Goal: Task Accomplishment & Management: Manage account settings

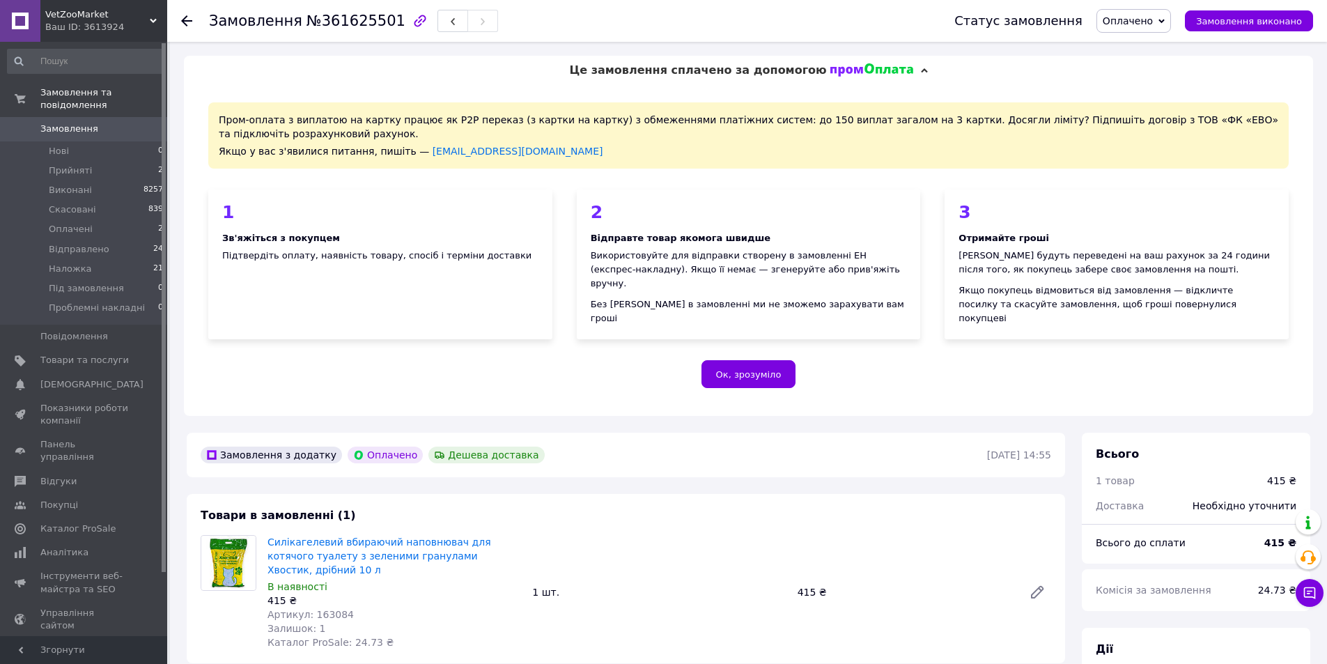
click at [1144, 29] on span "Оплачено" at bounding box center [1134, 21] width 75 height 24
click at [1160, 116] on li "Відправлено" at bounding box center [1152, 111] width 110 height 21
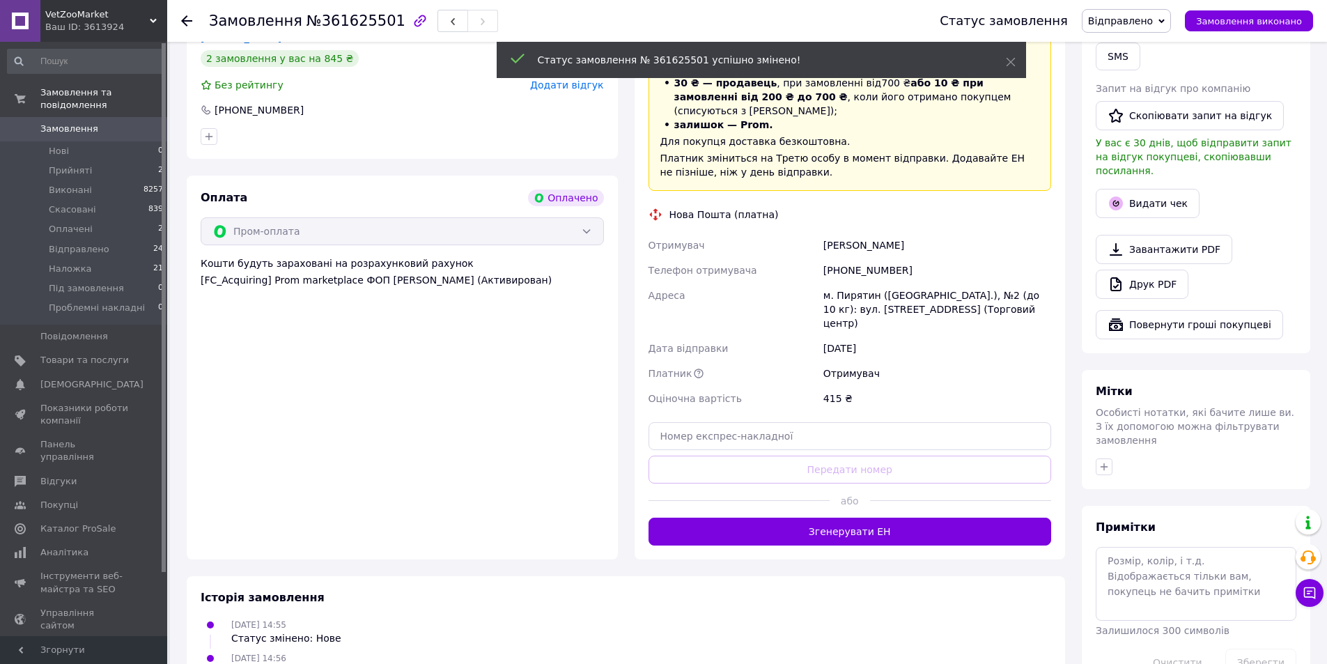
scroll to position [697, 0]
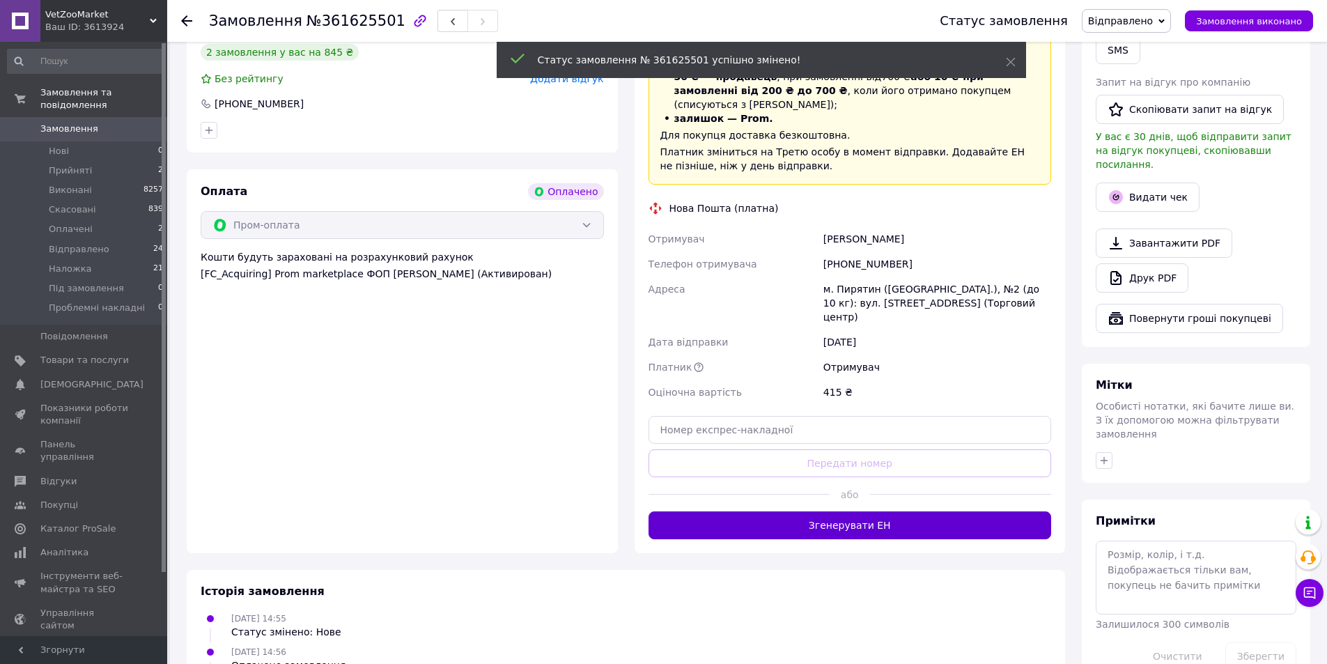
click at [831, 511] on button "Згенерувати ЕН" at bounding box center [850, 525] width 403 height 28
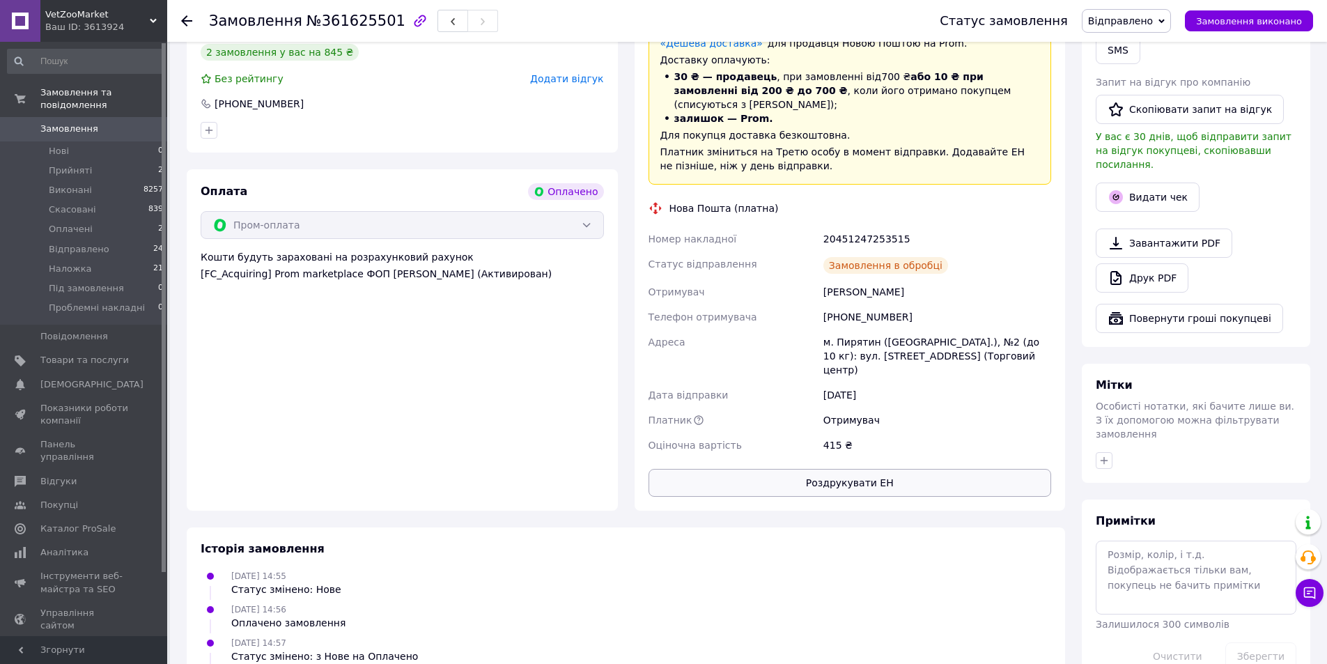
click at [842, 469] on button "Роздрукувати ЕН" at bounding box center [850, 483] width 403 height 28
click at [862, 226] on div "20451247253515" at bounding box center [937, 238] width 233 height 25
copy div "20451247253515"
click at [1150, 183] on button "Видати чек" at bounding box center [1148, 197] width 104 height 29
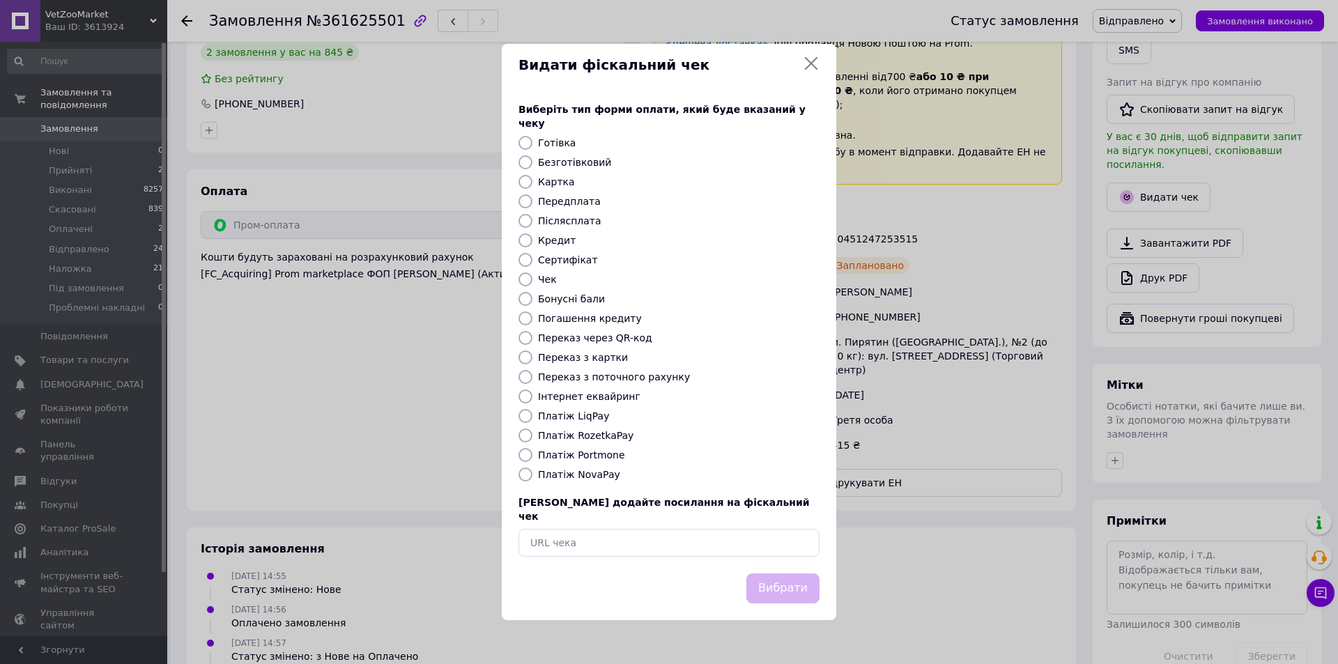
click at [589, 432] on label "Платіж RozetkaPay" at bounding box center [585, 435] width 95 height 11
click at [532, 432] on input "Платіж RozetkaPay" at bounding box center [525, 435] width 14 height 14
radio input "true"
click at [786, 578] on button "Вибрати" at bounding box center [782, 588] width 73 height 30
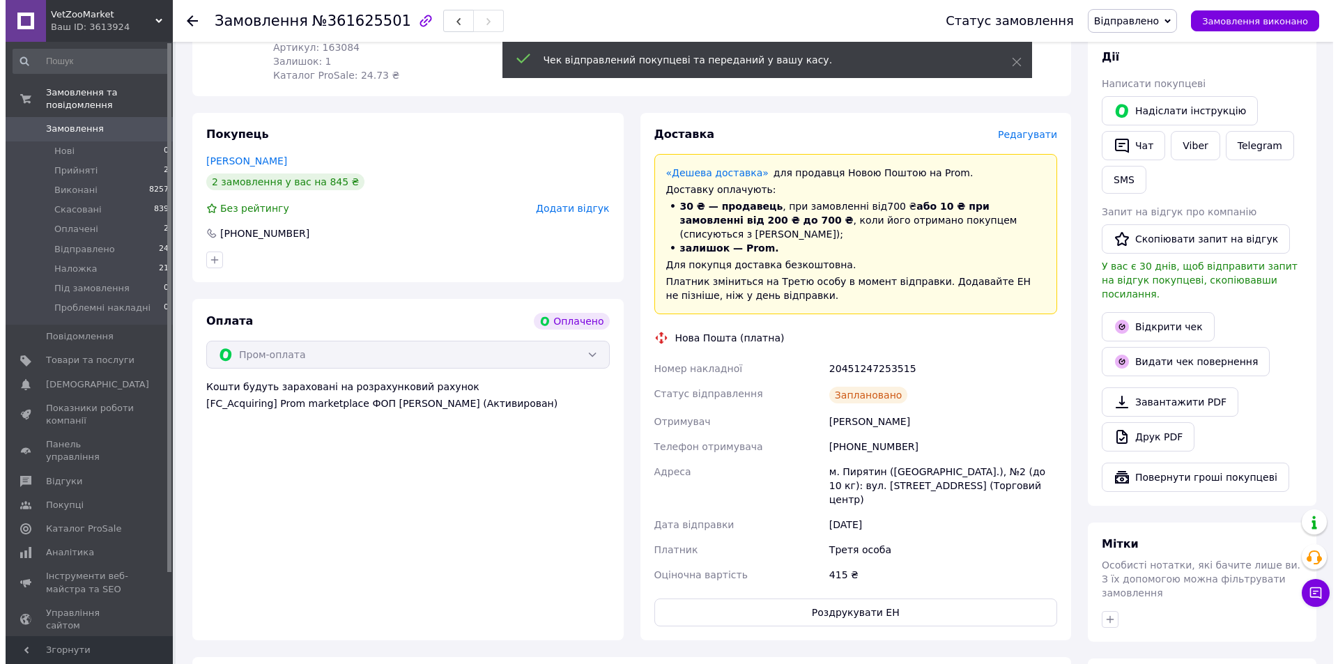
scroll to position [557, 0]
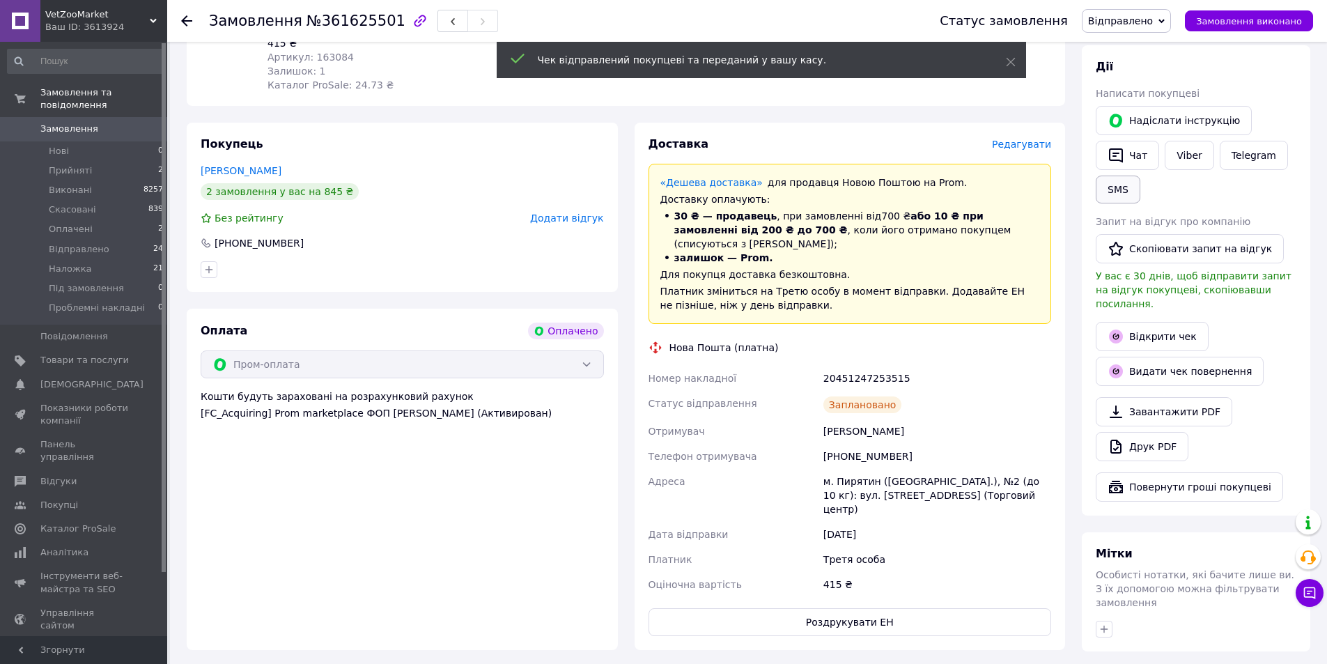
click at [1117, 182] on button "SMS" at bounding box center [1118, 190] width 45 height 28
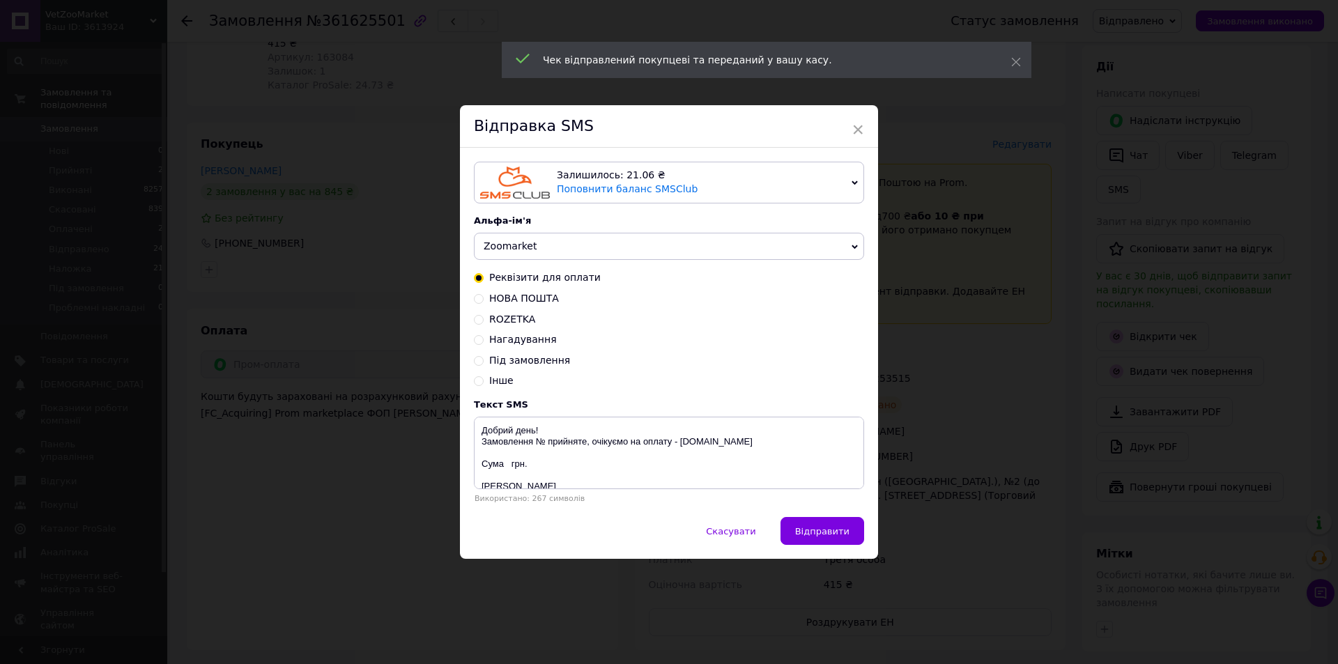
click at [534, 304] on span "НОВА ПОШТА" at bounding box center [524, 298] width 70 height 11
click at [484, 302] on input "НОВА ПОШТА" at bounding box center [479, 298] width 10 height 10
radio input "true"
radio input "false"
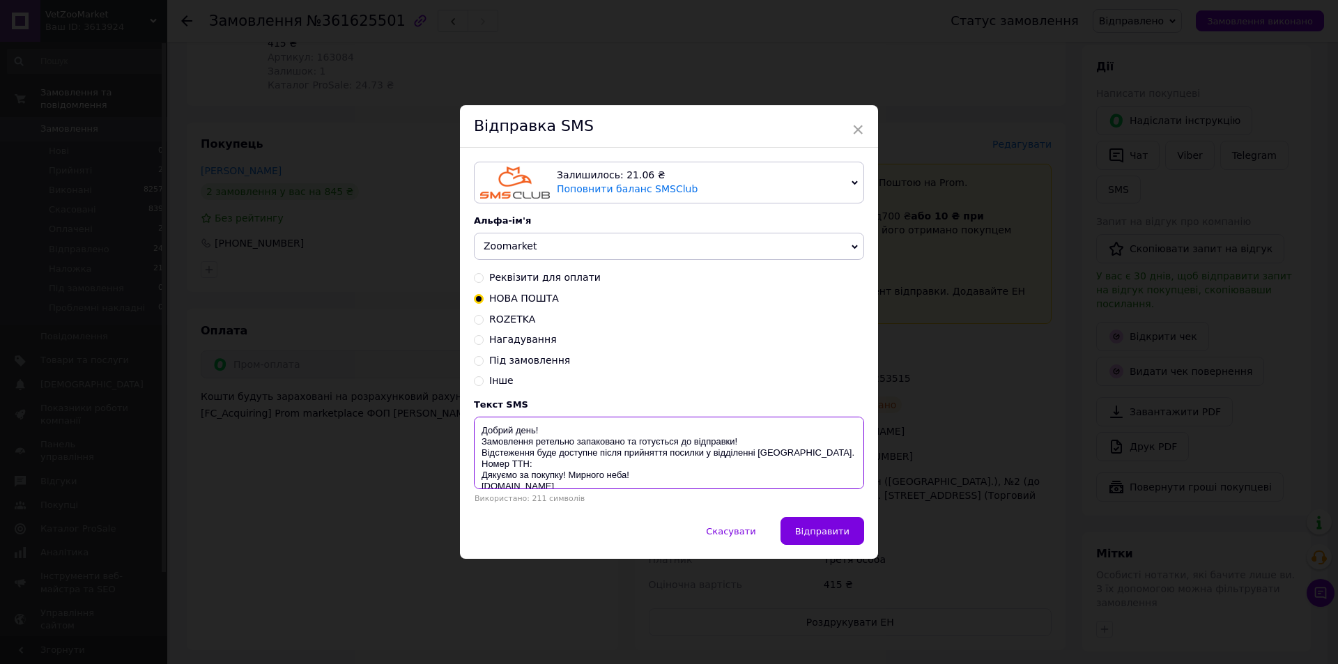
click at [555, 464] on textarea "Добрий день! Замовлення ретельно запаковано та готується до відправки! Відстеже…" at bounding box center [669, 453] width 390 height 72
paste textarea "20451247253515"
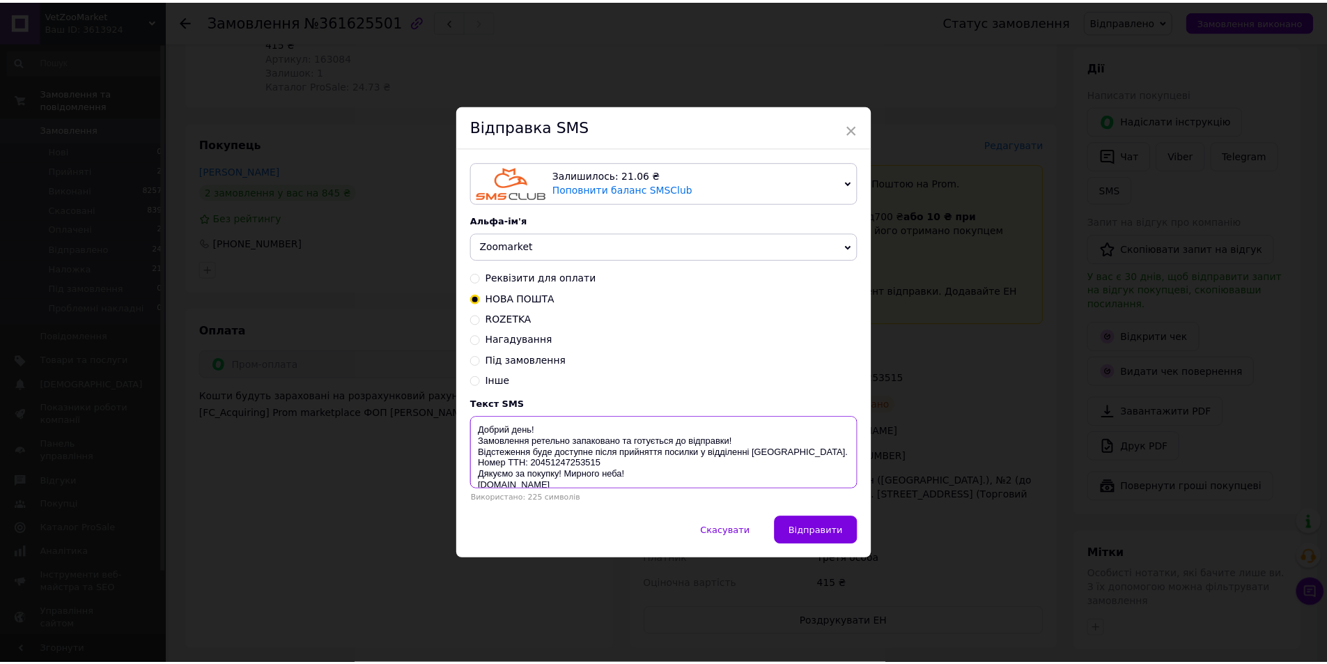
scroll to position [11, 0]
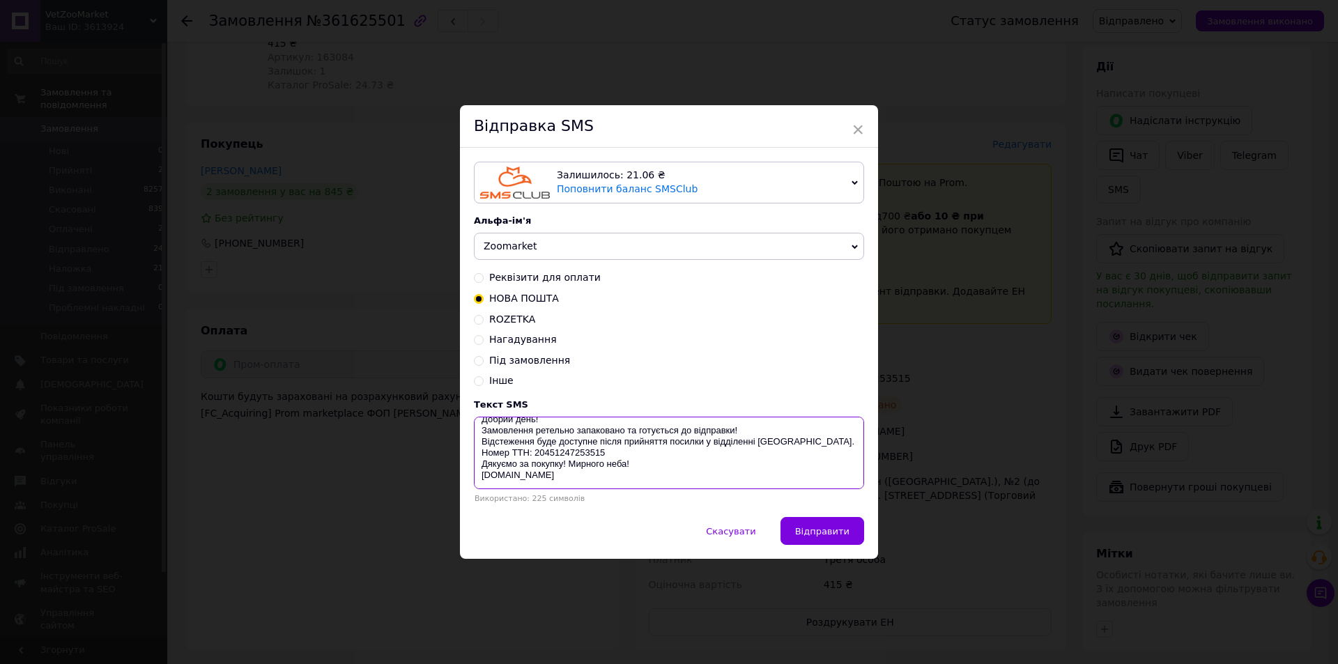
drag, startPoint x: 474, startPoint y: 428, endPoint x: 716, endPoint y: 464, distance: 244.3
click at [664, 502] on div "Текст SMS Добрий день! Замовлення ретельно запаковано та готується до відправки…" at bounding box center [669, 451] width 390 height 104
type textarea "Добрий день! Замовлення ретельно запаковано та готується до відправки! Відстеже…"
click at [852, 123] on span "×" at bounding box center [857, 130] width 13 height 24
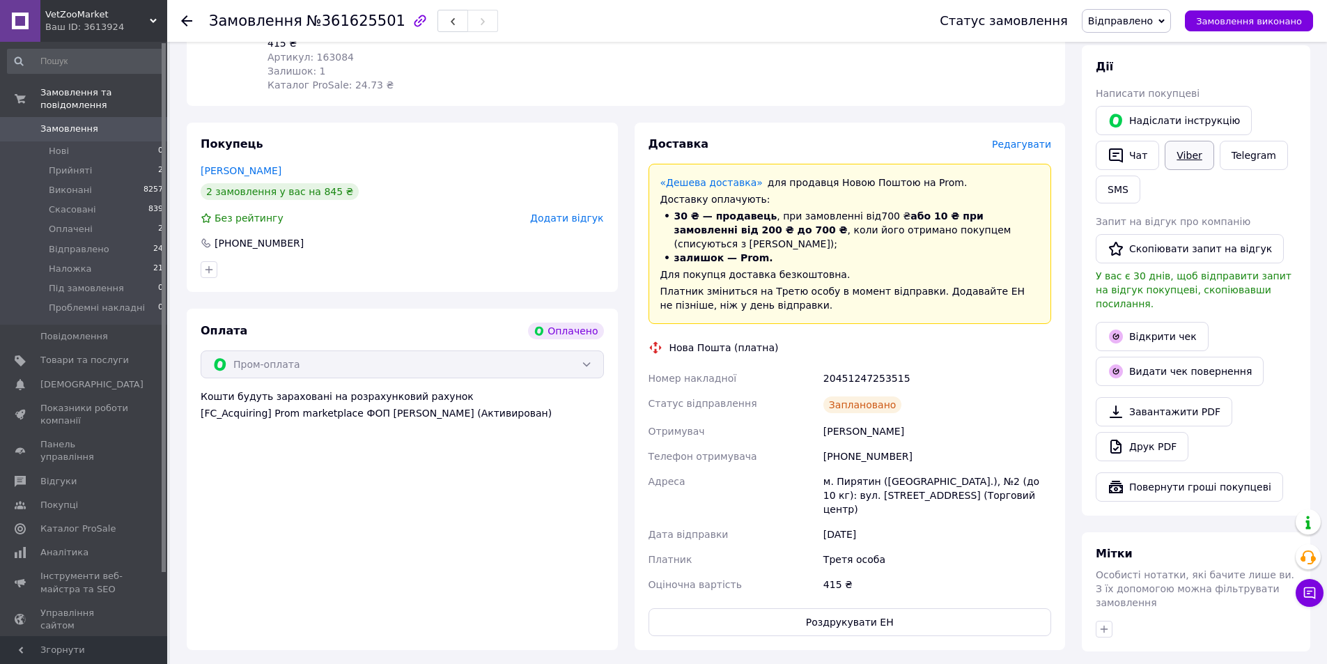
click at [1201, 150] on link "Viber" at bounding box center [1189, 155] width 49 height 29
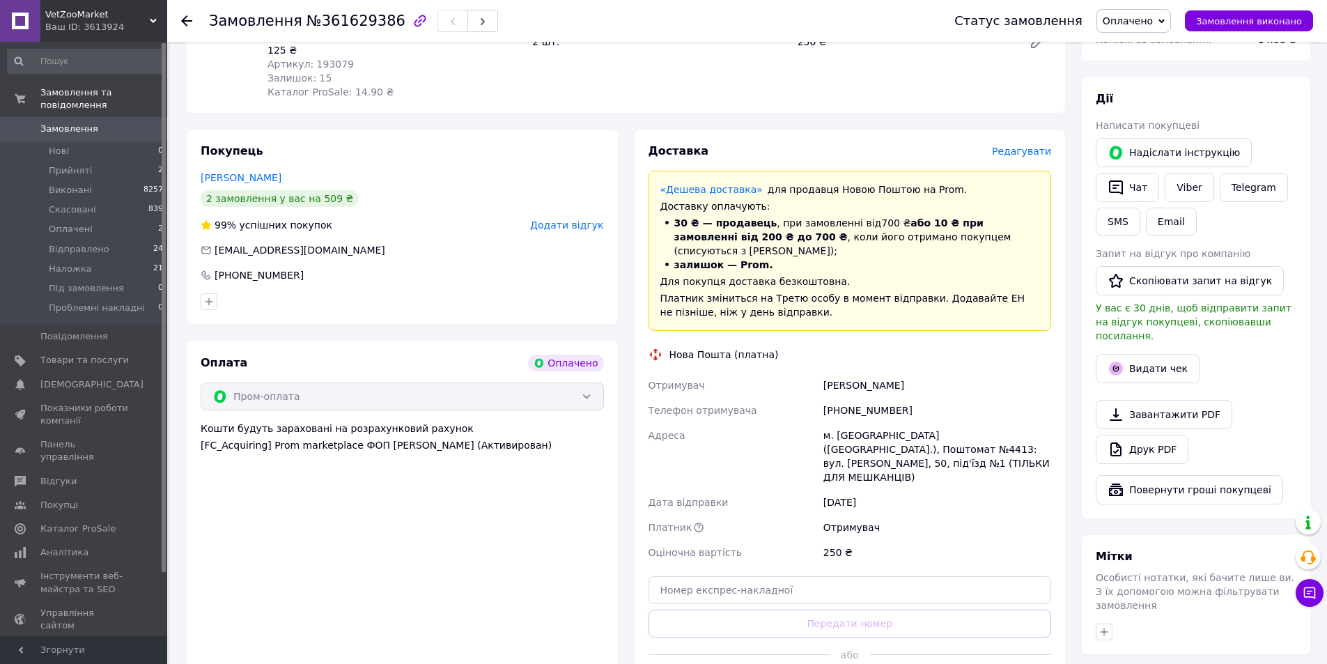
scroll to position [557, 0]
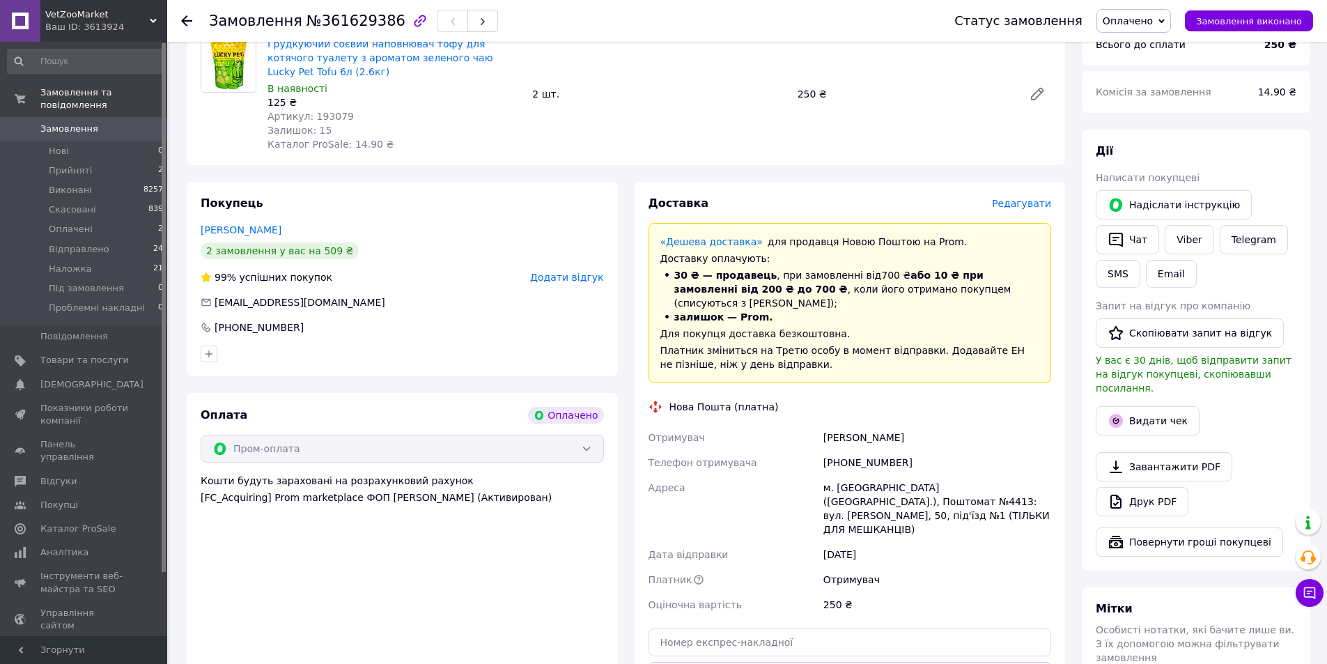
scroll to position [418, 0]
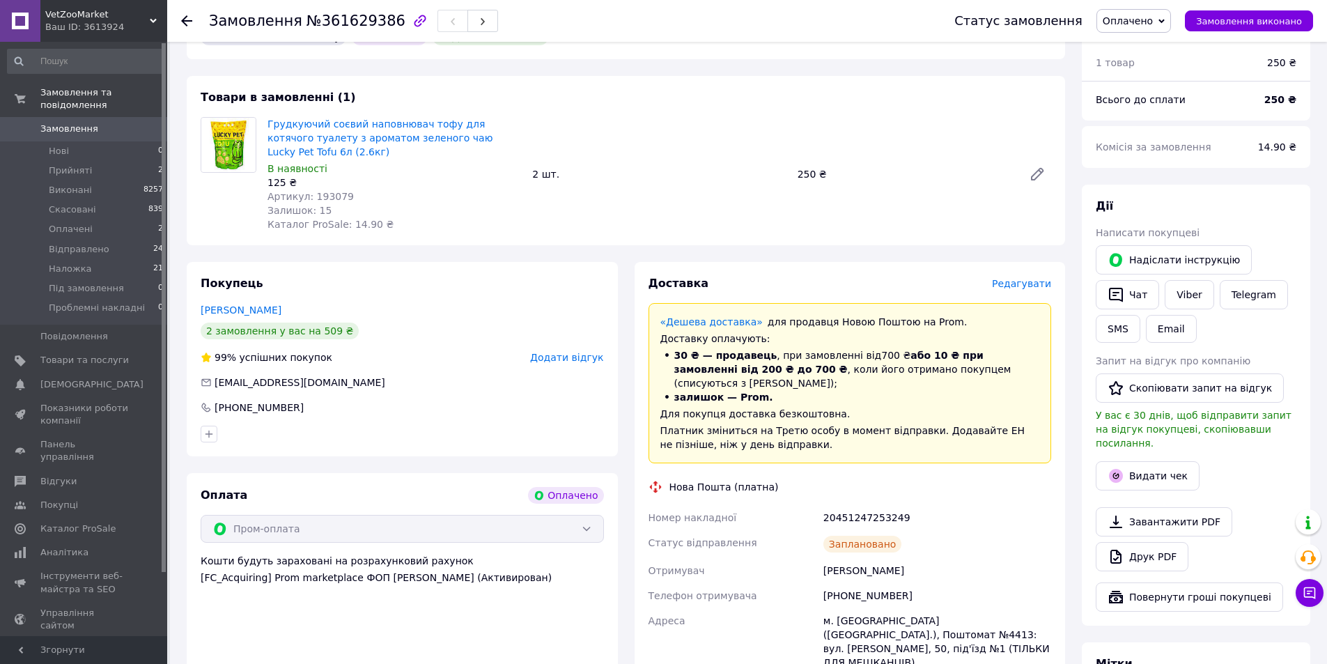
click at [1153, 17] on span "Оплачено" at bounding box center [1128, 20] width 50 height 11
click at [1169, 107] on li "Відправлено" at bounding box center [1152, 111] width 110 height 21
click at [865, 505] on div "20451247253249" at bounding box center [937, 517] width 233 height 25
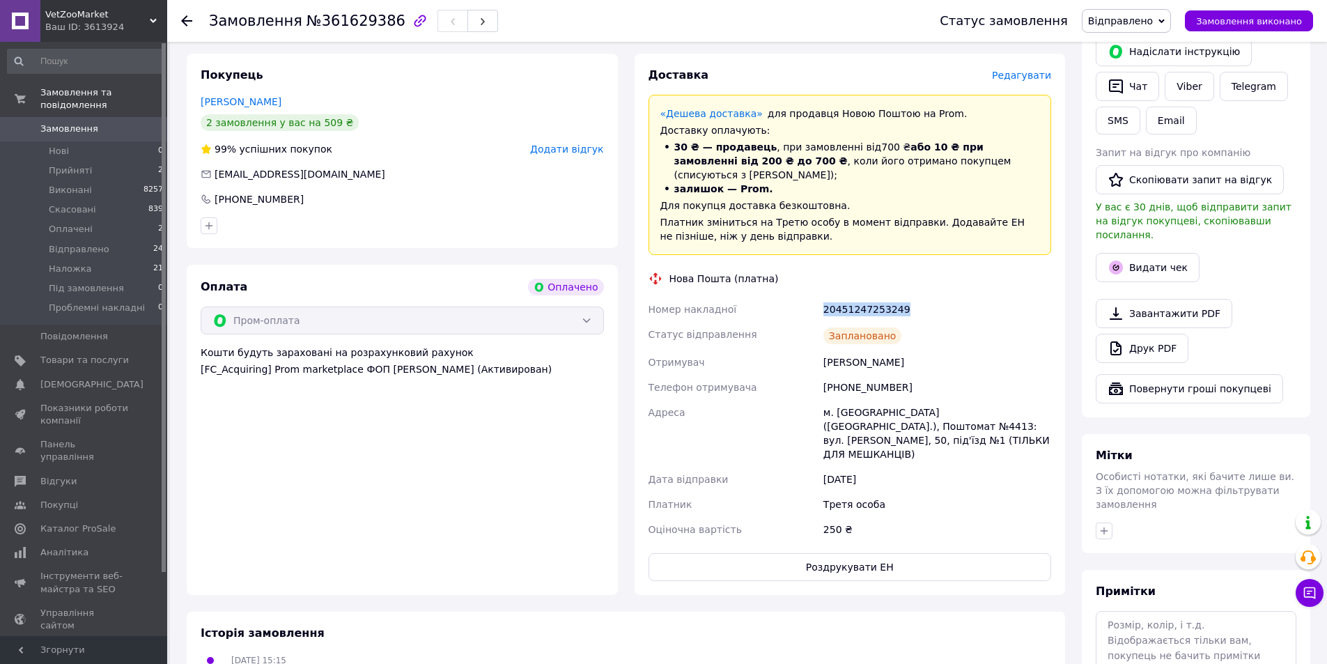
scroll to position [627, 0]
click at [836, 552] on button "Роздрукувати ЕН" at bounding box center [850, 566] width 403 height 28
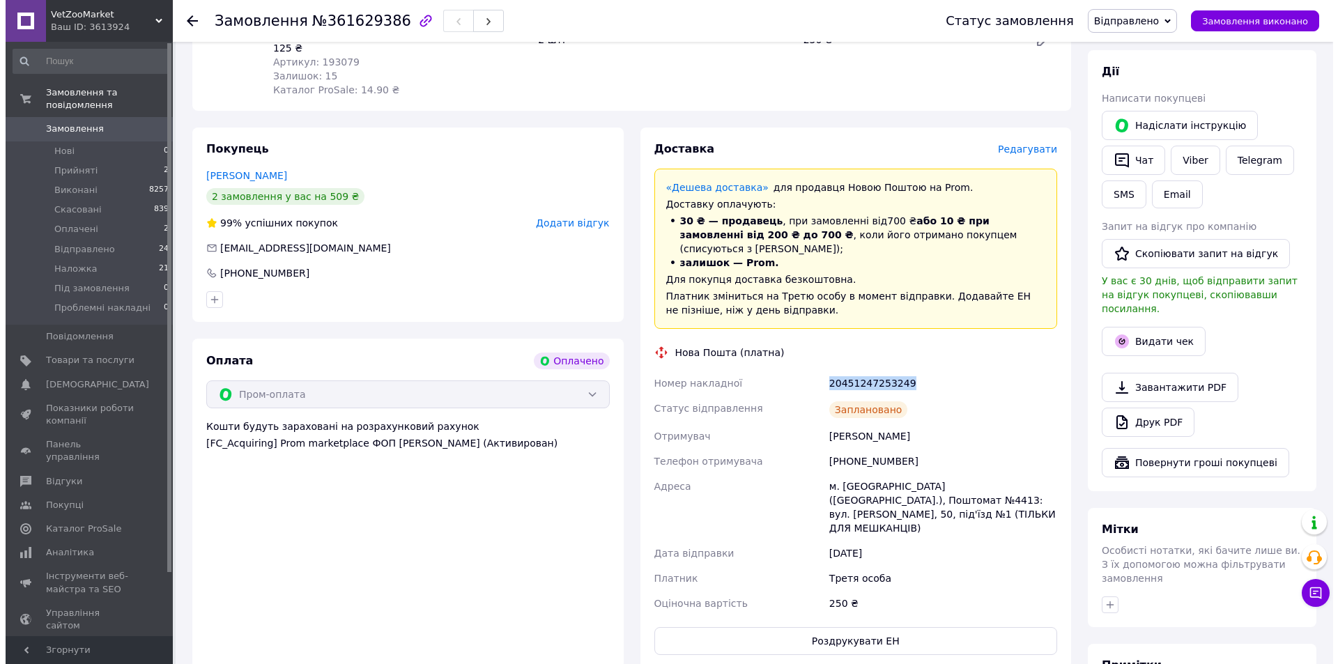
scroll to position [418, 0]
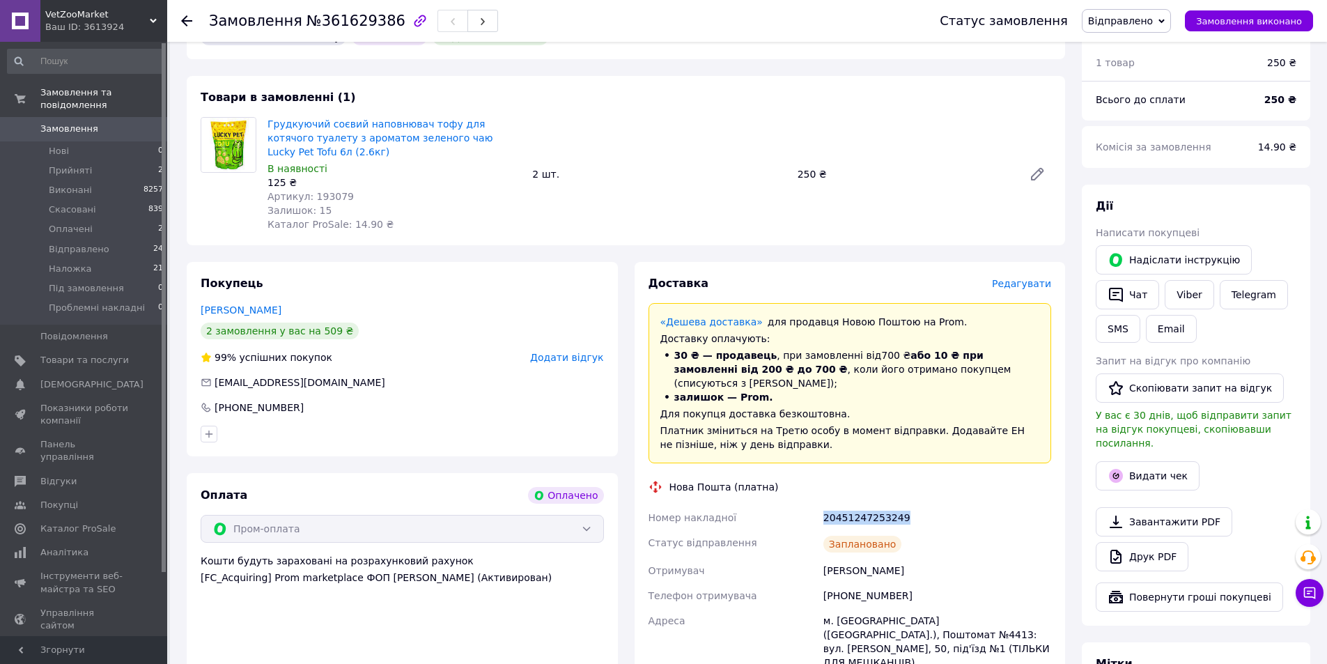
copy div "20451247253249"
click at [1123, 315] on button "SMS" at bounding box center [1118, 329] width 45 height 28
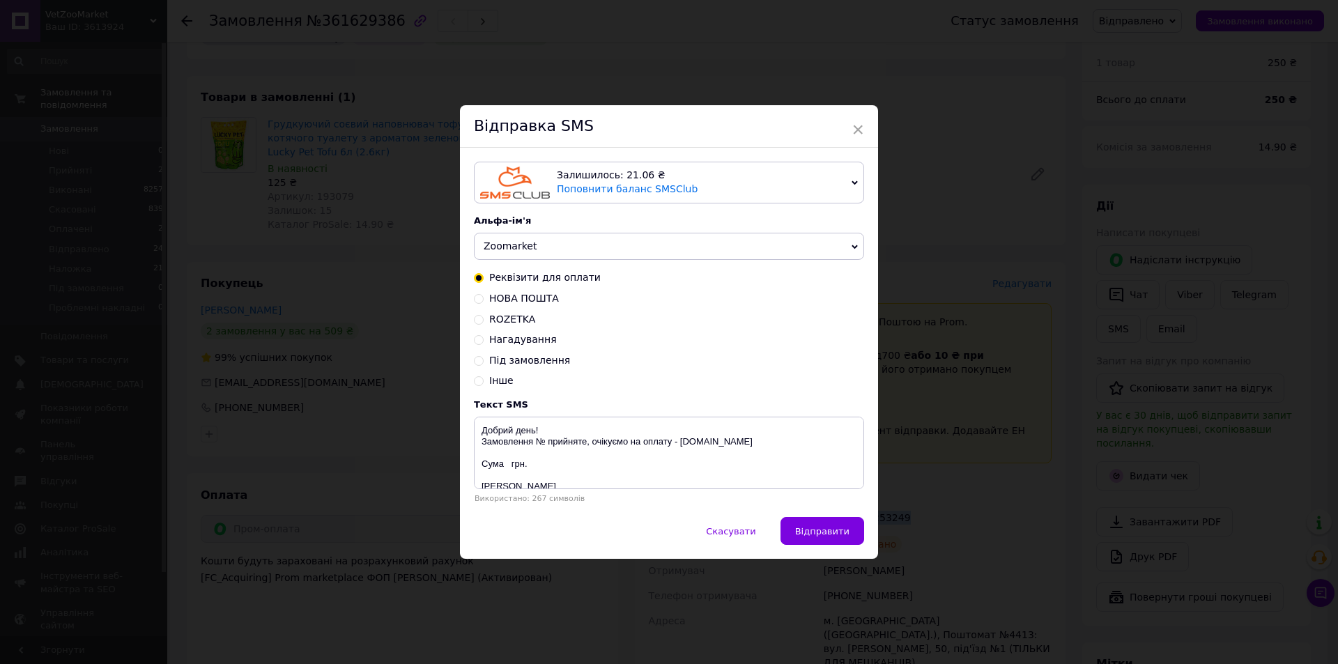
click at [515, 300] on span "НОВА ПОШТА" at bounding box center [524, 298] width 70 height 11
click at [484, 300] on input "НОВА ПОШТА" at bounding box center [479, 298] width 10 height 10
radio input "true"
radio input "false"
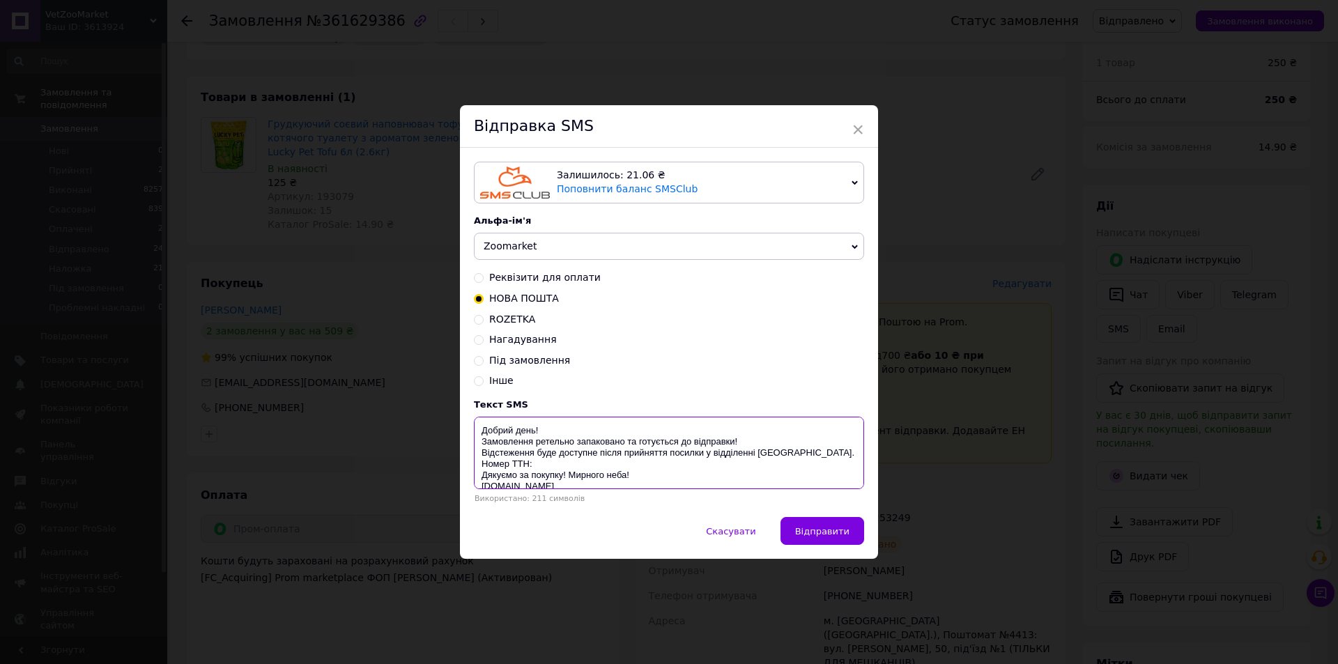
click at [550, 463] on textarea "Добрий день! Замовлення ретельно запаковано та готується до відправки! Відстеже…" at bounding box center [669, 453] width 390 height 72
paste textarea "20451247253249"
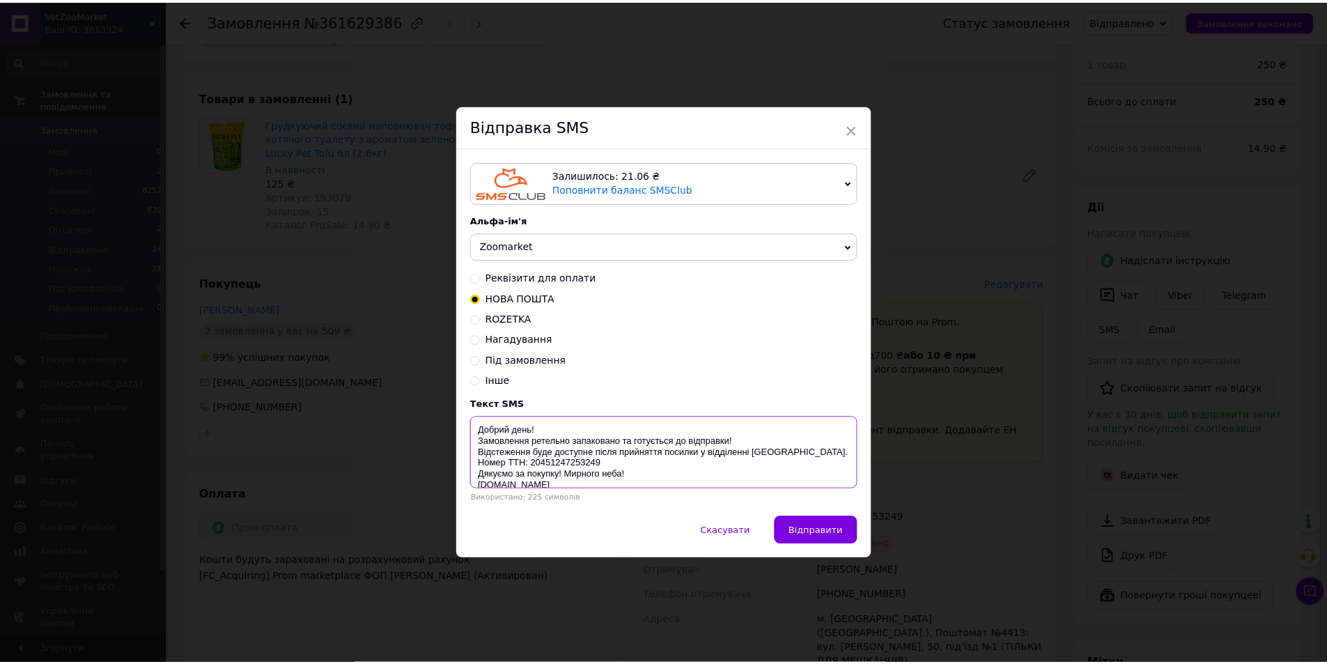
scroll to position [11, 0]
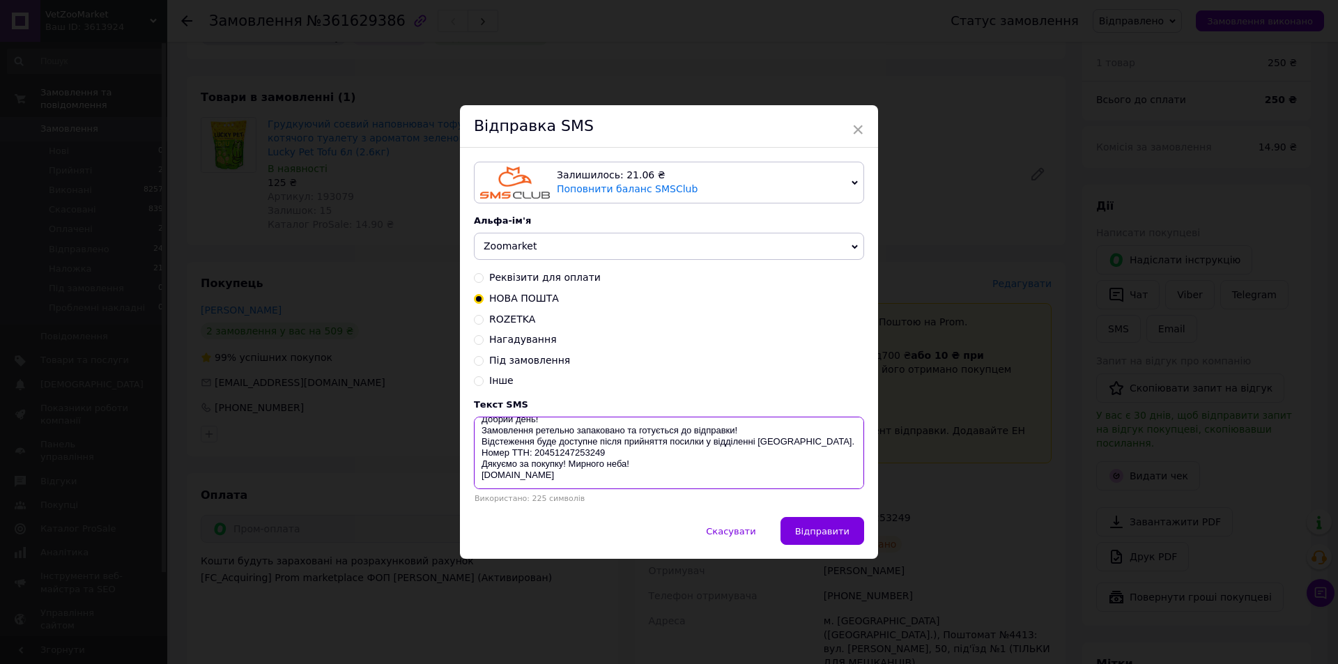
drag, startPoint x: 474, startPoint y: 428, endPoint x: 730, endPoint y: 350, distance: 267.5
click at [596, 484] on textarea "Добрий день! Замовлення ретельно запаковано та готується до відправки! Відстеже…" at bounding box center [669, 453] width 390 height 72
type textarea "Добрий день! Замовлення ретельно запаковано та готується до відправки! Відстеже…"
click at [855, 119] on span "×" at bounding box center [857, 130] width 13 height 24
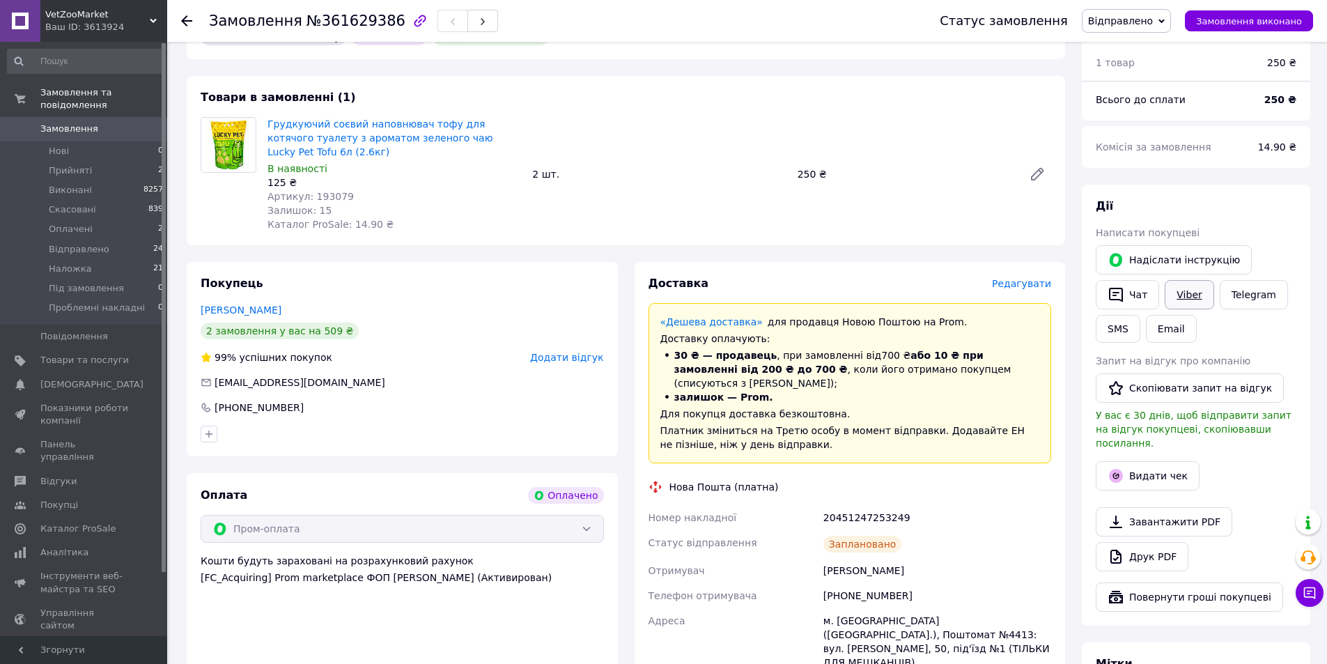
click at [1182, 280] on link "Viber" at bounding box center [1189, 294] width 49 height 29
click at [1136, 461] on button "Видати чек" at bounding box center [1148, 475] width 104 height 29
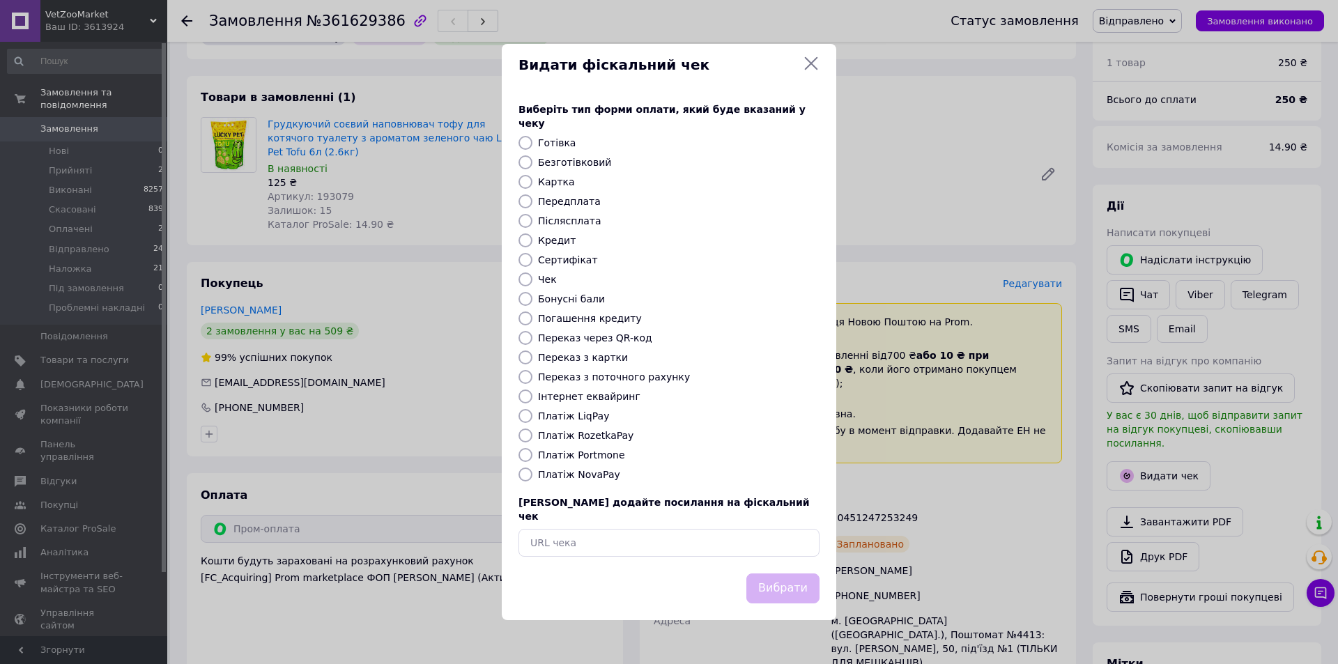
click at [611, 434] on label "Платіж RozetkaPay" at bounding box center [585, 435] width 95 height 11
click at [532, 434] on input "Платіж RozetkaPay" at bounding box center [525, 435] width 14 height 14
radio input "true"
click at [783, 580] on button "Вибрати" at bounding box center [782, 588] width 73 height 30
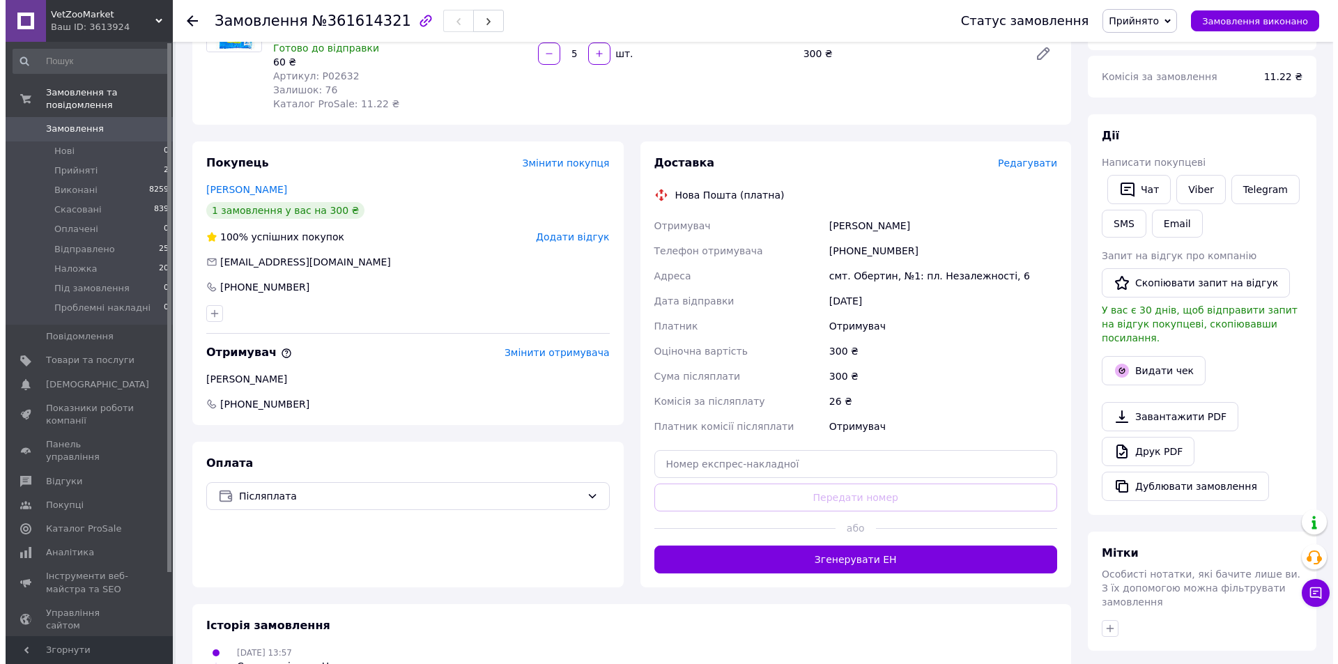
scroll to position [209, 0]
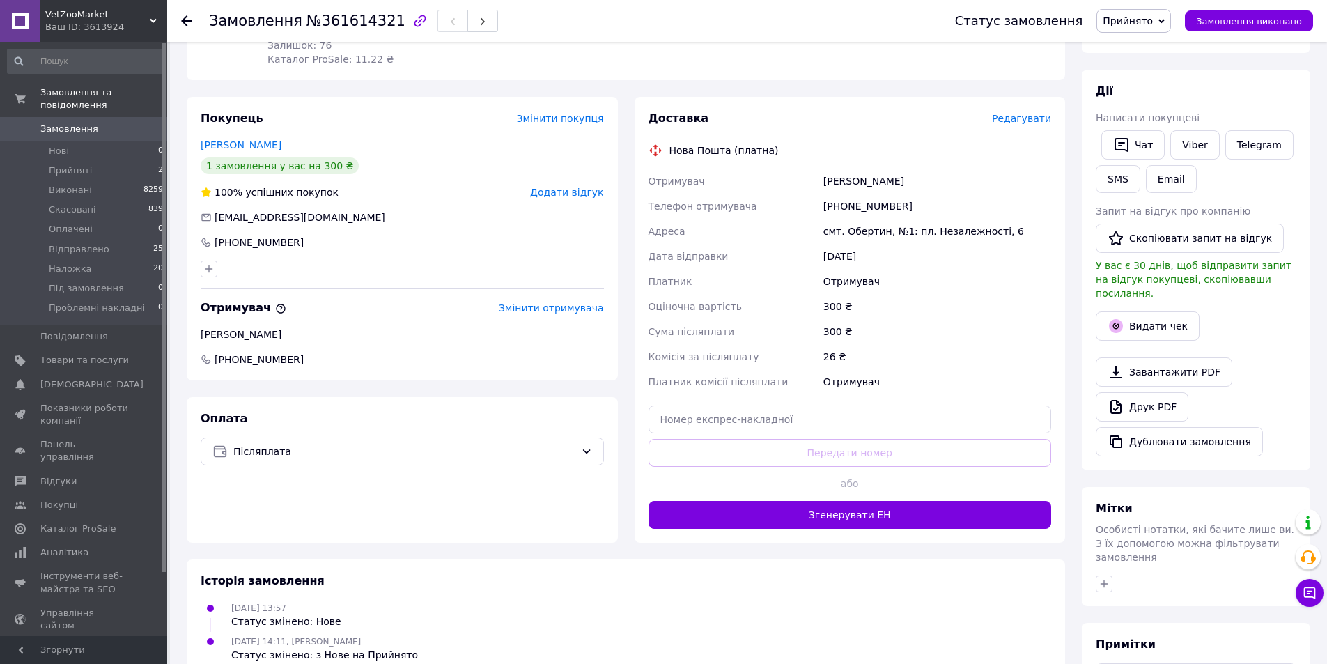
drag, startPoint x: 922, startPoint y: 525, endPoint x: 911, endPoint y: 516, distance: 14.5
click at [921, 524] on button "Згенерувати ЕН" at bounding box center [850, 515] width 403 height 28
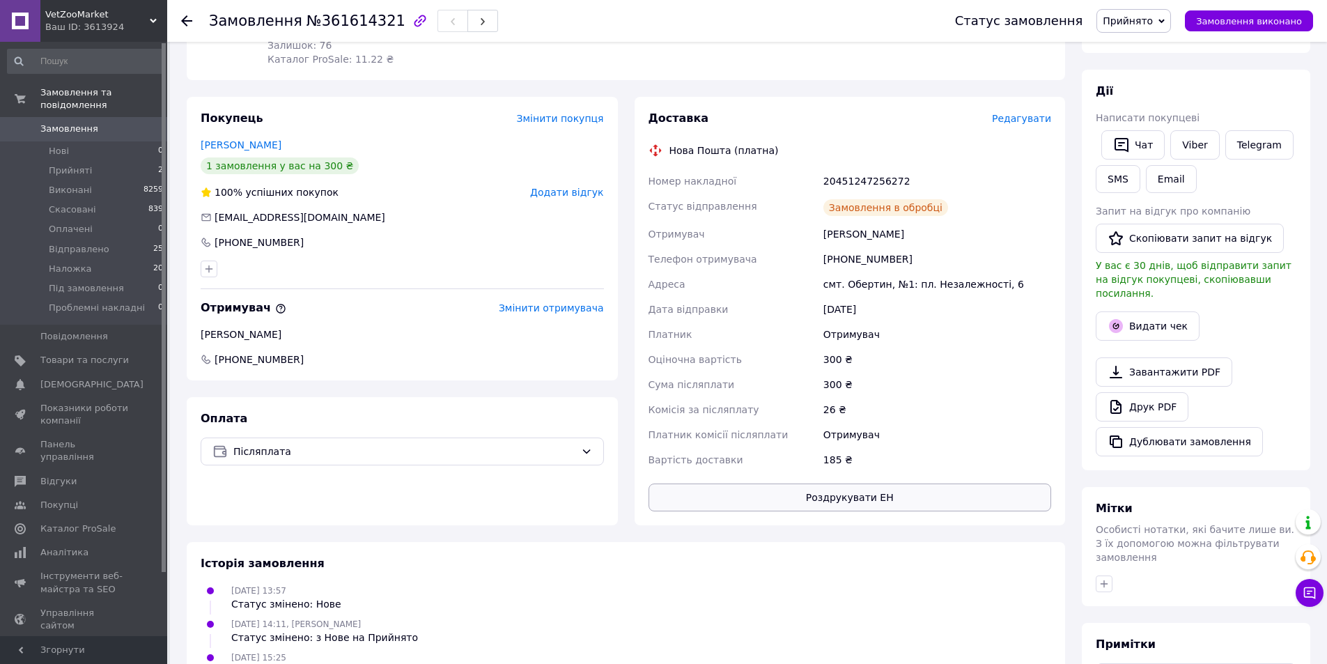
click at [842, 497] on button "Роздрукувати ЕН" at bounding box center [850, 498] width 403 height 28
drag, startPoint x: 1166, startPoint y: 28, endPoint x: 1161, endPoint y: 134, distance: 106.0
click at [1165, 32] on span "Прийнято" at bounding box center [1134, 21] width 75 height 24
click at [1163, 126] on li "Наложка" at bounding box center [1152, 132] width 110 height 21
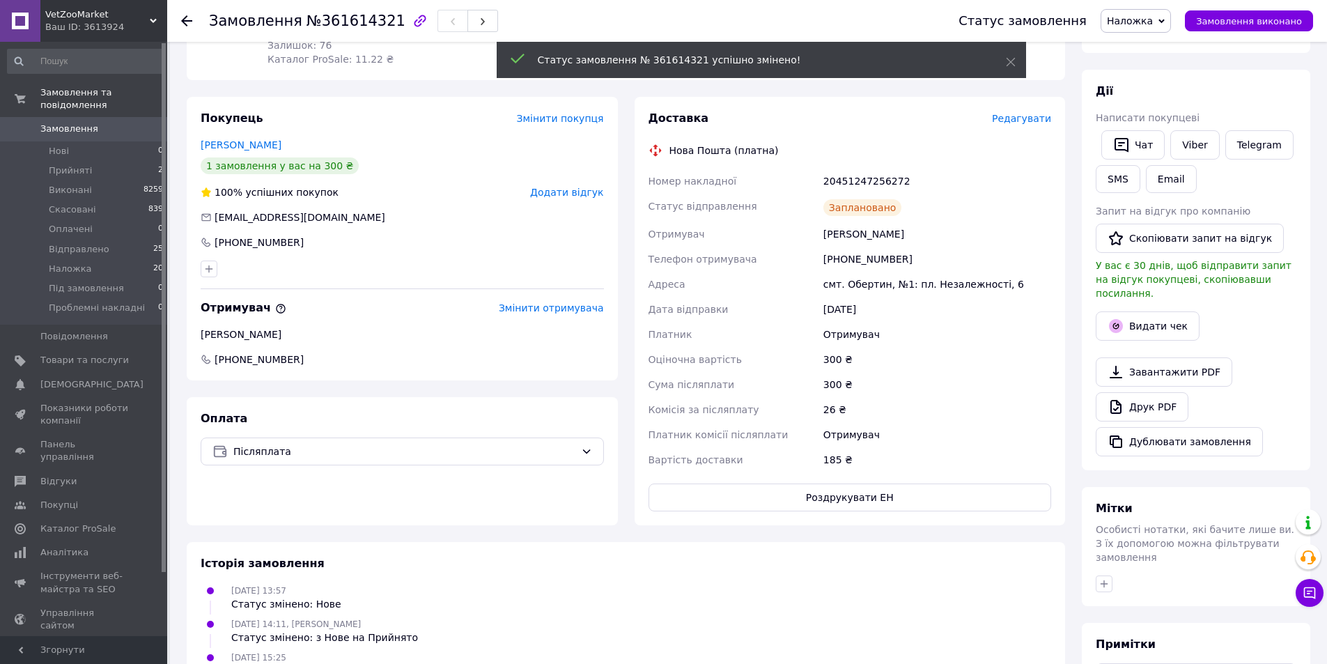
click at [1166, 314] on button "Видати чек" at bounding box center [1148, 325] width 104 height 29
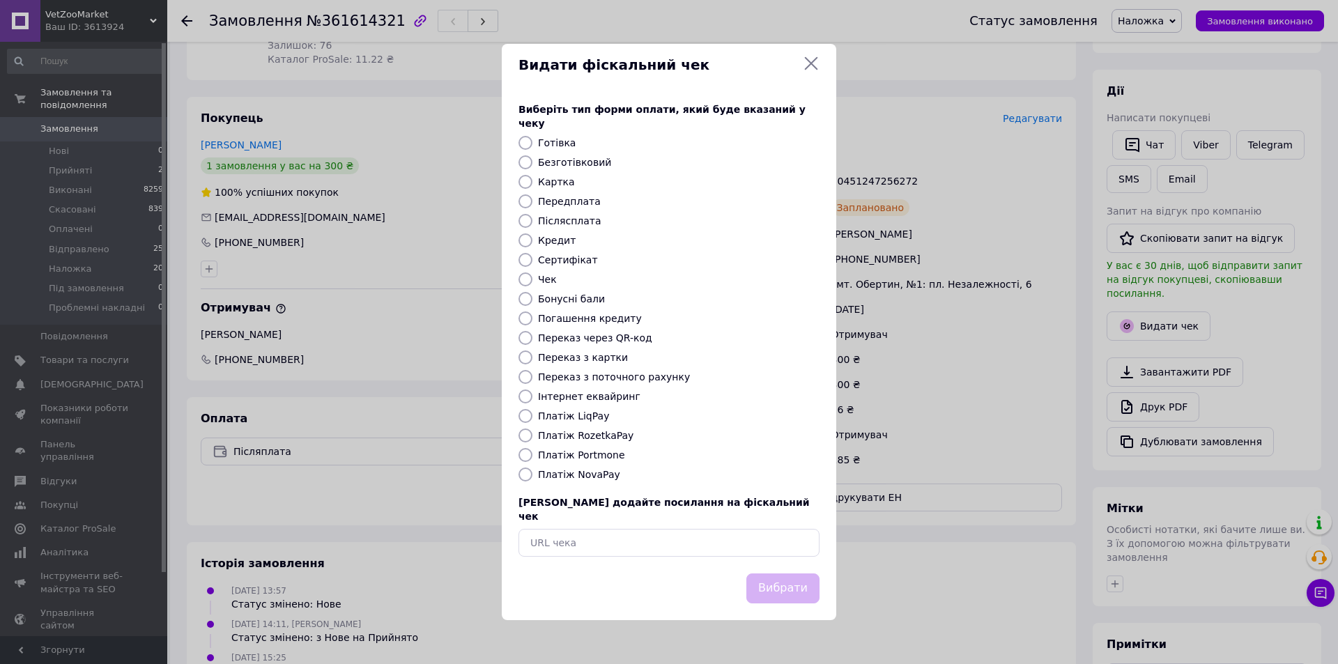
click at [594, 477] on label "Платіж NovaPay" at bounding box center [579, 474] width 82 height 11
click at [532, 477] on input "Платіж NovaPay" at bounding box center [525, 474] width 14 height 14
radio input "true"
drag, startPoint x: 780, startPoint y: 590, endPoint x: 782, endPoint y: 581, distance: 9.3
click at [781, 583] on div "Вибрати" at bounding box center [782, 589] width 79 height 36
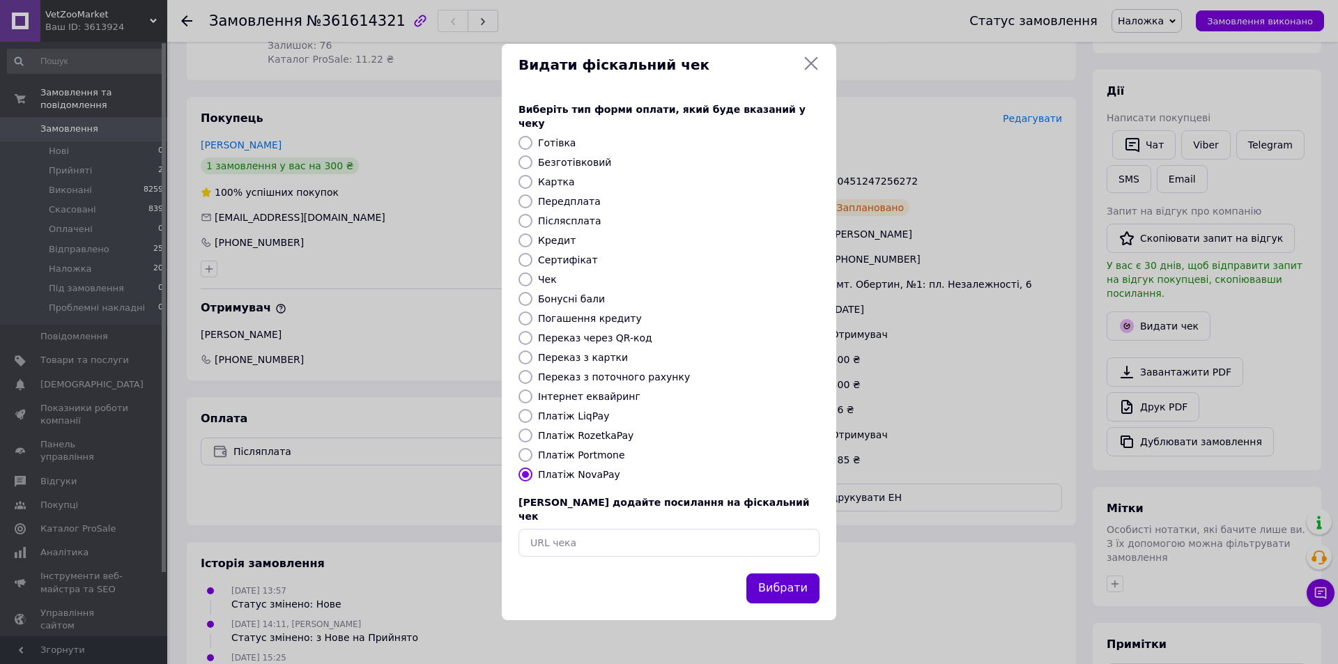
click at [789, 573] on button "Вибрати" at bounding box center [782, 588] width 73 height 30
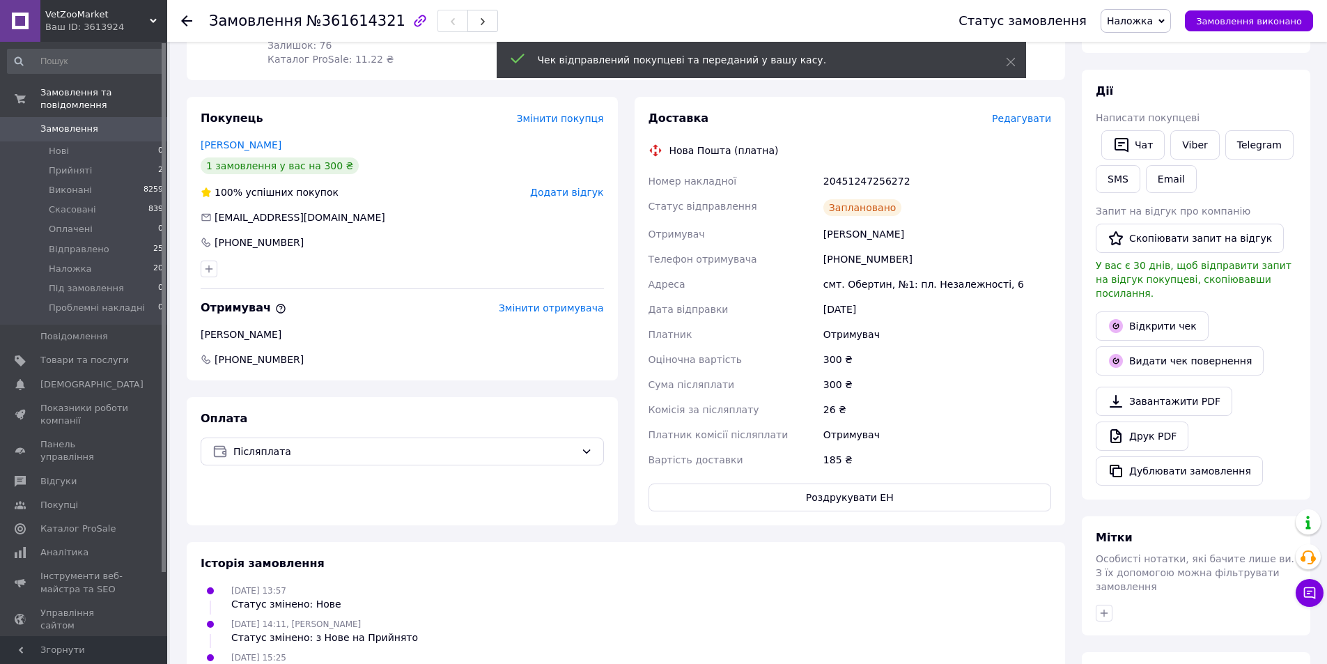
click at [883, 176] on div "20451247256272" at bounding box center [937, 181] width 233 height 25
drag, startPoint x: 883, startPoint y: 176, endPoint x: 972, endPoint y: 189, distance: 89.6
click at [884, 176] on div "20451247256272" at bounding box center [937, 181] width 233 height 25
copy div "20451247256272"
click at [1105, 174] on button "SMS" at bounding box center [1118, 179] width 45 height 28
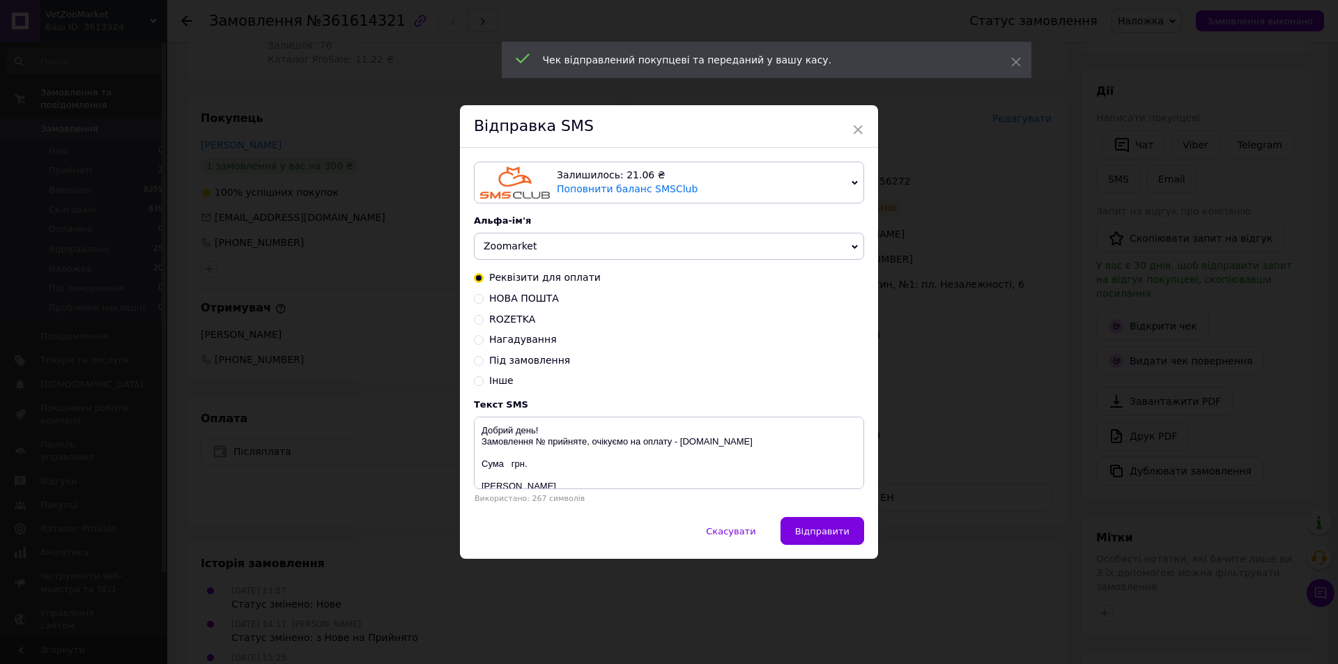
click at [506, 291] on div "Реквізити для оплати НОВА ПОШТА ROZETKA Нагадування Під замовлення Інше" at bounding box center [669, 329] width 390 height 117
click at [506, 293] on span "НОВА ПОШТА" at bounding box center [524, 298] width 70 height 11
click at [484, 293] on input "НОВА ПОШТА" at bounding box center [479, 298] width 10 height 10
radio input "true"
radio input "false"
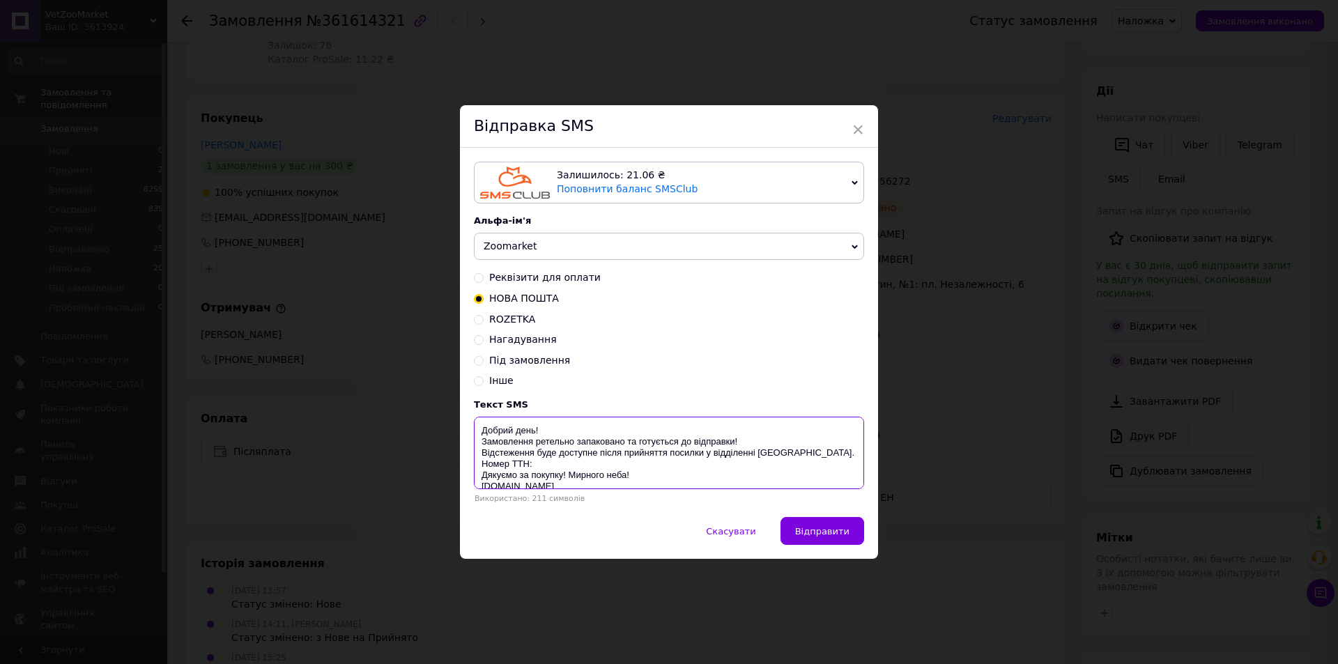
click at [560, 467] on textarea "Добрий день! Замовлення ретельно запаковано та готується до відправки! Відстеже…" at bounding box center [669, 453] width 390 height 72
paste textarea "20451247256272"
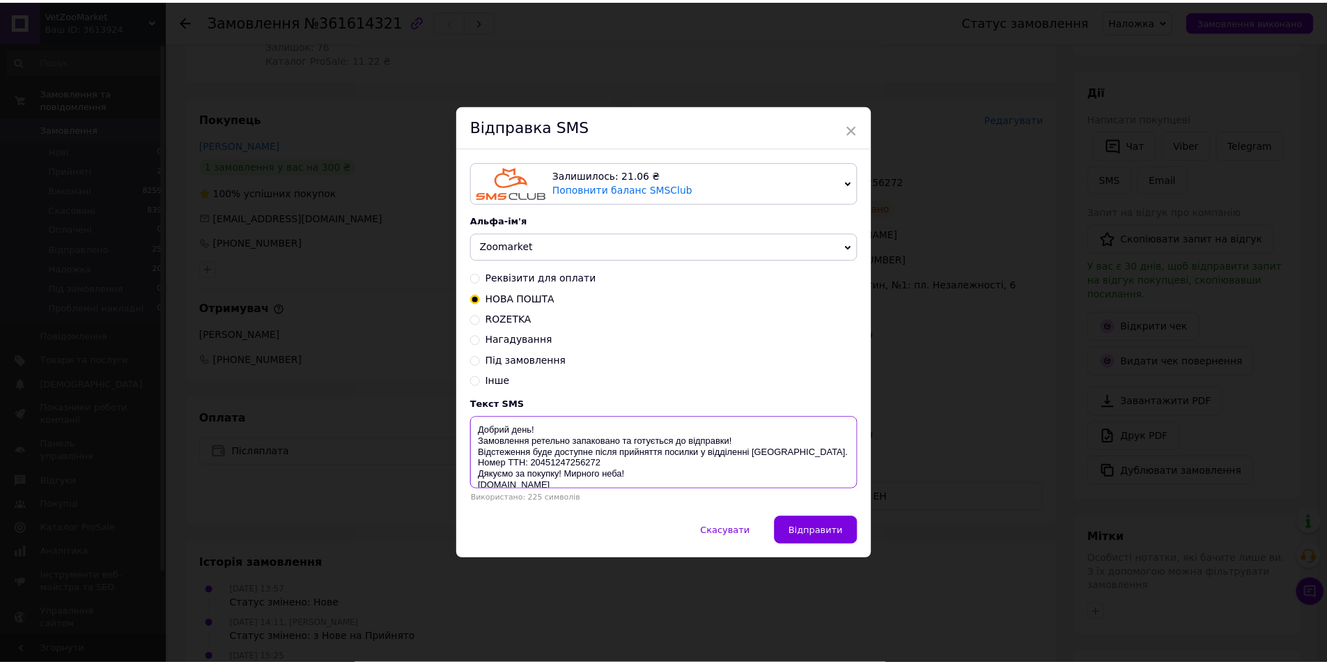
scroll to position [11, 0]
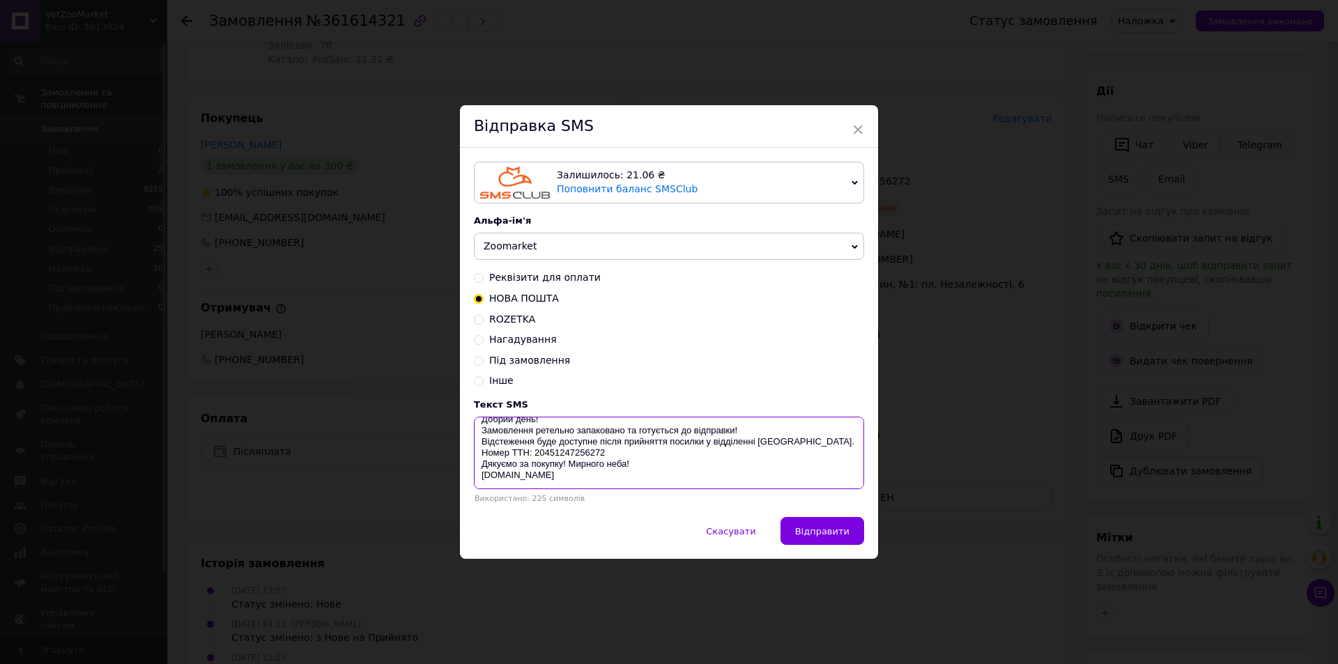
drag, startPoint x: 477, startPoint y: 429, endPoint x: 653, endPoint y: 458, distance: 177.9
click at [559, 487] on textarea "Добрий день! Замовлення ретельно запаковано та готується до відправки! Відстеже…" at bounding box center [669, 453] width 390 height 72
type textarea "Добрий день! Замовлення ретельно запаковано та готується до відправки! Відстеже…"
click at [859, 126] on span "×" at bounding box center [857, 130] width 13 height 24
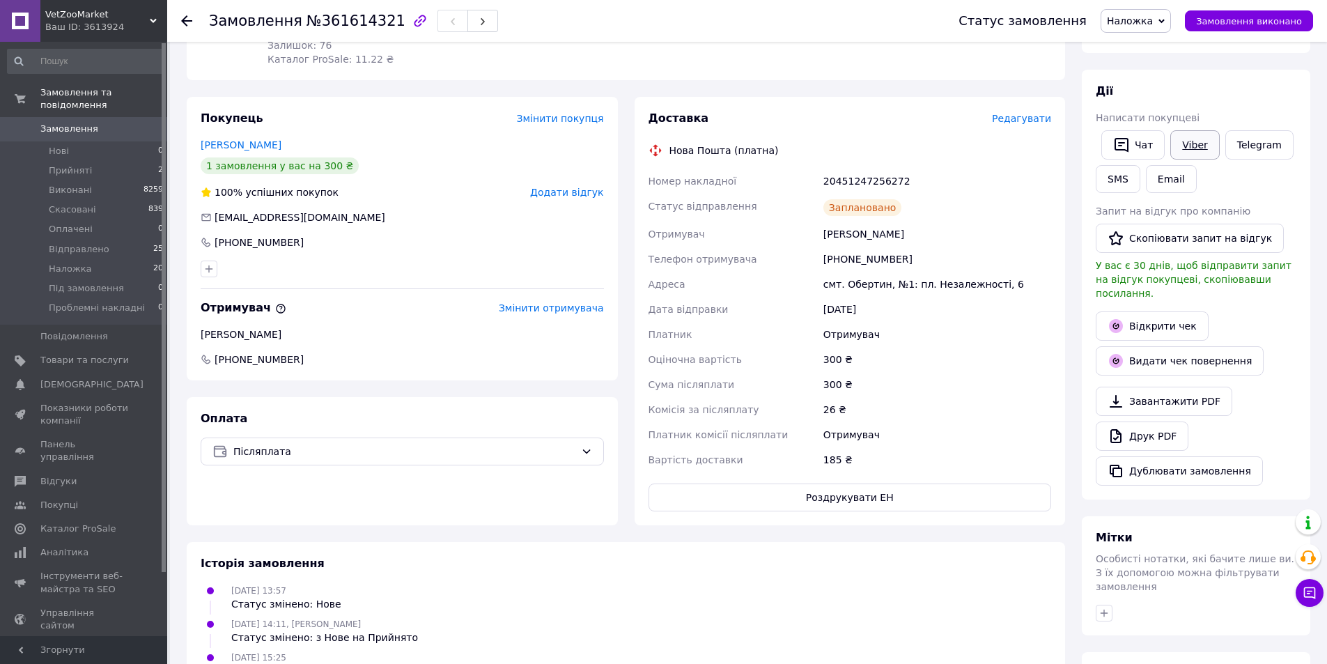
click at [1184, 150] on link "Viber" at bounding box center [1194, 144] width 49 height 29
click at [350, 22] on span "№361614321" at bounding box center [356, 21] width 99 height 17
drag, startPoint x: 350, startPoint y: 22, endPoint x: 348, endPoint y: 4, distance: 18.2
click at [350, 20] on span "№361614321" at bounding box center [356, 21] width 99 height 17
copy span "361614321"
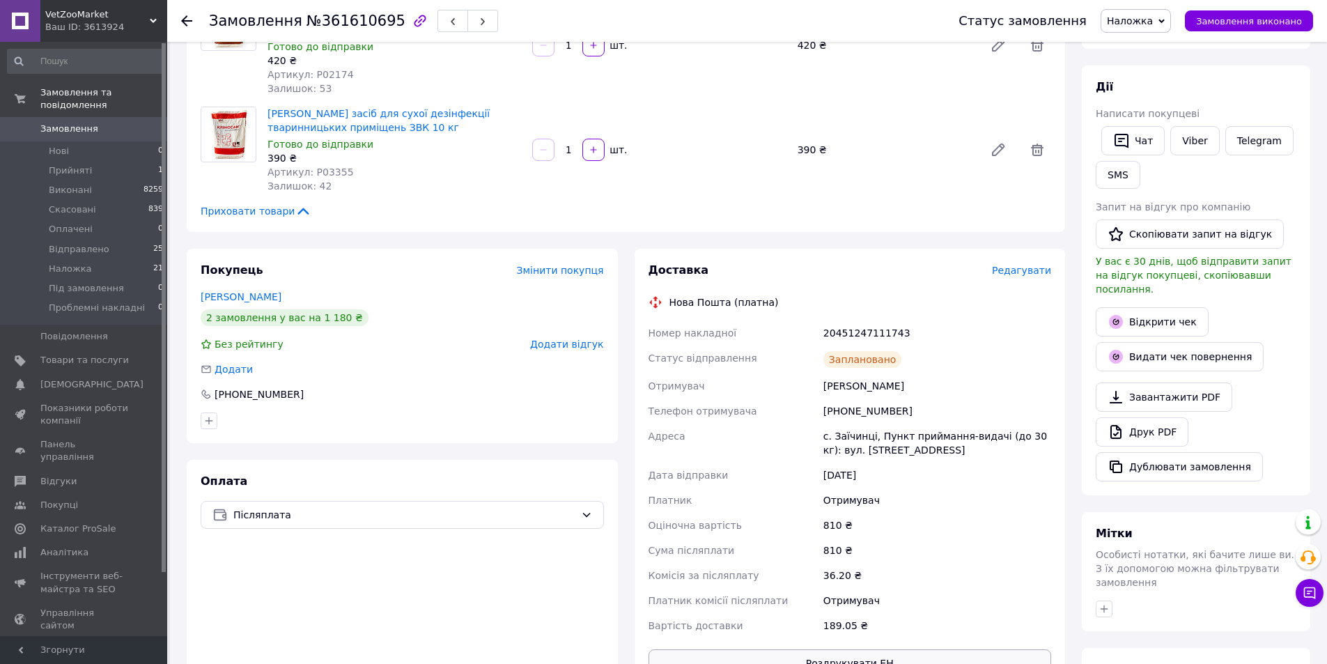
scroll to position [279, 0]
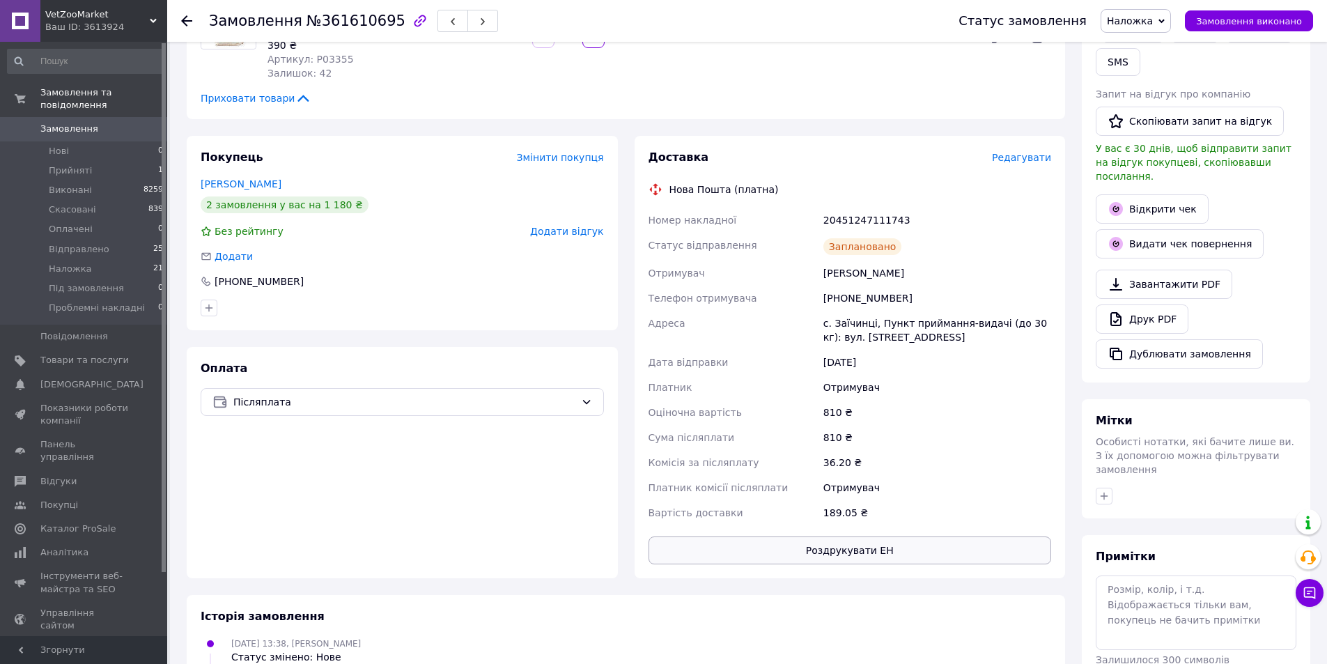
click at [848, 538] on button "Роздрукувати ЕН" at bounding box center [850, 550] width 403 height 28
click at [863, 557] on button "Роздрукувати ЕН" at bounding box center [850, 550] width 403 height 28
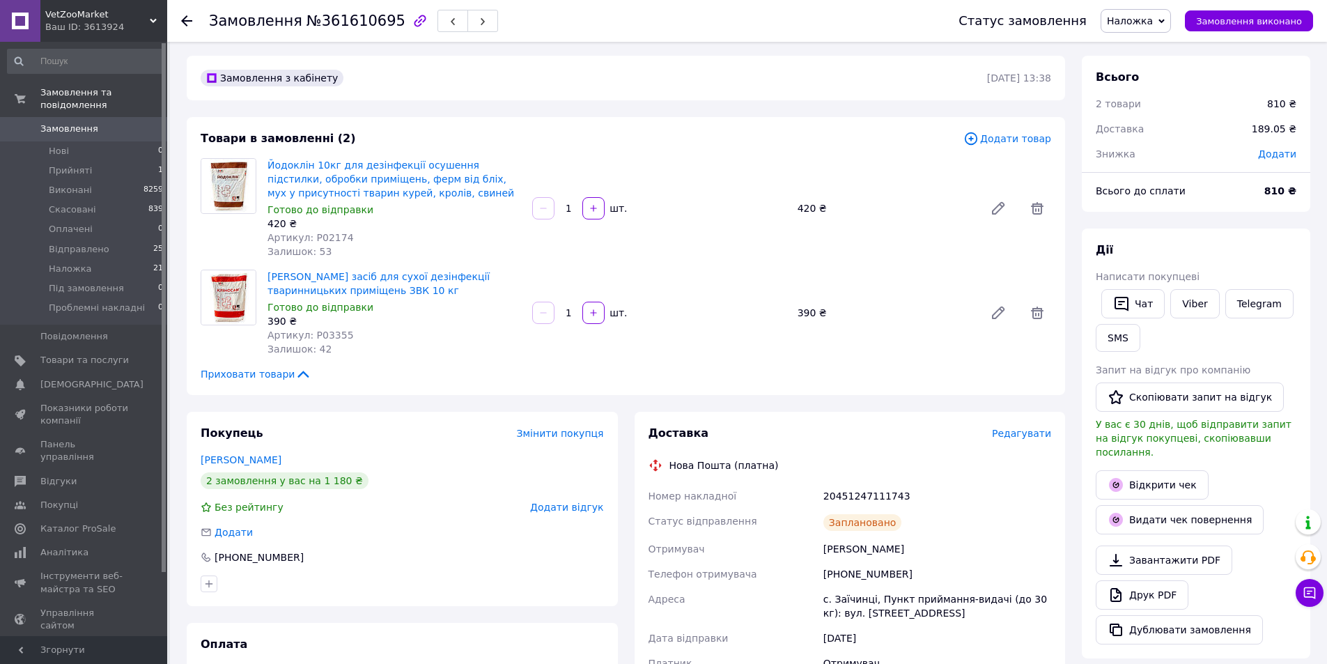
scroll to position [0, 0]
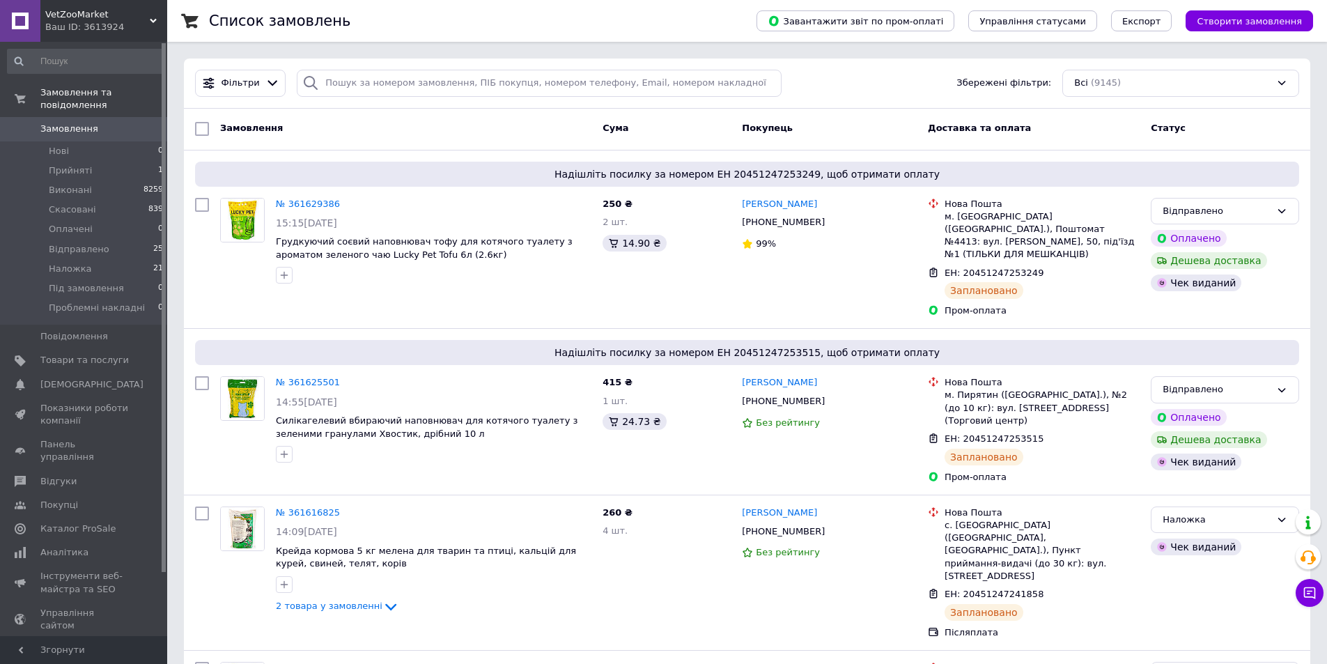
click at [62, 123] on span "Замовлення" at bounding box center [69, 129] width 58 height 13
click at [1308, 603] on button "Чат з покупцем" at bounding box center [1310, 593] width 28 height 28
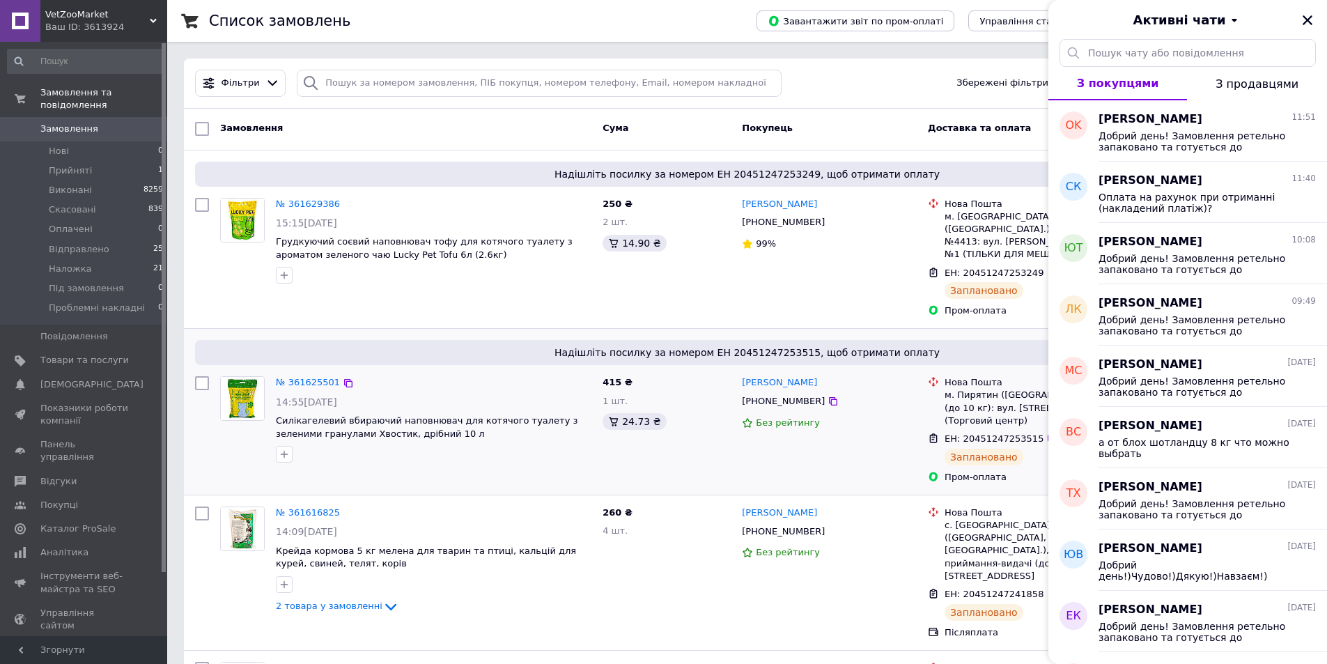
click at [911, 346] on span "Надішліть посилку за номером ЕН 20451247253515, щоб отримати оплату" at bounding box center [747, 353] width 1093 height 14
click at [1308, 20] on icon "Закрити" at bounding box center [1308, 20] width 10 height 10
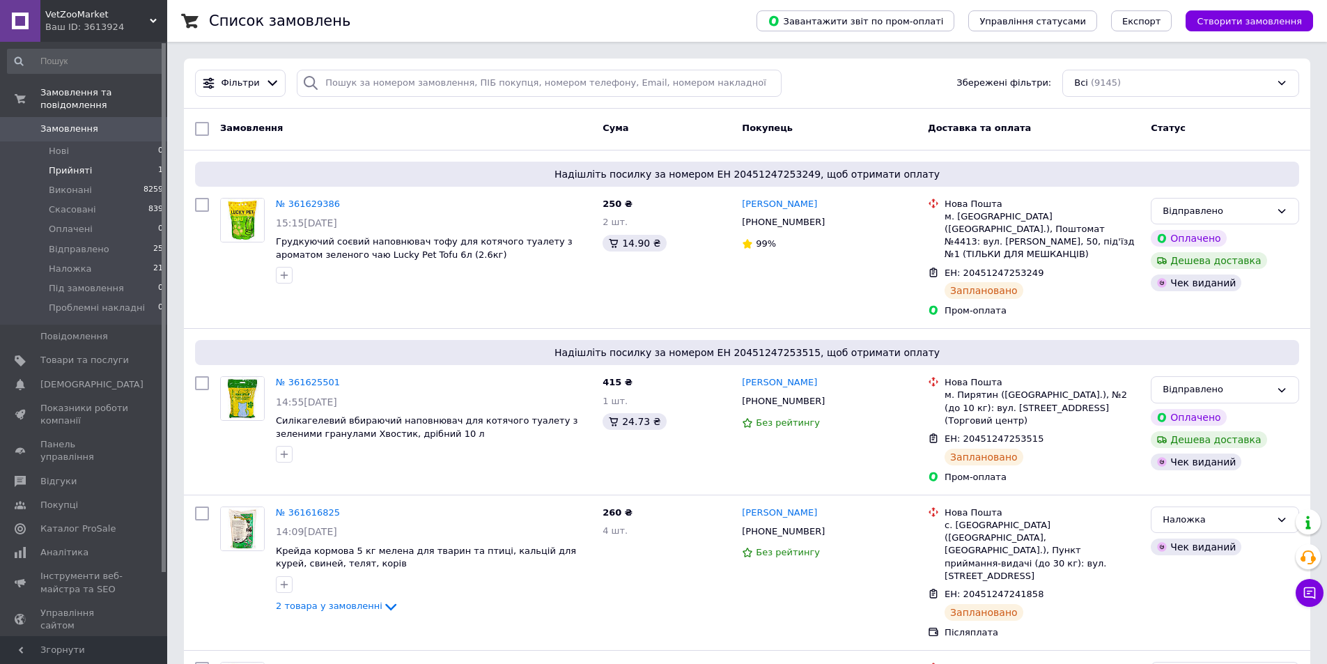
click at [121, 161] on li "Прийняті 1" at bounding box center [85, 171] width 171 height 20
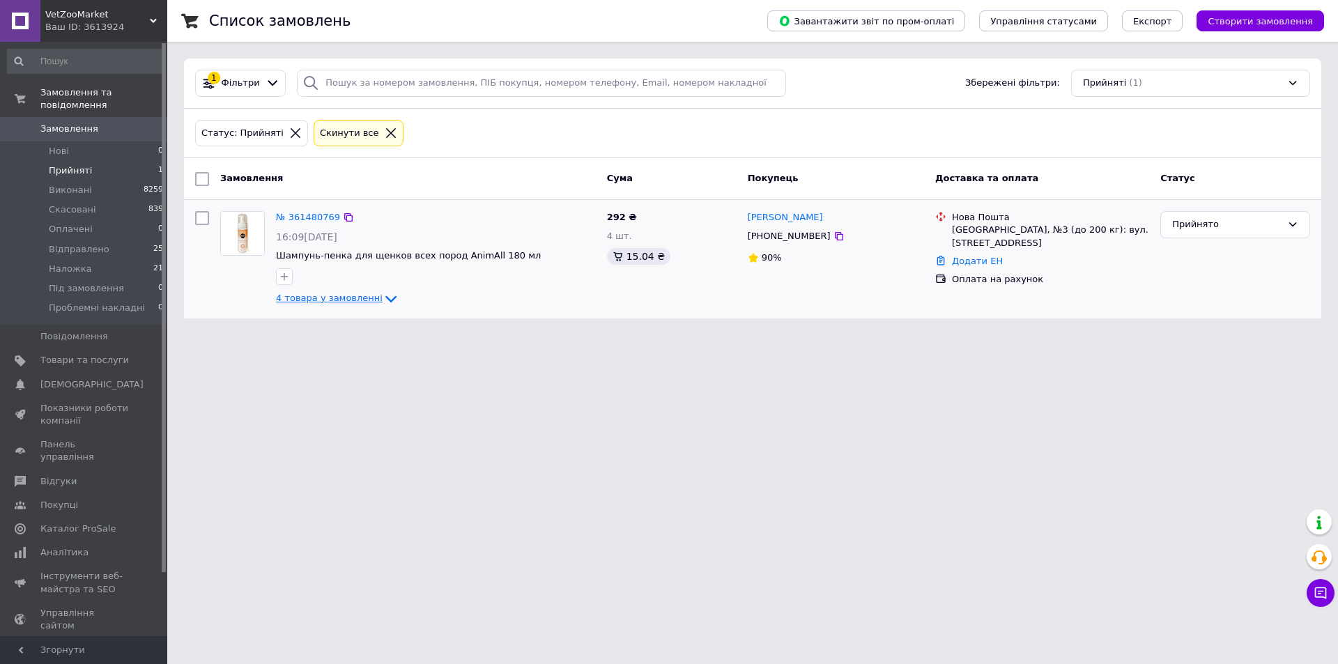
click at [361, 300] on span "4 товара у замовленні" at bounding box center [329, 298] width 107 height 10
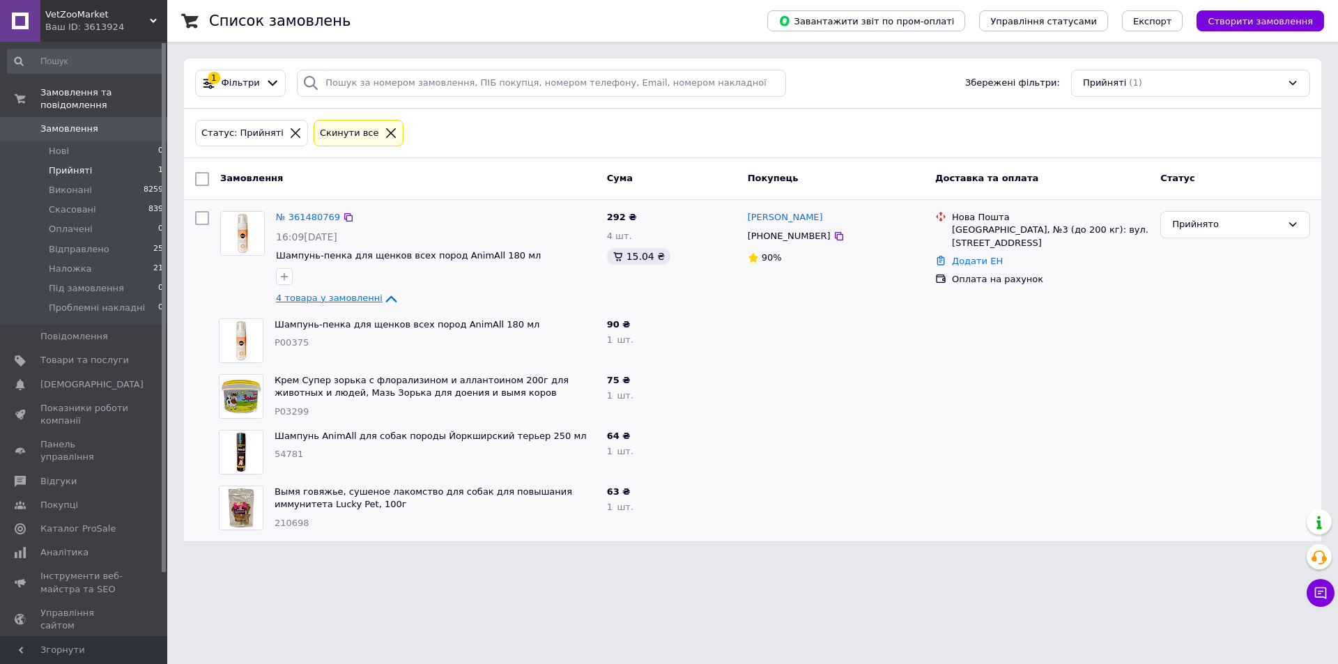
click at [361, 300] on span "4 товара у замовленні" at bounding box center [329, 298] width 107 height 10
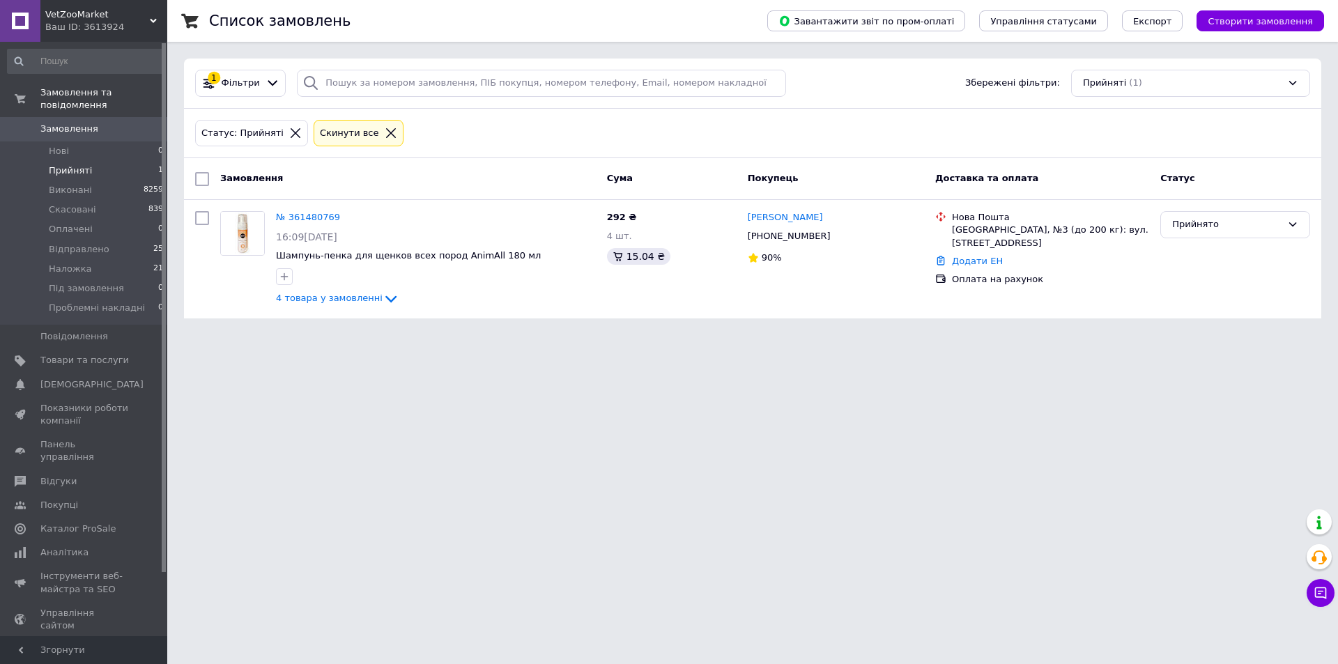
click at [63, 123] on span "Замовлення" at bounding box center [69, 129] width 58 height 13
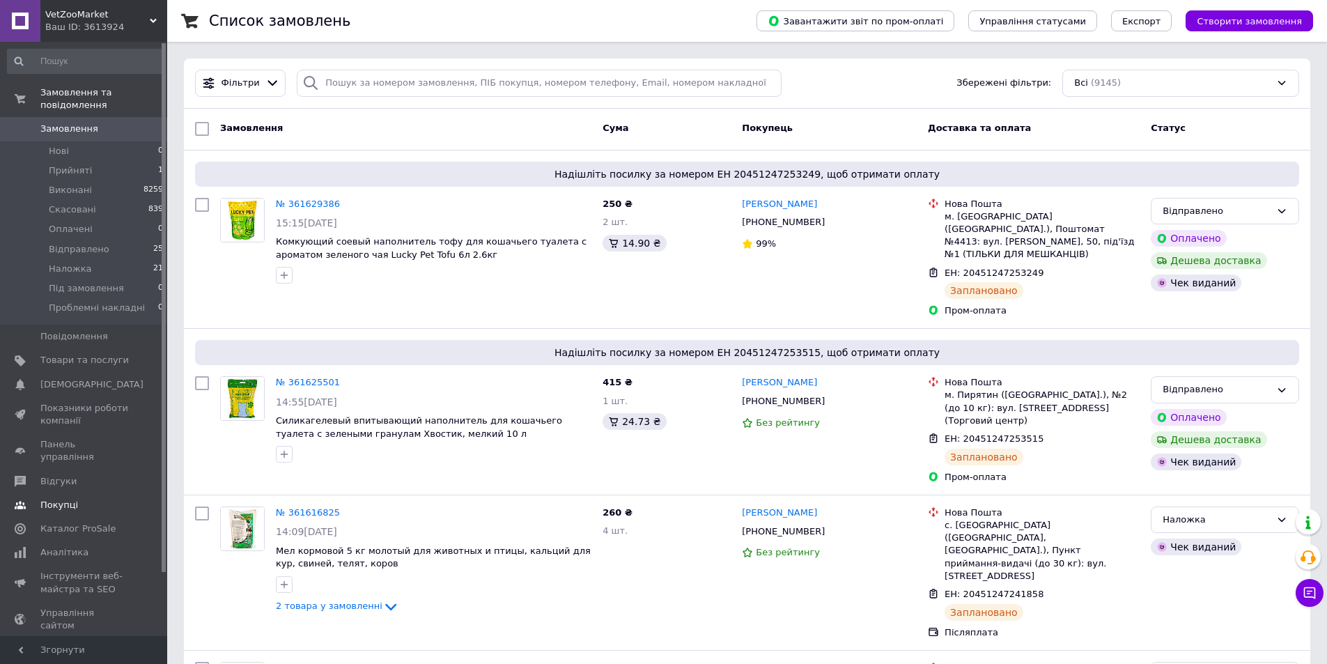
click at [70, 493] on link "Покупці" at bounding box center [85, 505] width 171 height 24
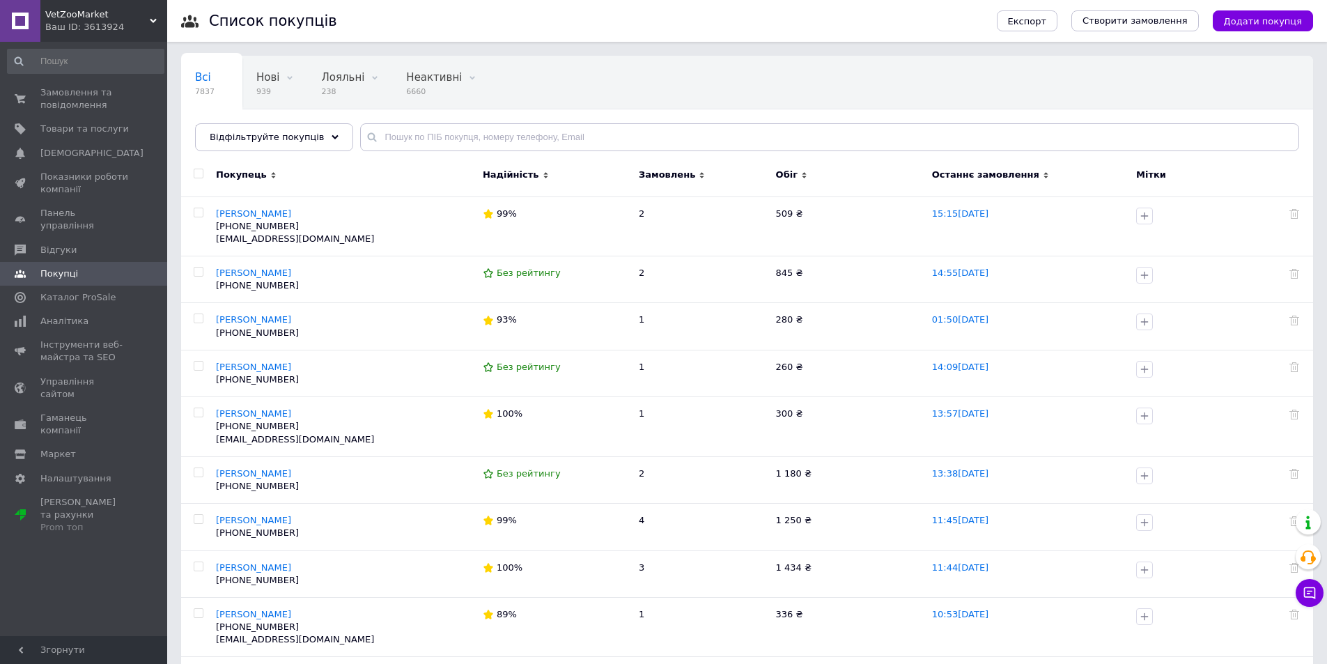
click at [700, 174] on span "Замовлень" at bounding box center [700, 175] width 123 height 13
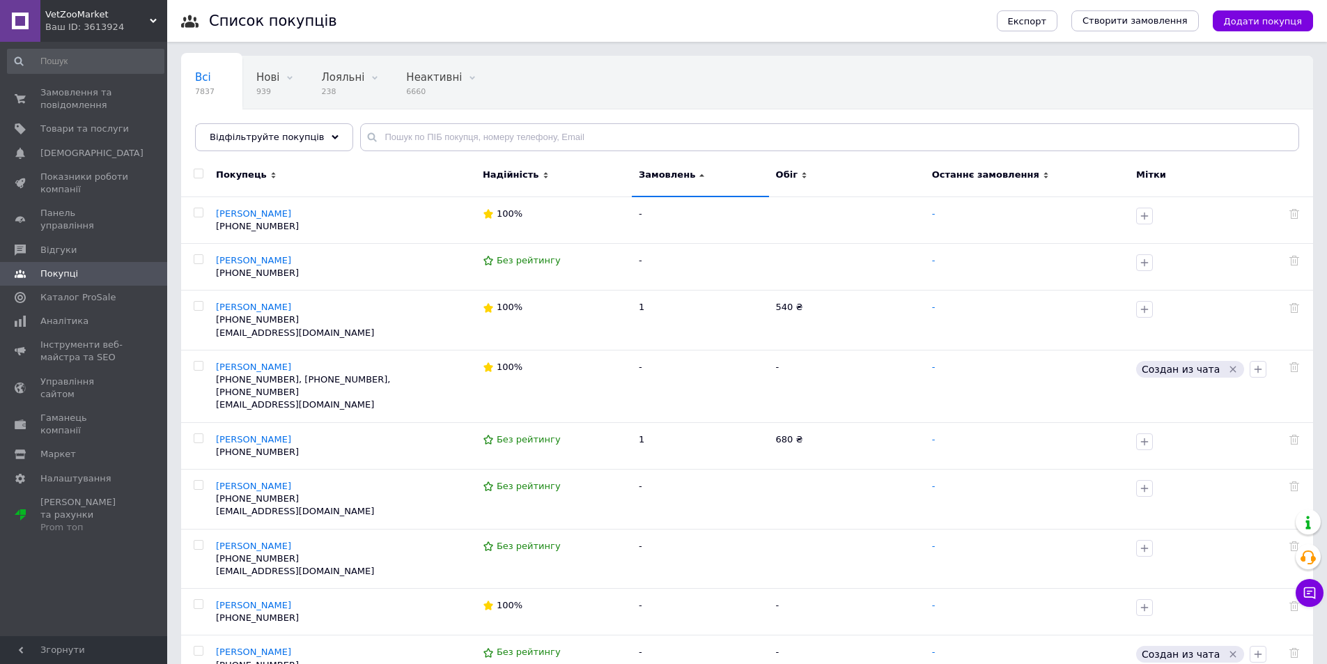
click at [700, 174] on span "Замовлень" at bounding box center [700, 175] width 123 height 13
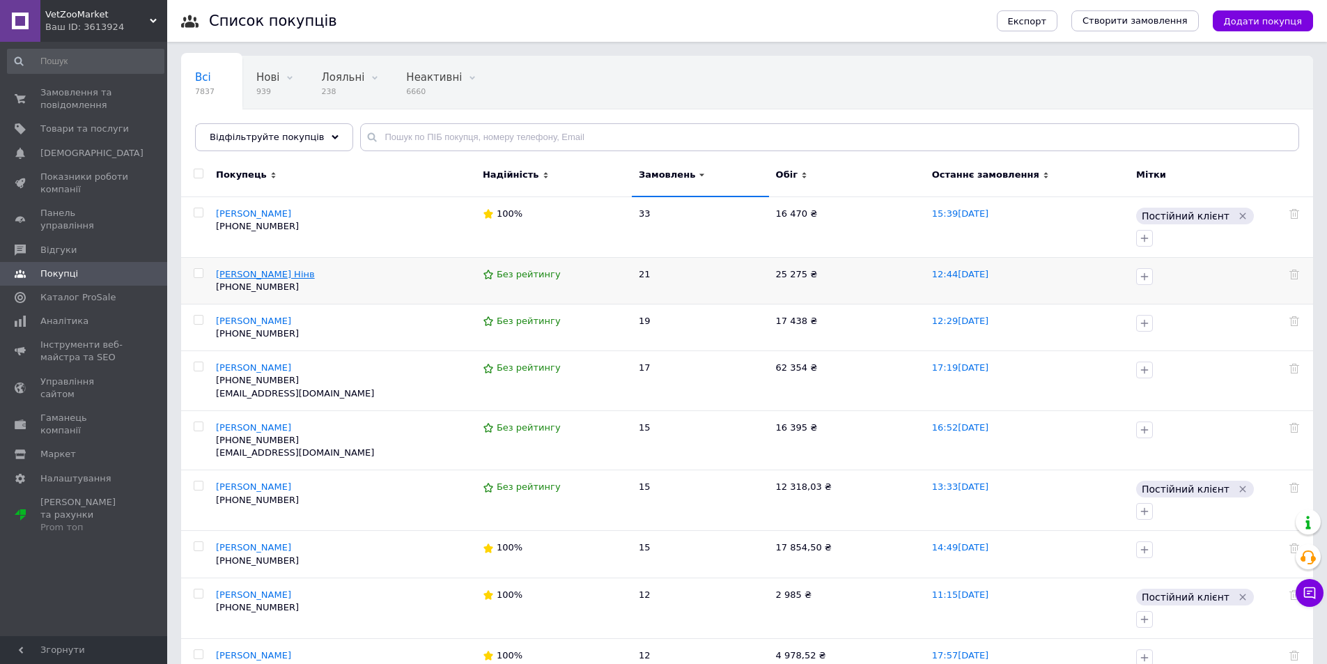
click at [268, 269] on span "Барановська Нінв" at bounding box center [265, 274] width 99 height 10
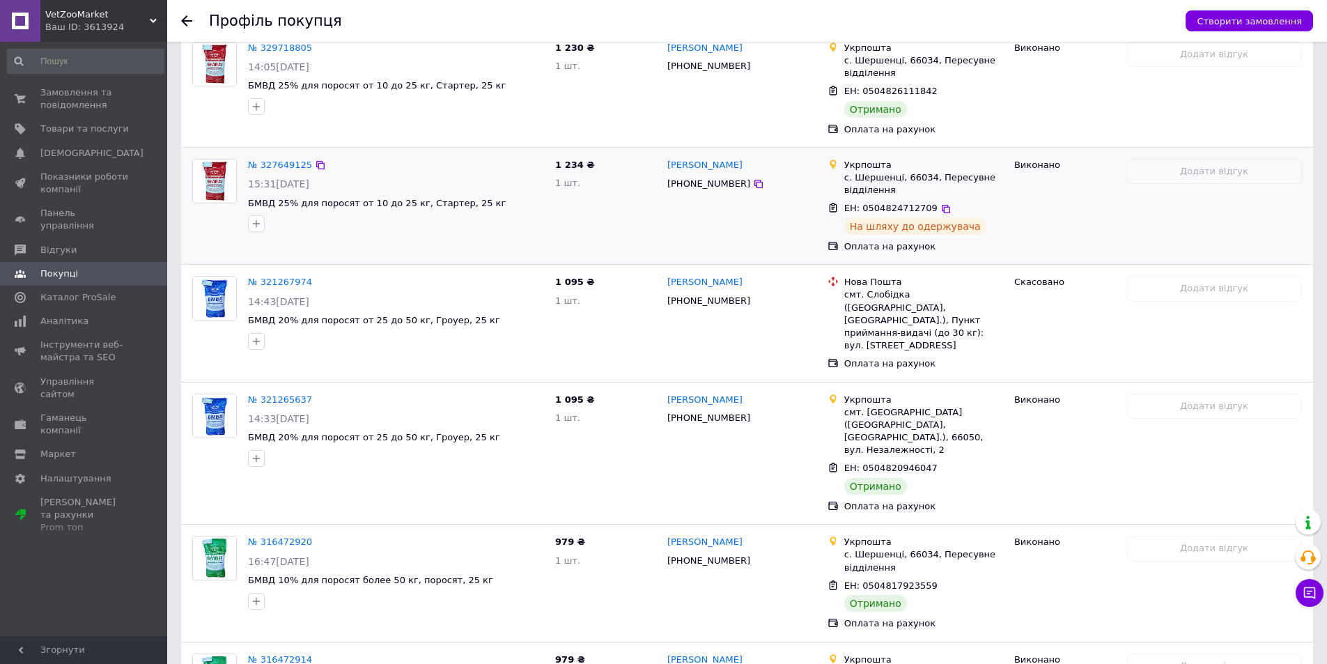
scroll to position [1115, 0]
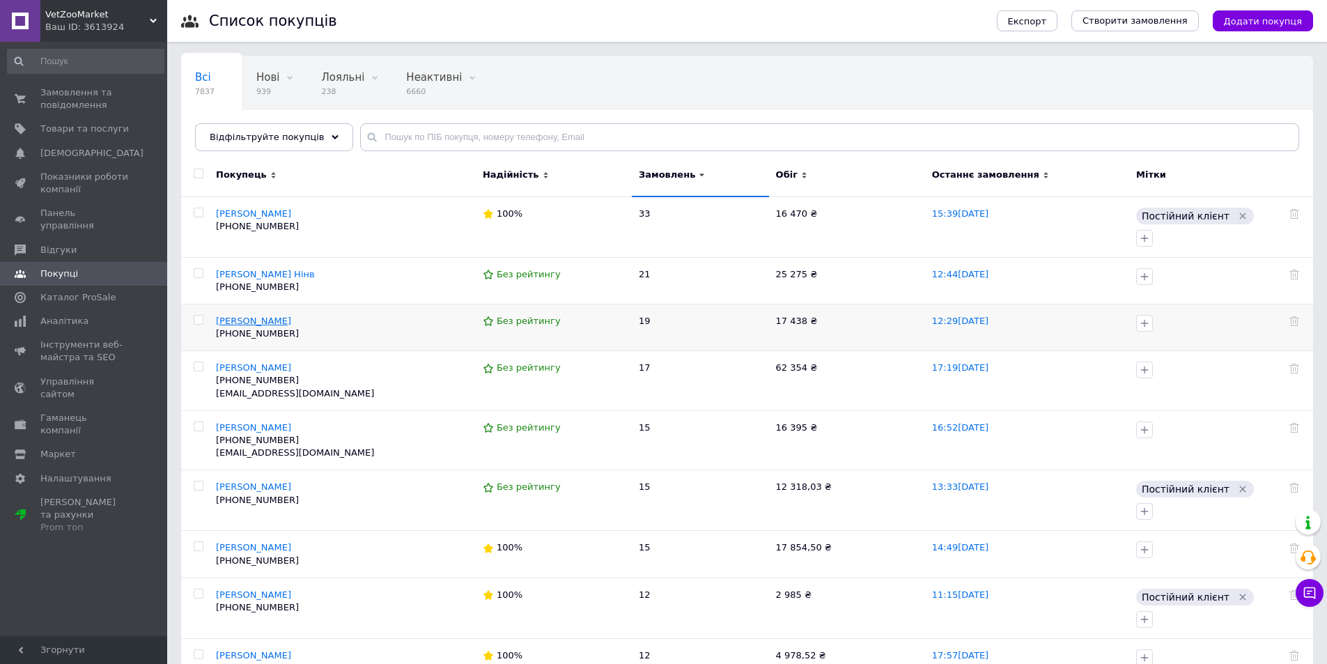
click at [269, 316] on span "Вишник Марина" at bounding box center [253, 321] width 75 height 10
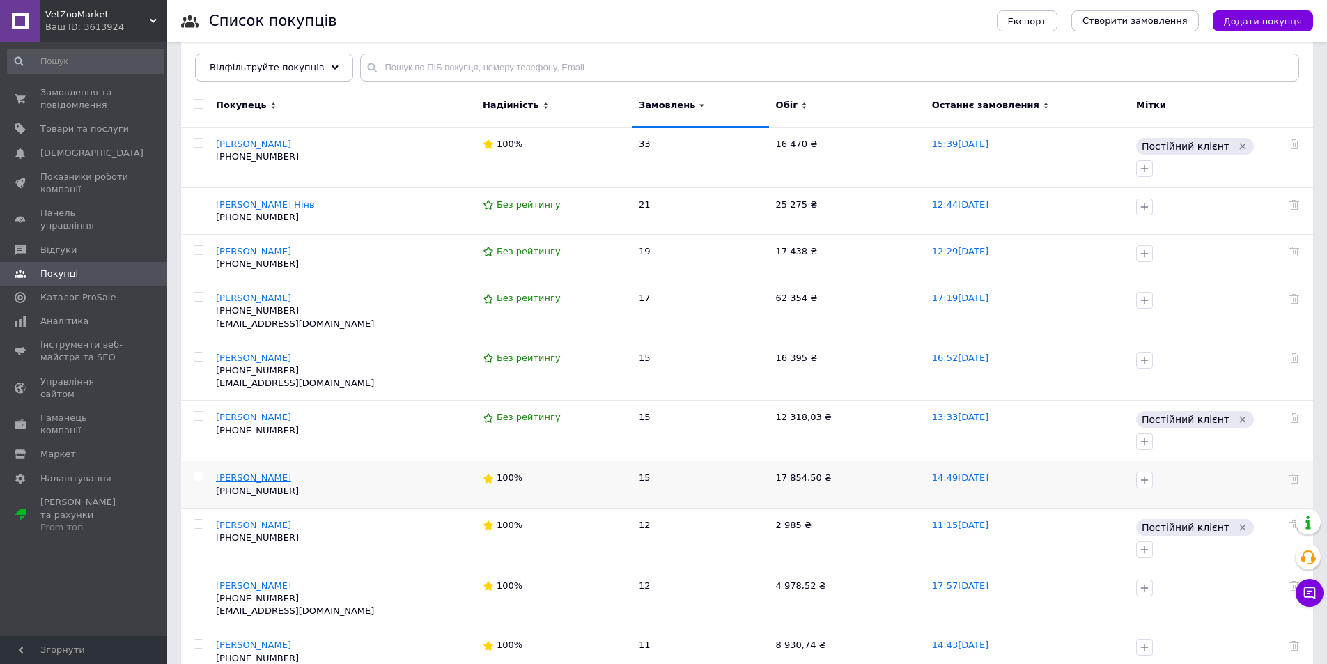
click at [252, 472] on span "Кропива Марія" at bounding box center [253, 477] width 75 height 10
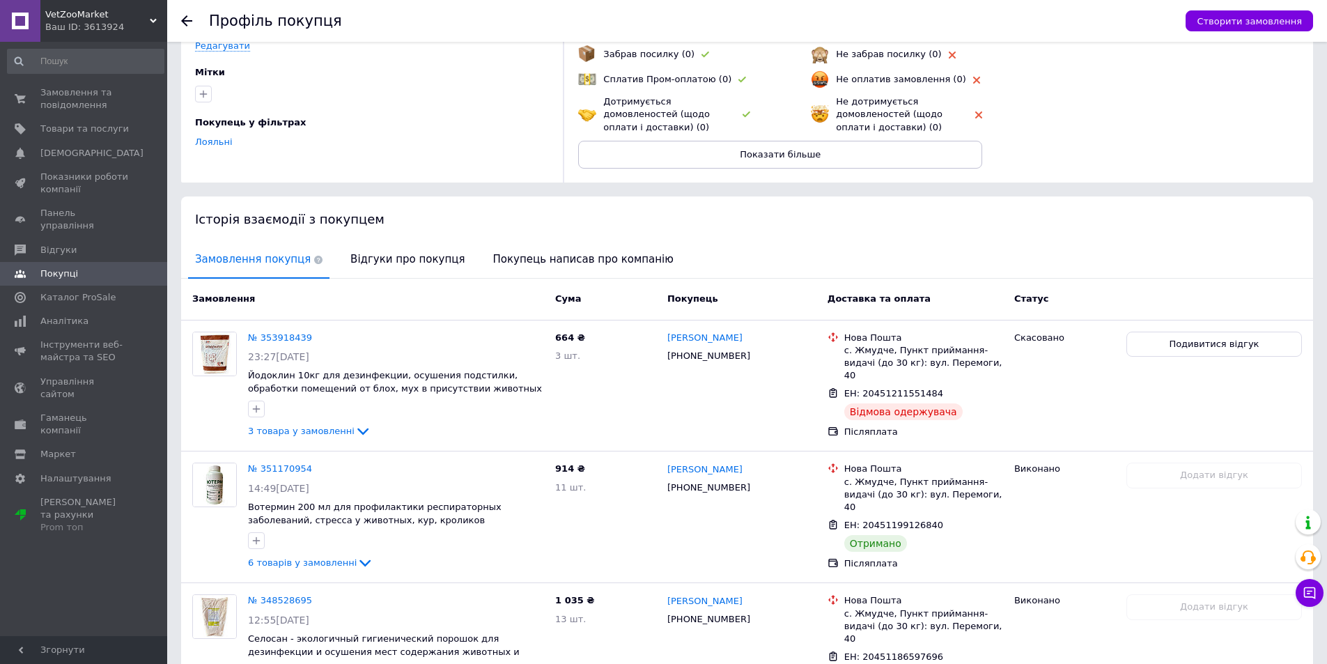
scroll to position [96, 0]
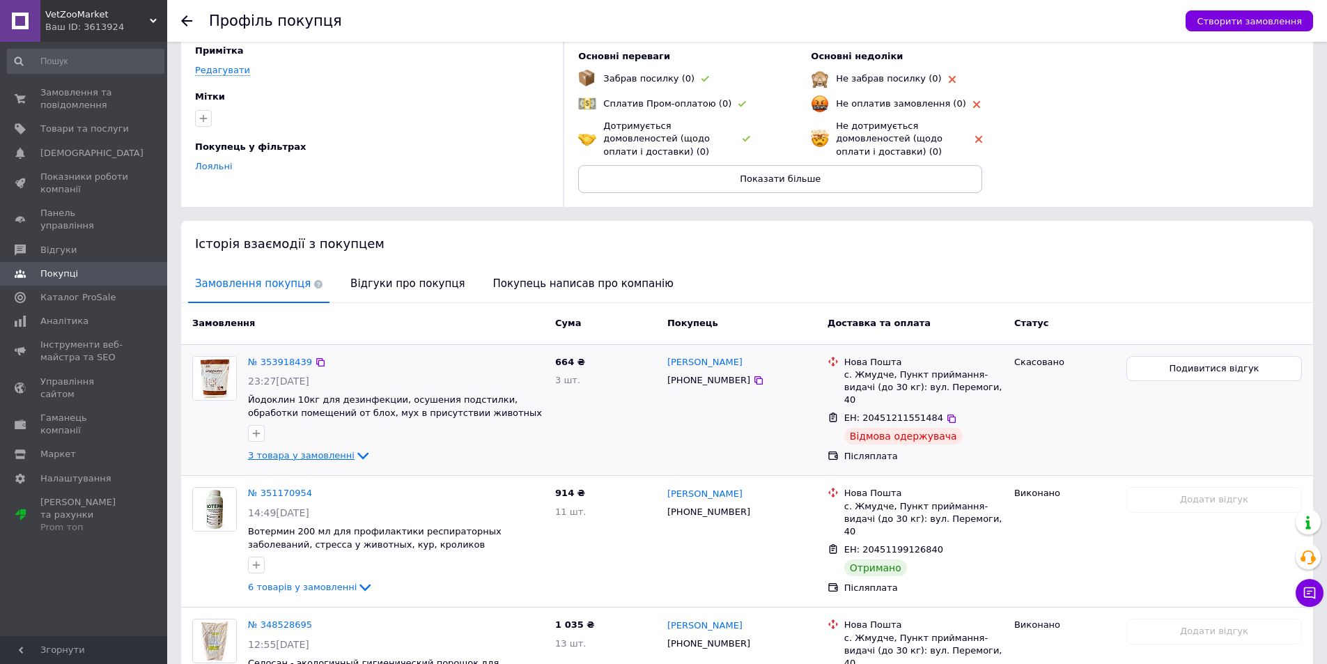
click at [307, 451] on span "3 товара у замовленні" at bounding box center [301, 455] width 107 height 10
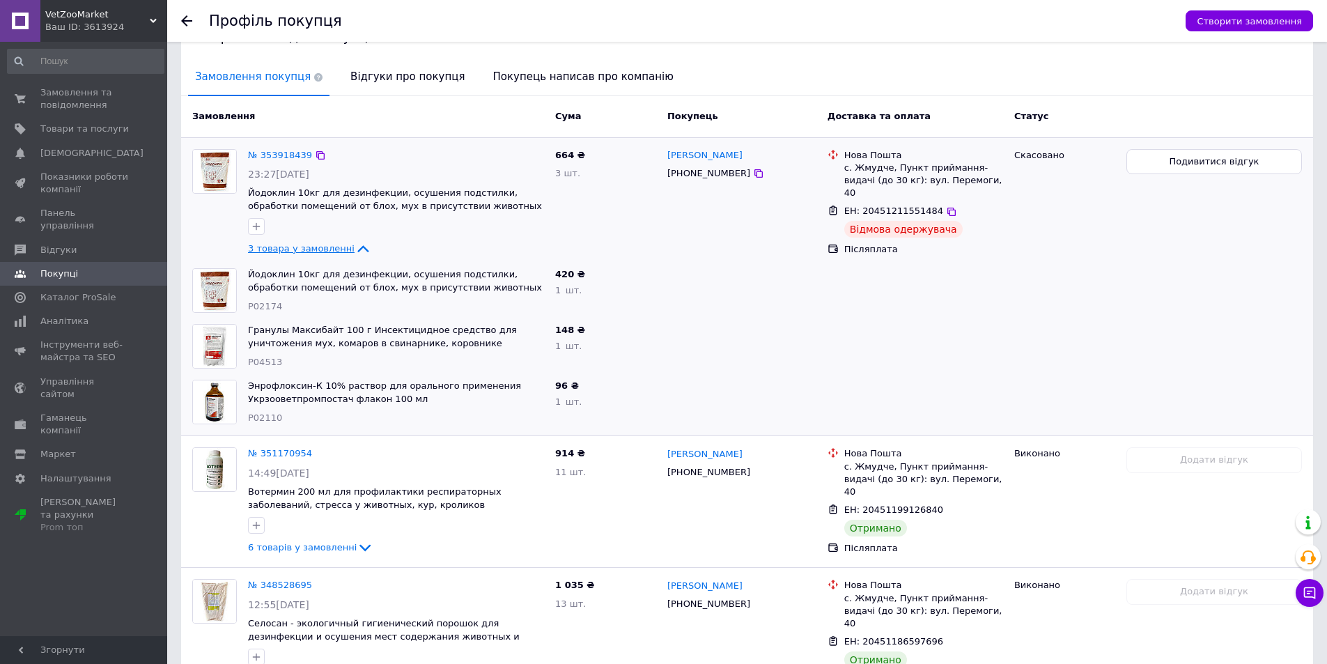
scroll to position [305, 0]
click at [1191, 160] on span "Подивитися відгук" at bounding box center [1214, 159] width 90 height 13
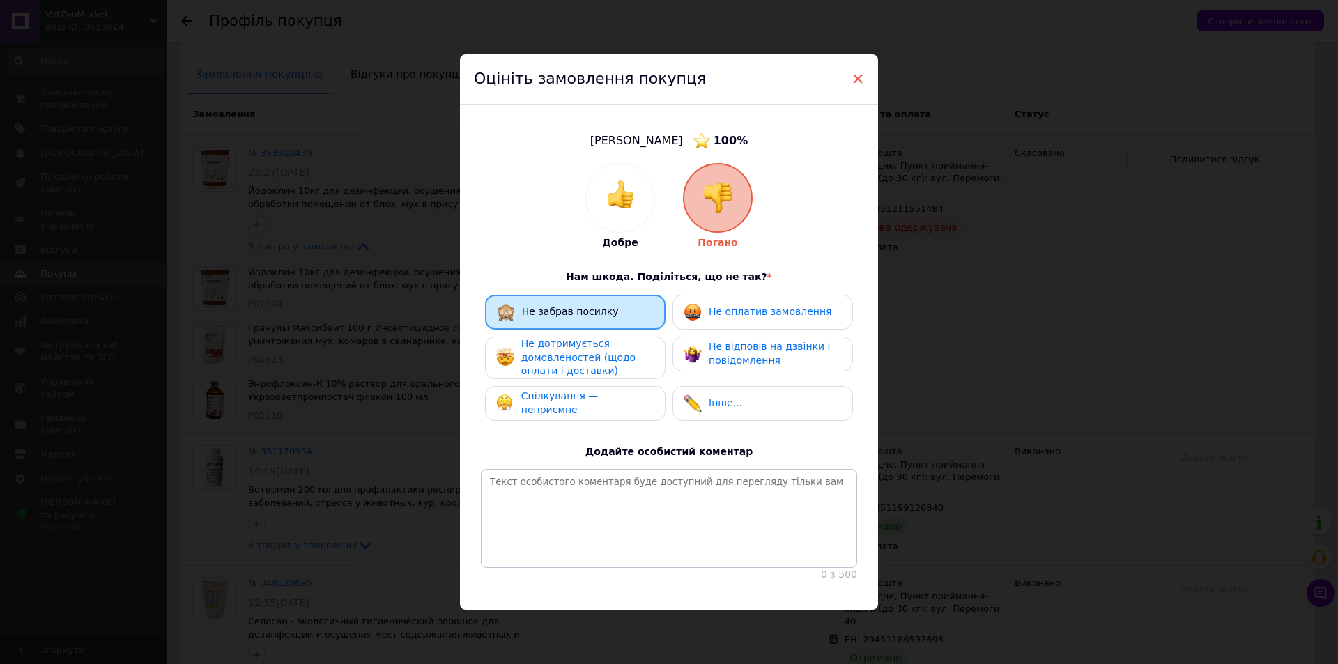
click at [858, 70] on span "×" at bounding box center [857, 79] width 13 height 24
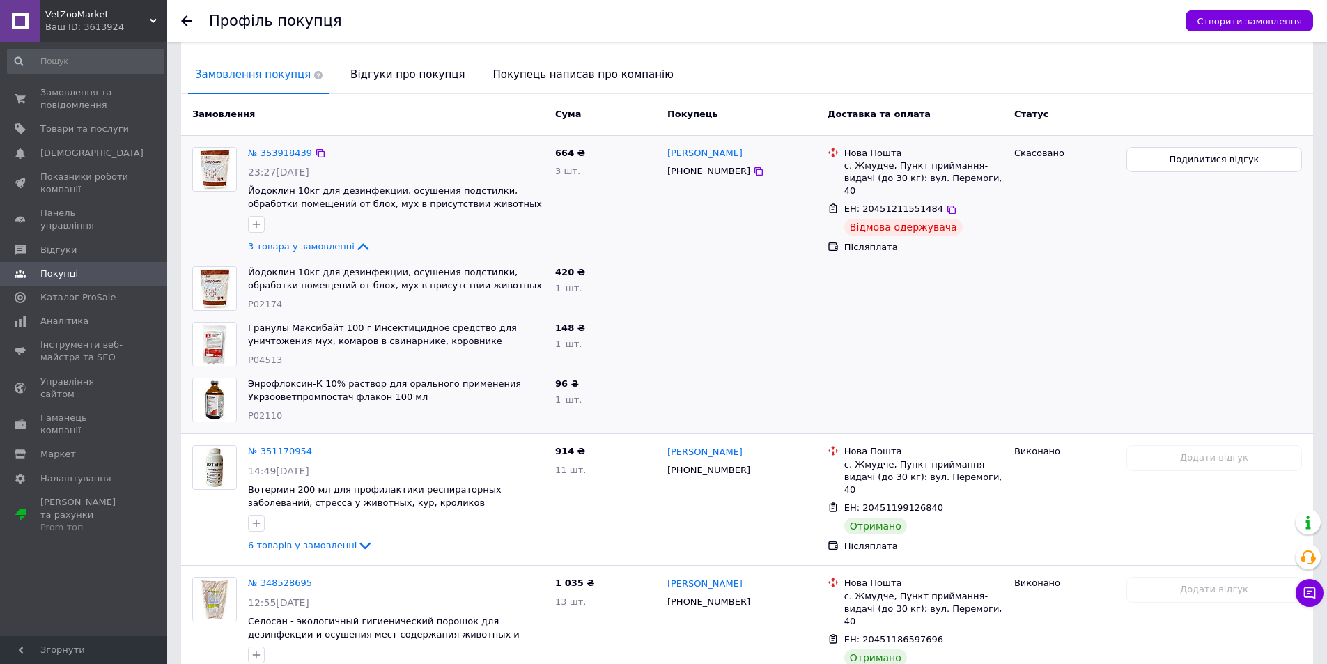
click at [682, 151] on link "Марія Кропива" at bounding box center [704, 153] width 75 height 13
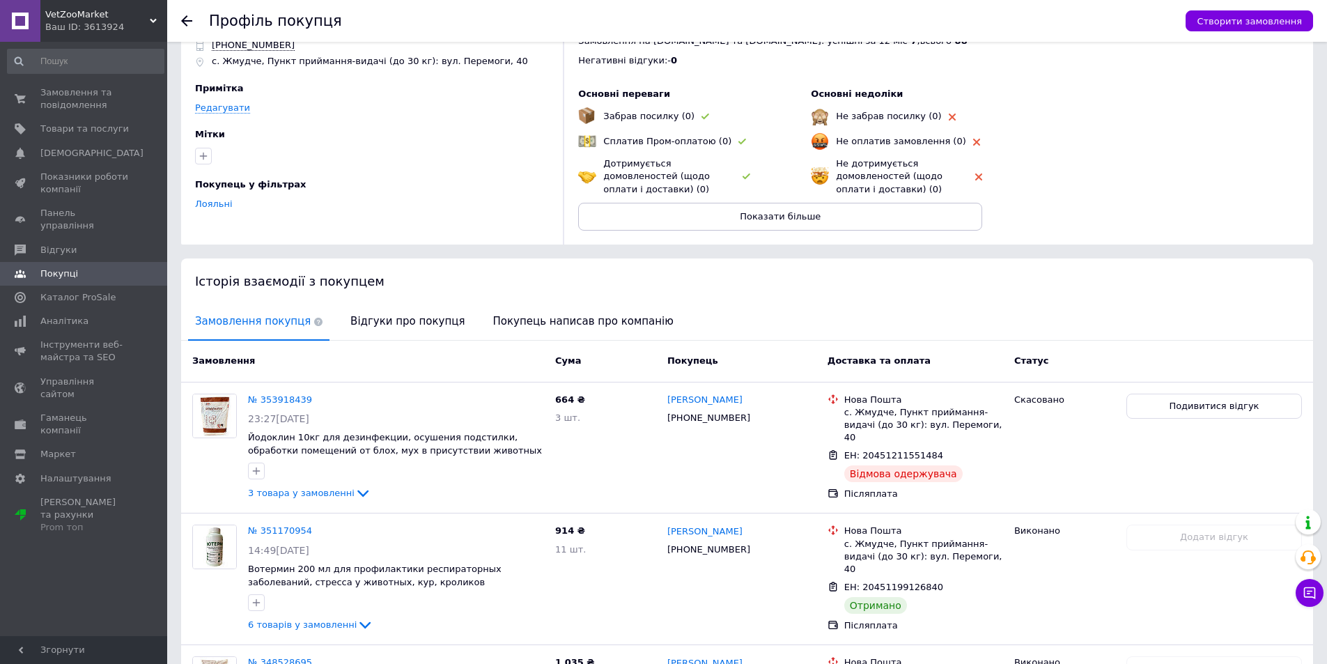
scroll to position [139, 0]
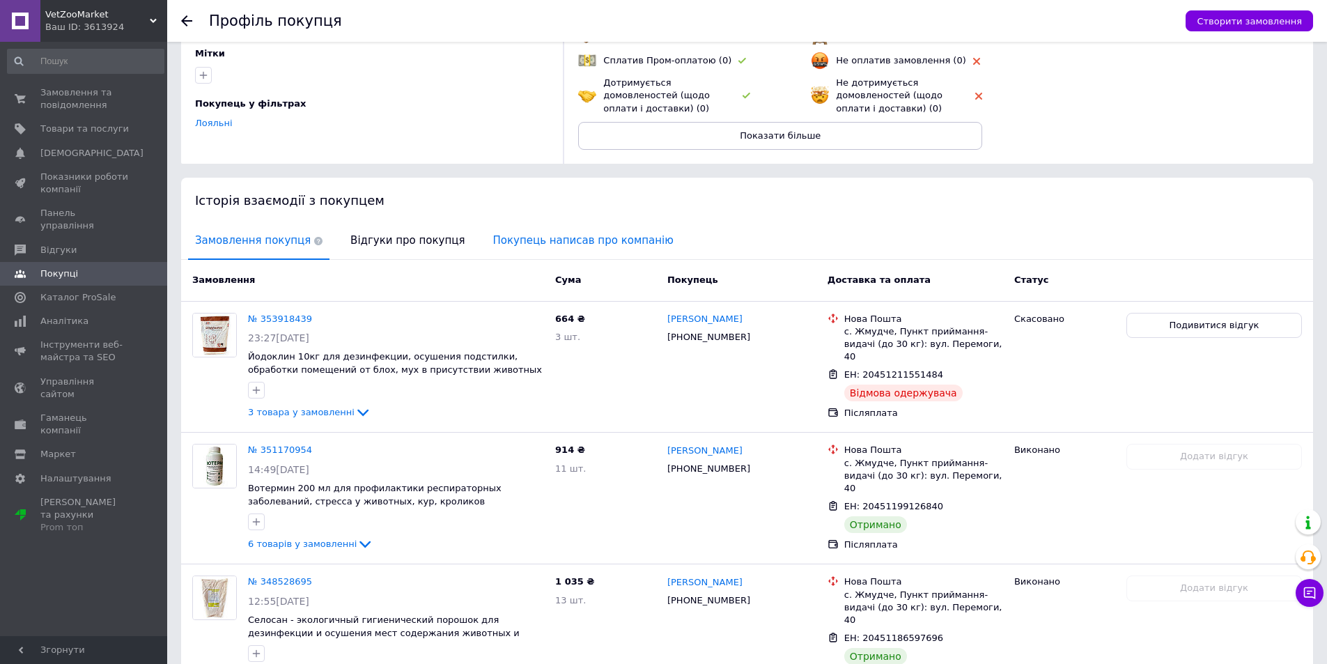
click at [538, 238] on span "Покупець написав про компанію" at bounding box center [583, 241] width 194 height 36
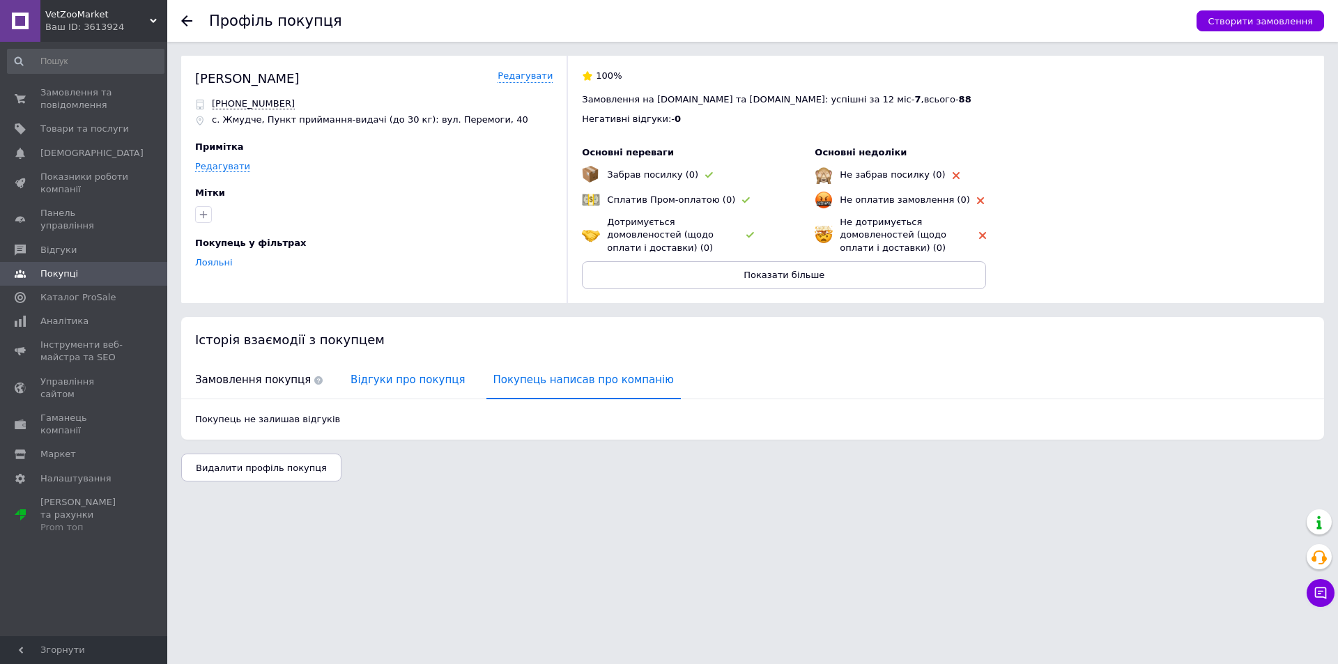
click at [369, 378] on span "Відгуки про покупця" at bounding box center [407, 380] width 128 height 36
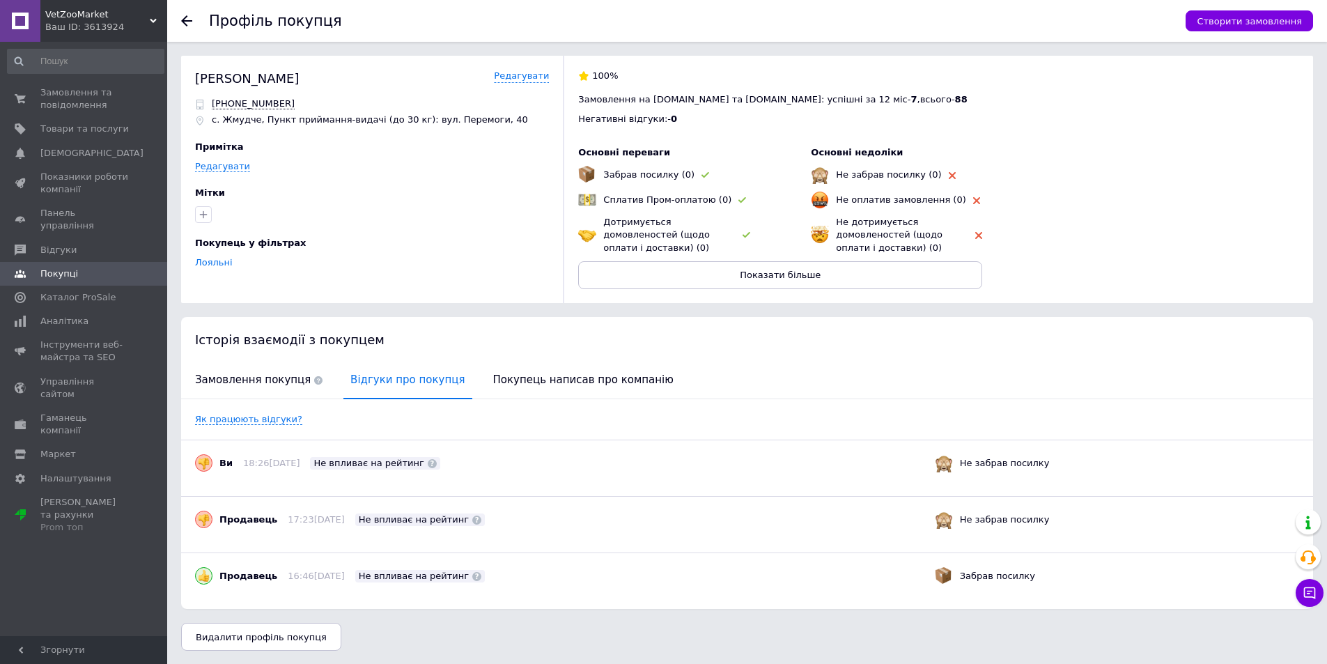
click at [185, 18] on use at bounding box center [186, 20] width 11 height 11
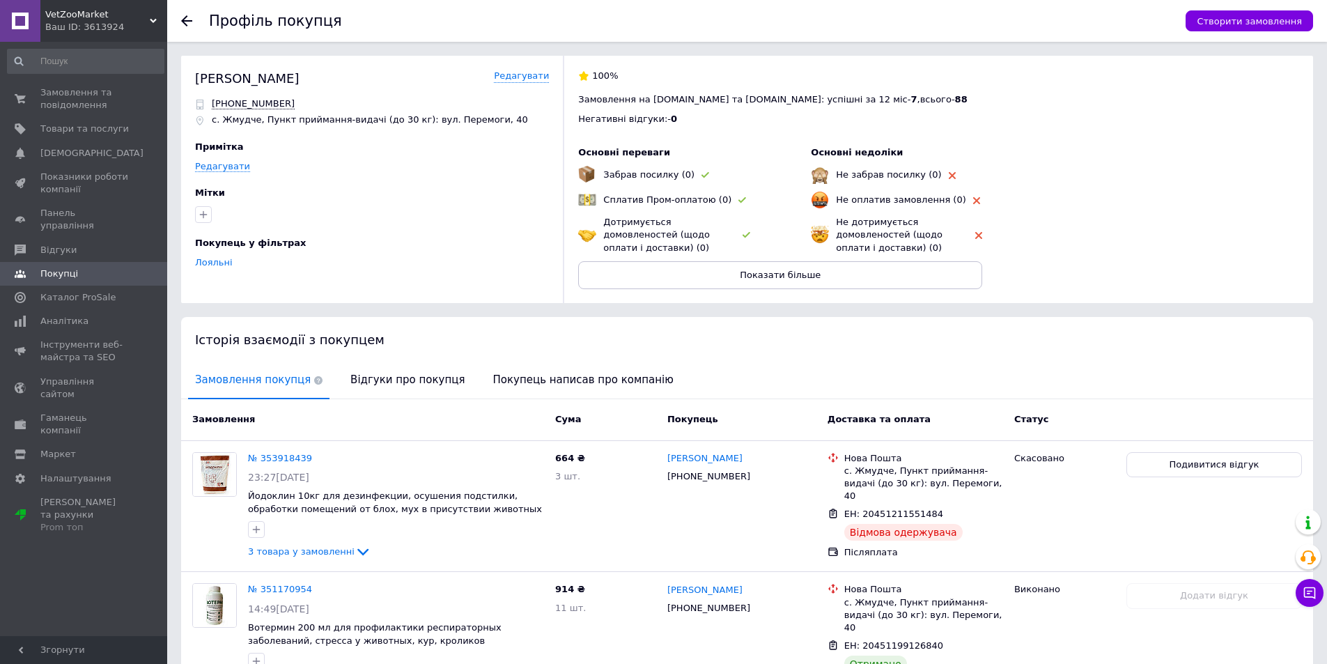
click at [188, 16] on icon at bounding box center [186, 20] width 11 height 11
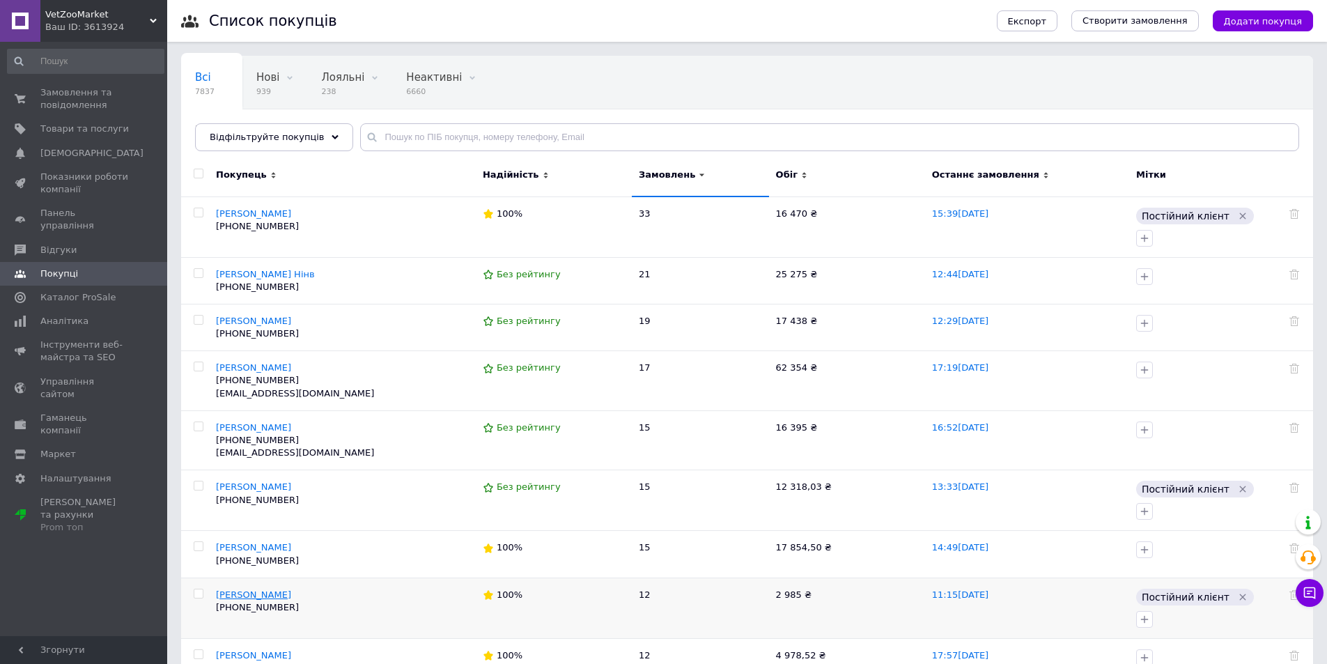
click at [261, 589] on span "Іващенко Тетяна" at bounding box center [253, 594] width 75 height 10
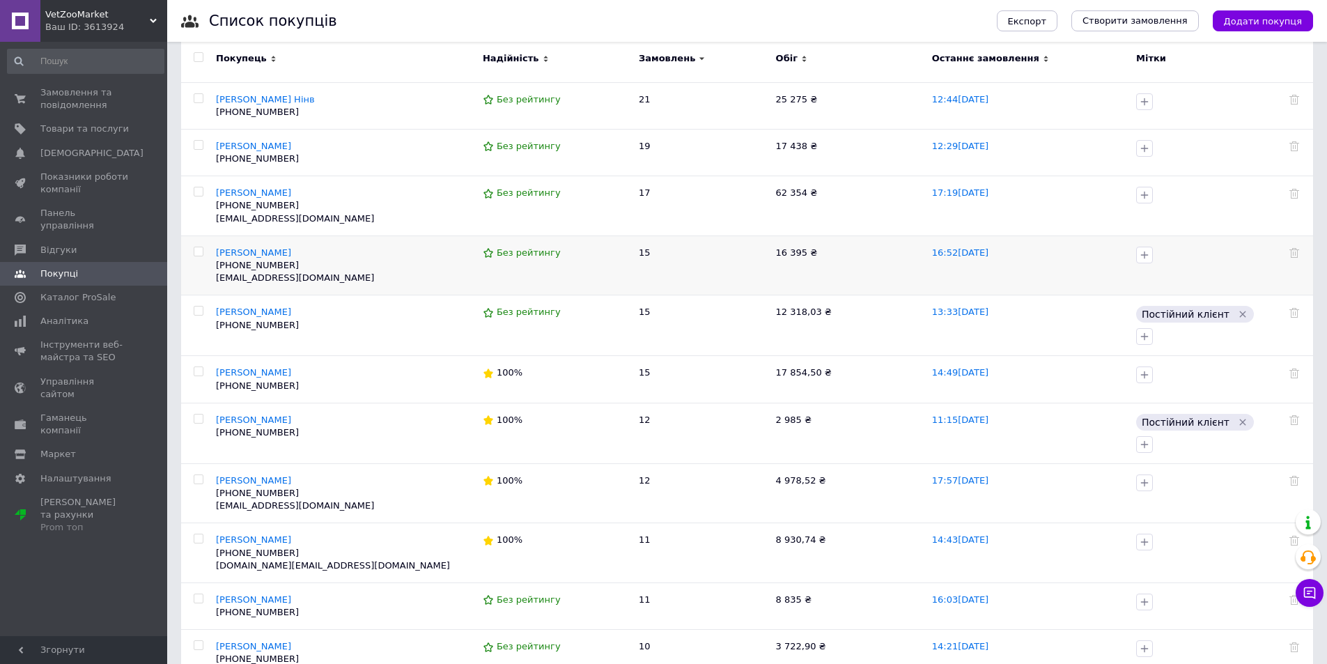
scroll to position [209, 0]
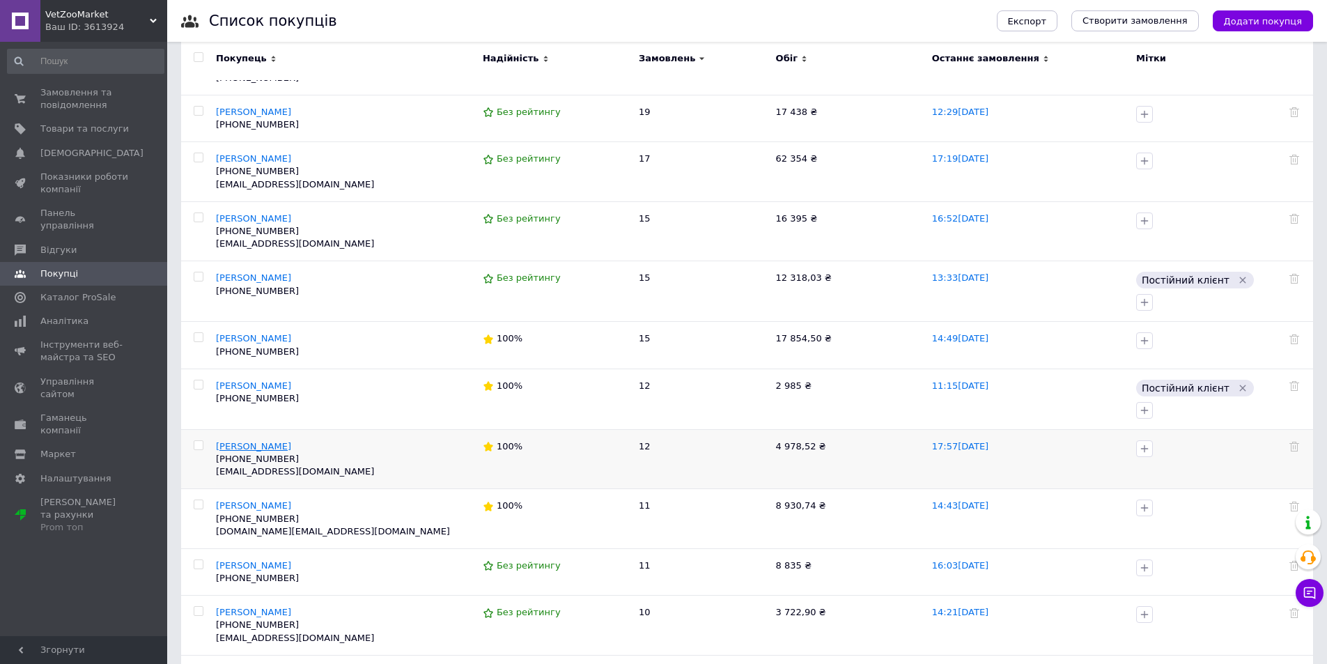
click at [275, 441] on span "Лещенко Віталій" at bounding box center [253, 446] width 75 height 10
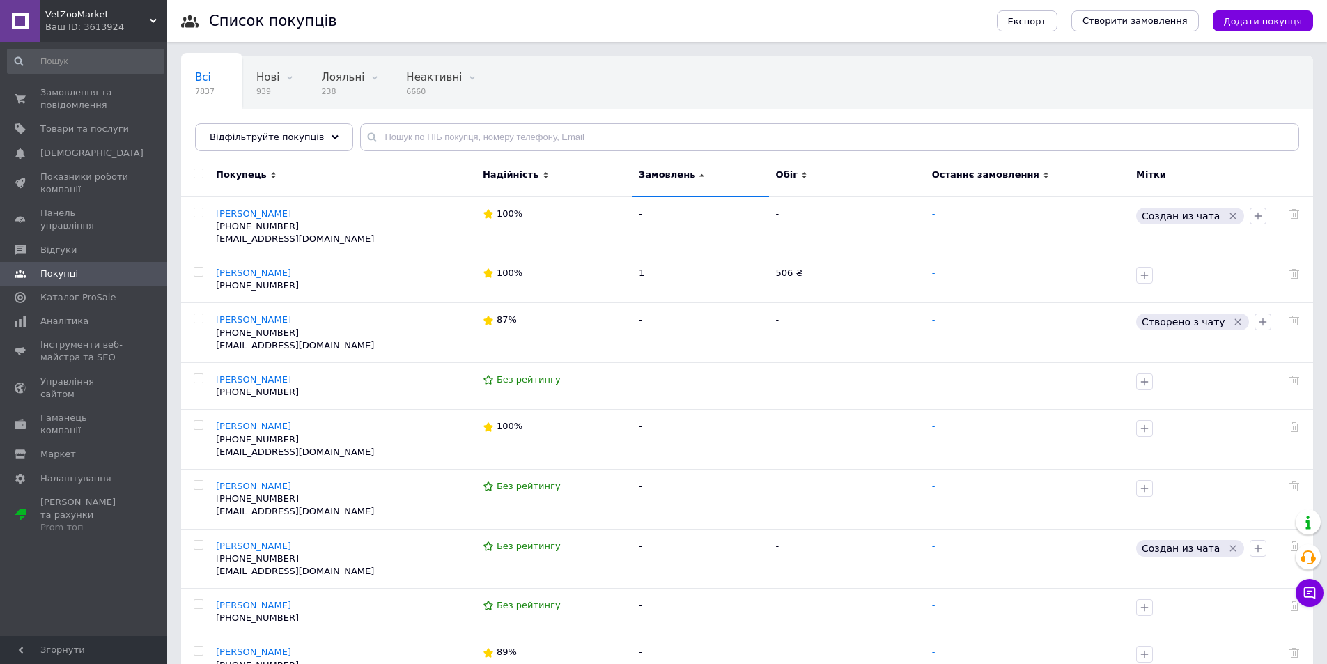
click at [796, 178] on span "Обіг" at bounding box center [847, 175] width 142 height 13
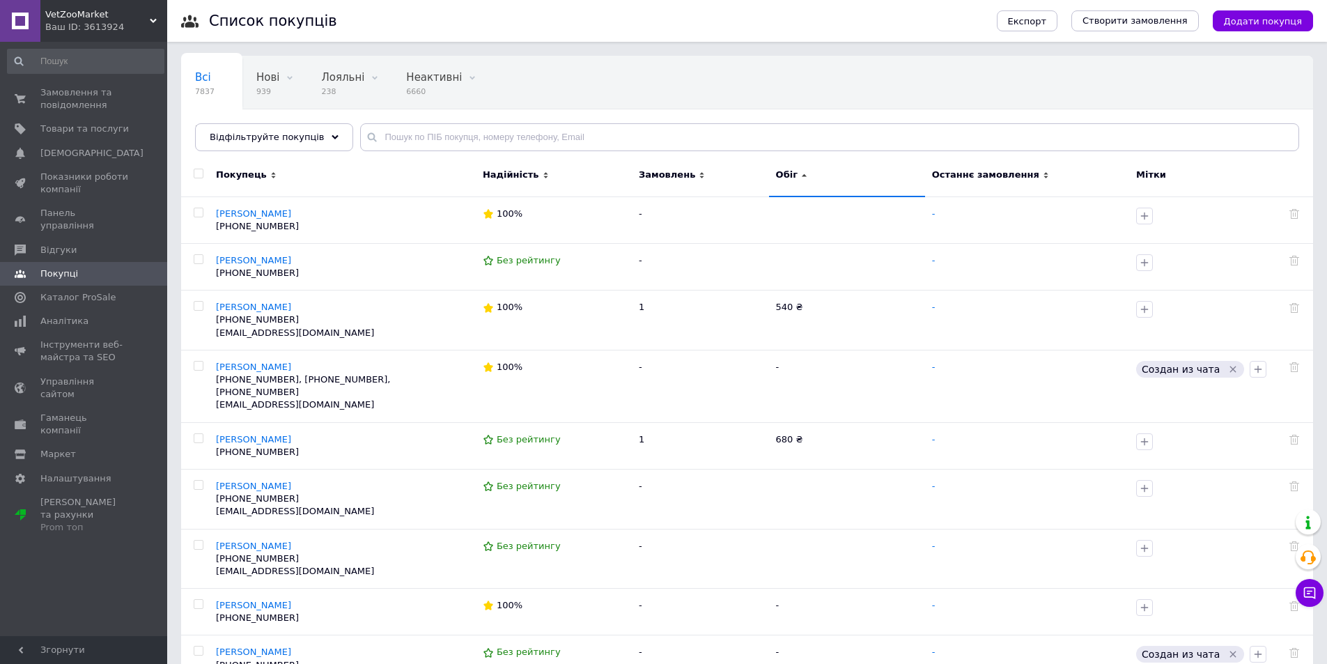
click at [796, 178] on span "Обіг" at bounding box center [847, 175] width 142 height 13
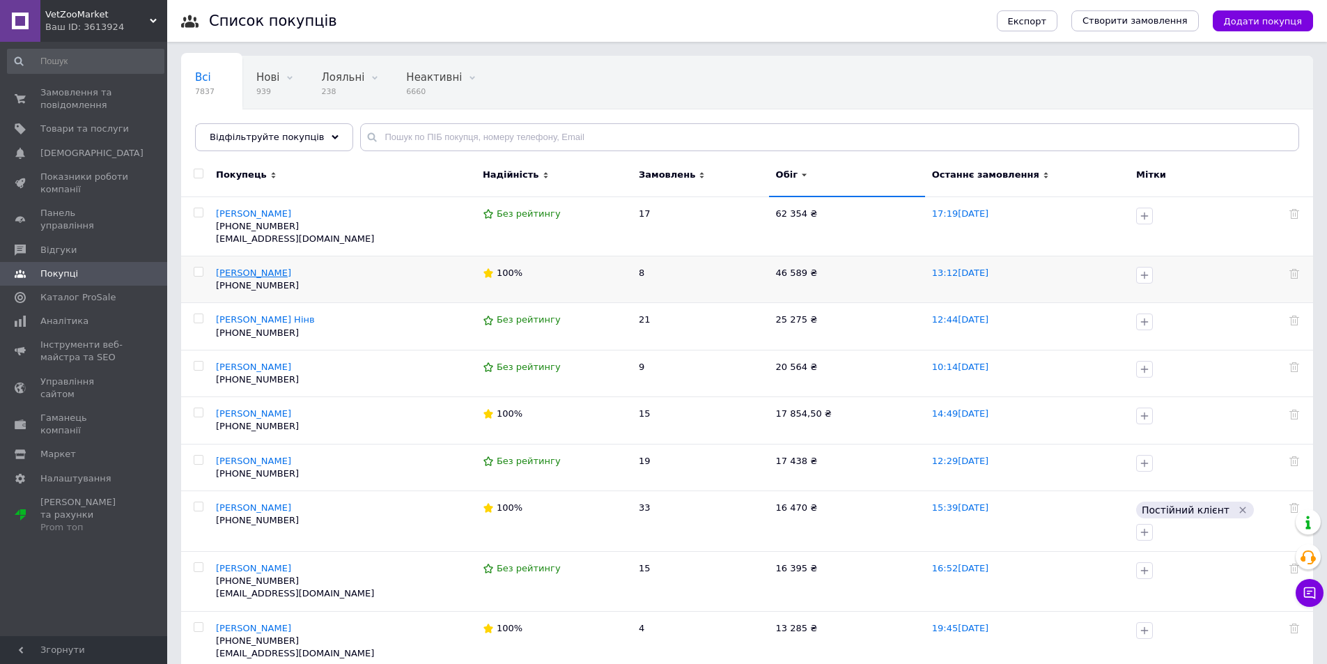
click at [291, 272] on span "Ковальчук Людмила" at bounding box center [253, 273] width 75 height 10
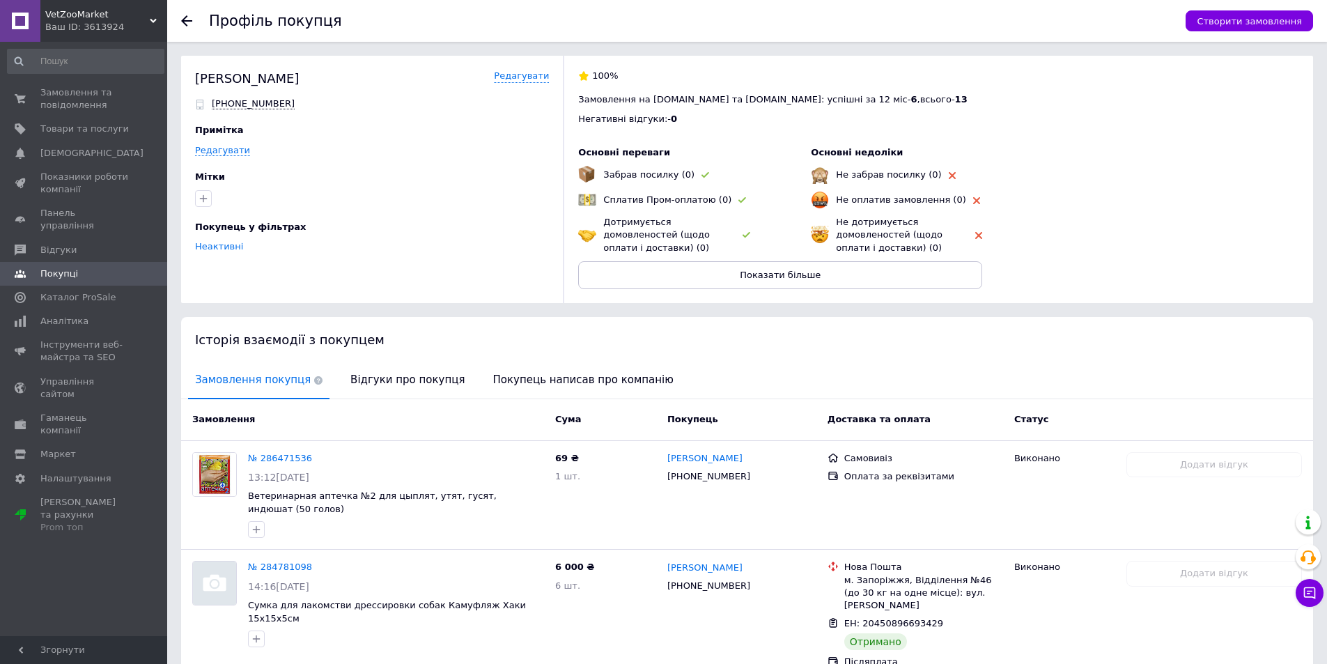
click at [190, 25] on icon at bounding box center [186, 20] width 11 height 11
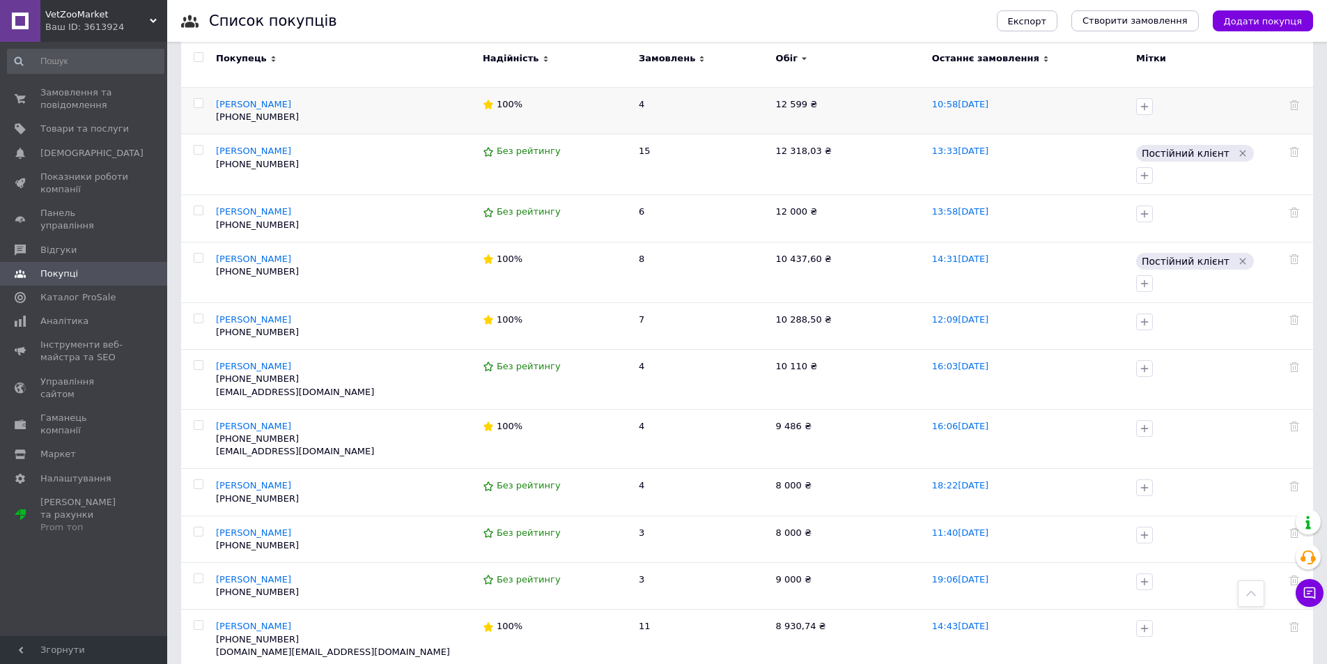
scroll to position [605, 0]
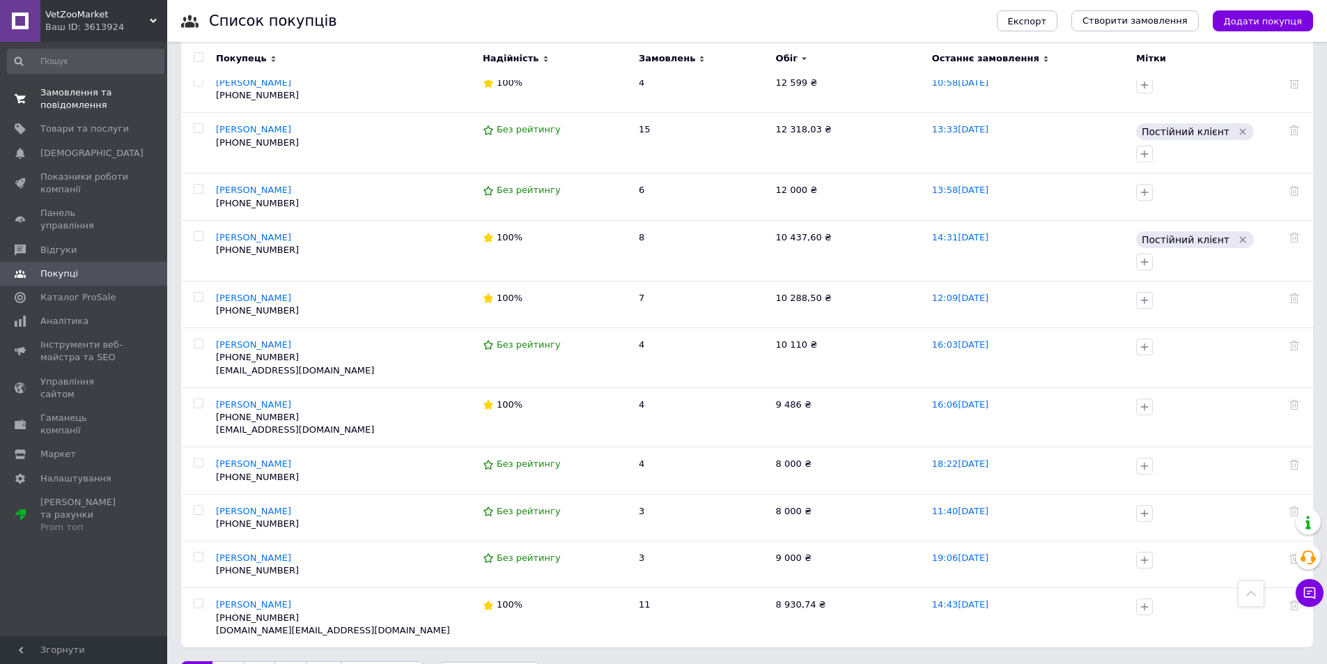
click at [42, 97] on span "Замовлення та повідомлення" at bounding box center [84, 98] width 88 height 25
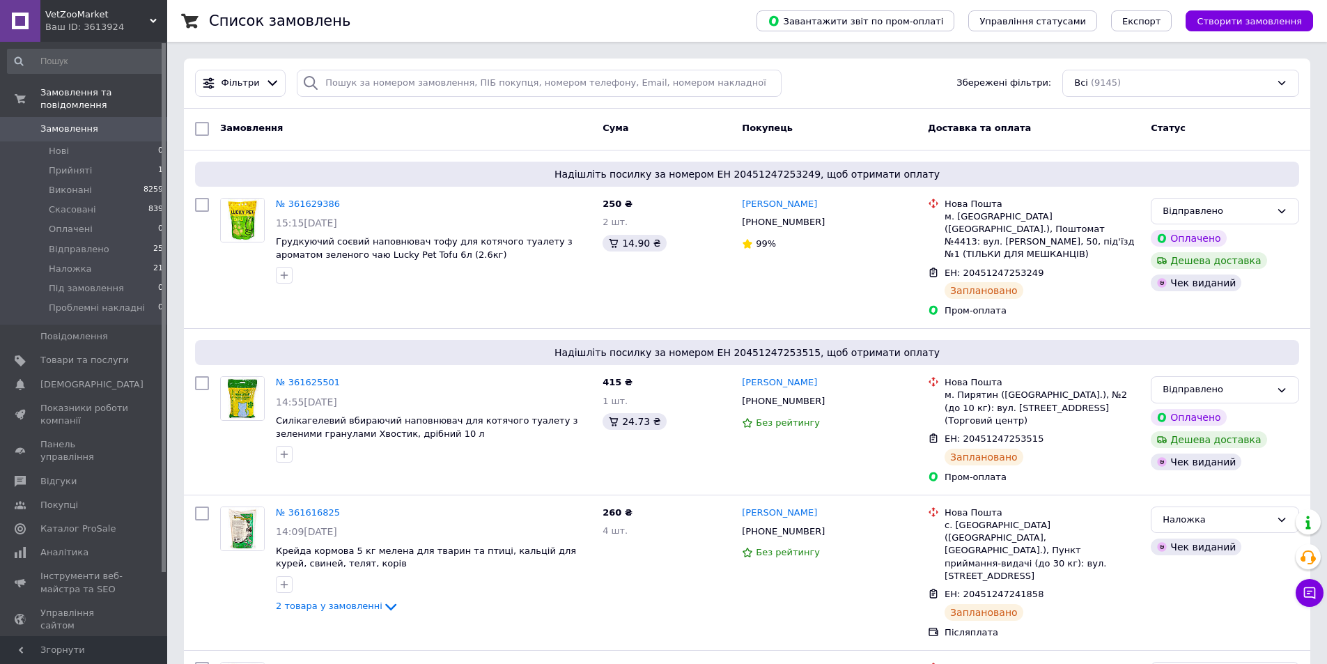
drag, startPoint x: 102, startPoint y: 125, endPoint x: 77, endPoint y: 24, distance: 103.2
click at [100, 123] on link "Замовлення 0" at bounding box center [85, 129] width 171 height 24
click at [98, 162] on li "Прийняті 1" at bounding box center [85, 171] width 171 height 20
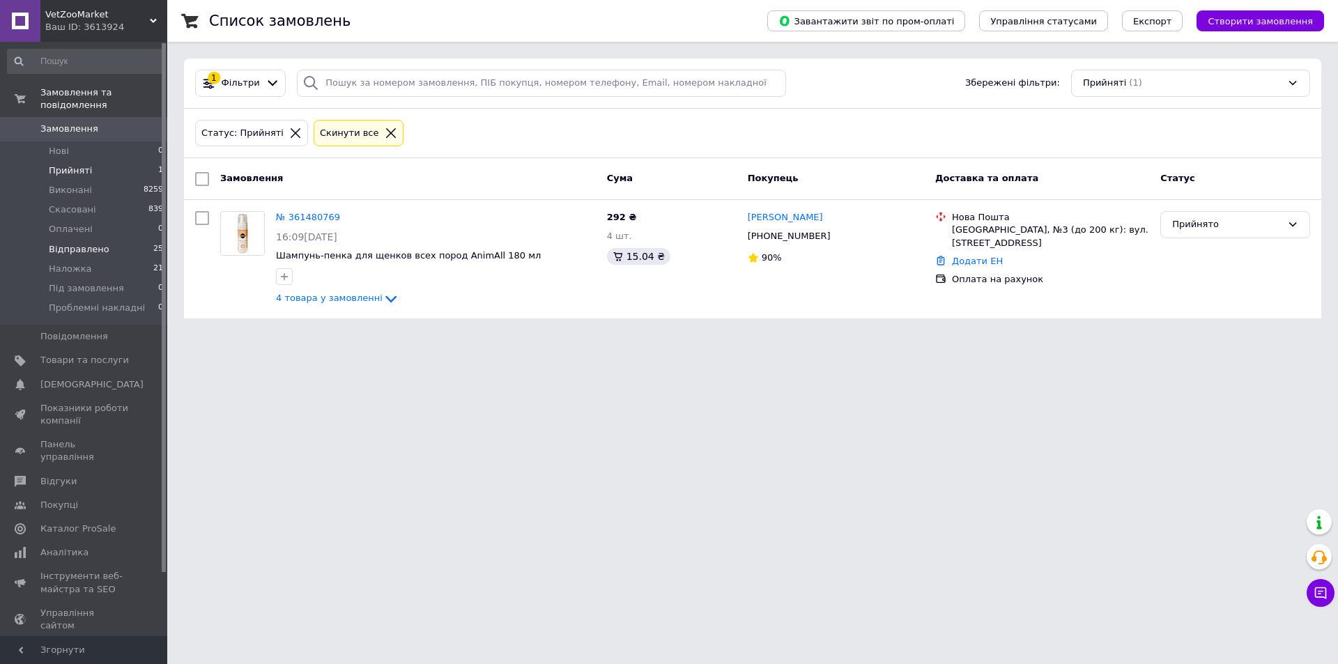
click at [93, 243] on span "Відправлено" at bounding box center [79, 249] width 61 height 13
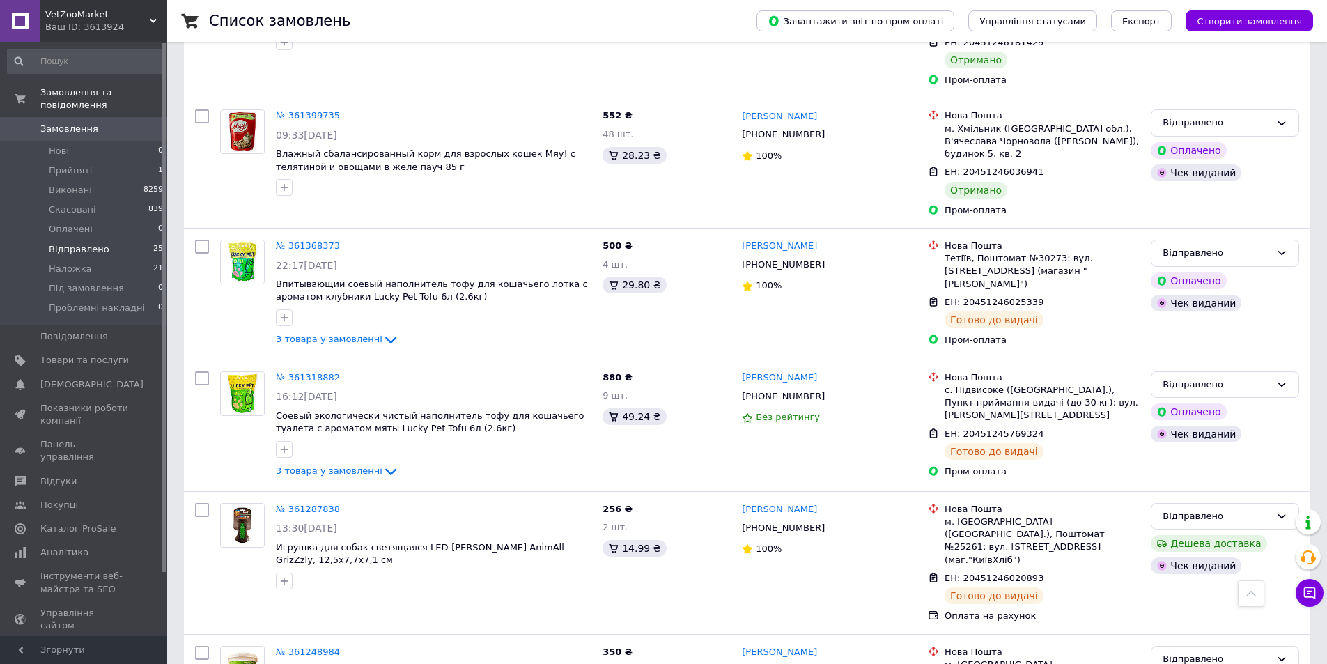
scroll to position [1881, 0]
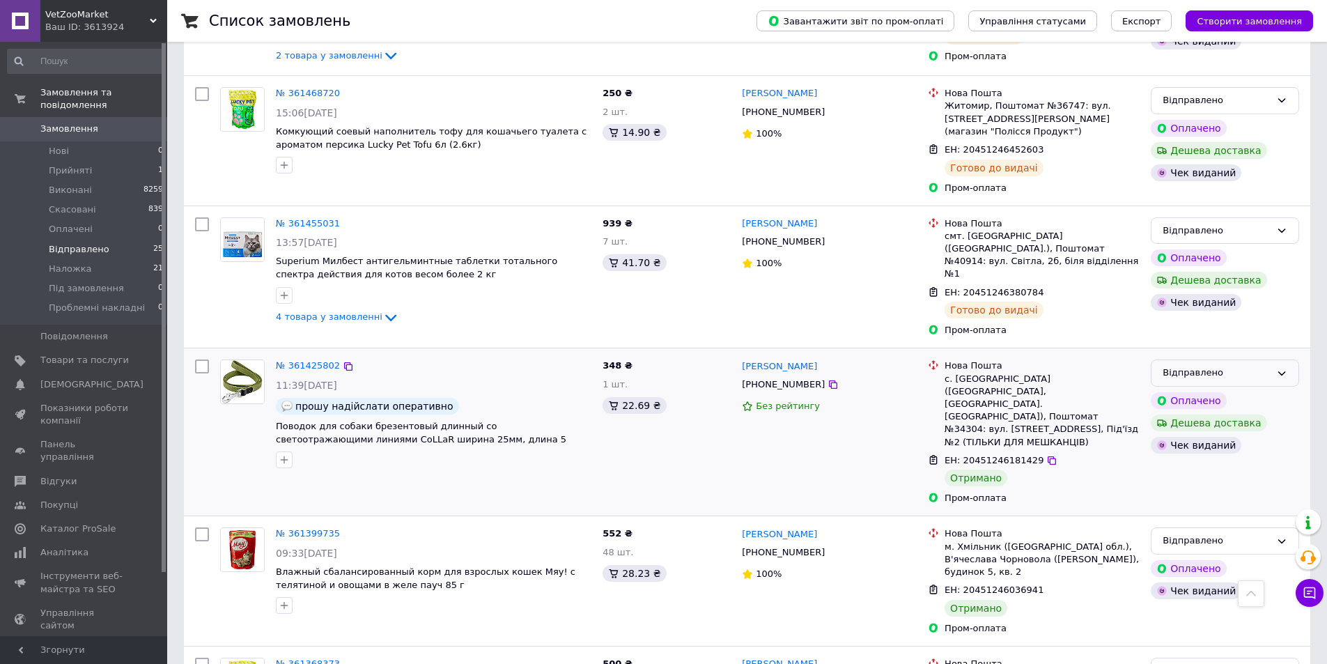
drag, startPoint x: 1258, startPoint y: 210, endPoint x: 1254, endPoint y: 221, distance: 11.0
click at [1255, 366] on div "Відправлено" at bounding box center [1217, 373] width 108 height 15
click at [1209, 415] on li "Виконано" at bounding box center [1225, 428] width 147 height 26
click at [1230, 527] on div "Відправлено" at bounding box center [1225, 540] width 148 height 27
click at [1198, 583] on li "Виконано" at bounding box center [1225, 596] width 147 height 26
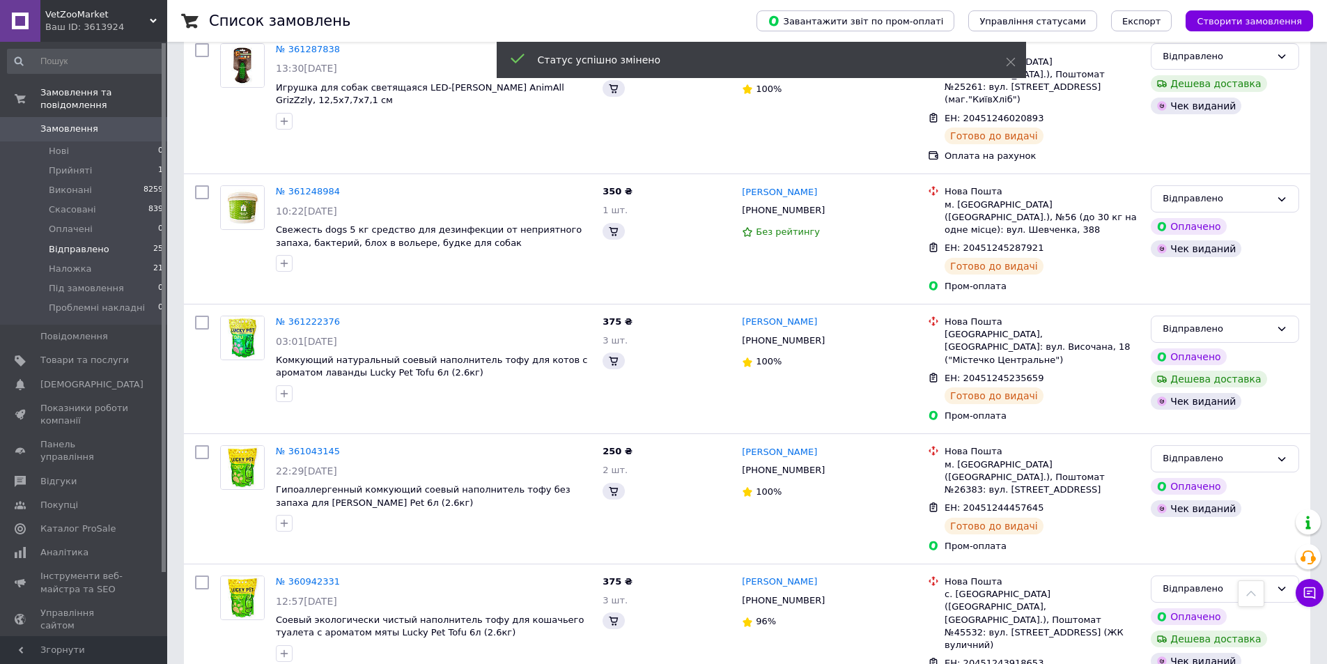
scroll to position [2953, 0]
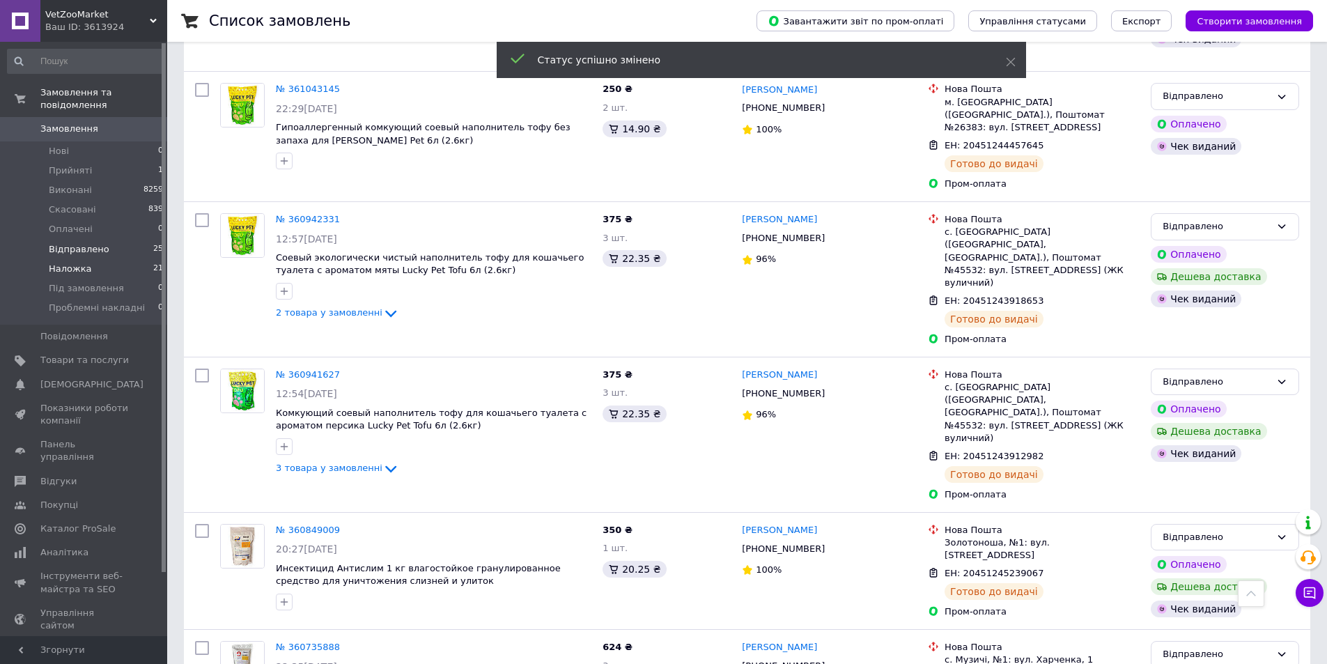
click at [54, 263] on span "Наложка" at bounding box center [70, 269] width 43 height 13
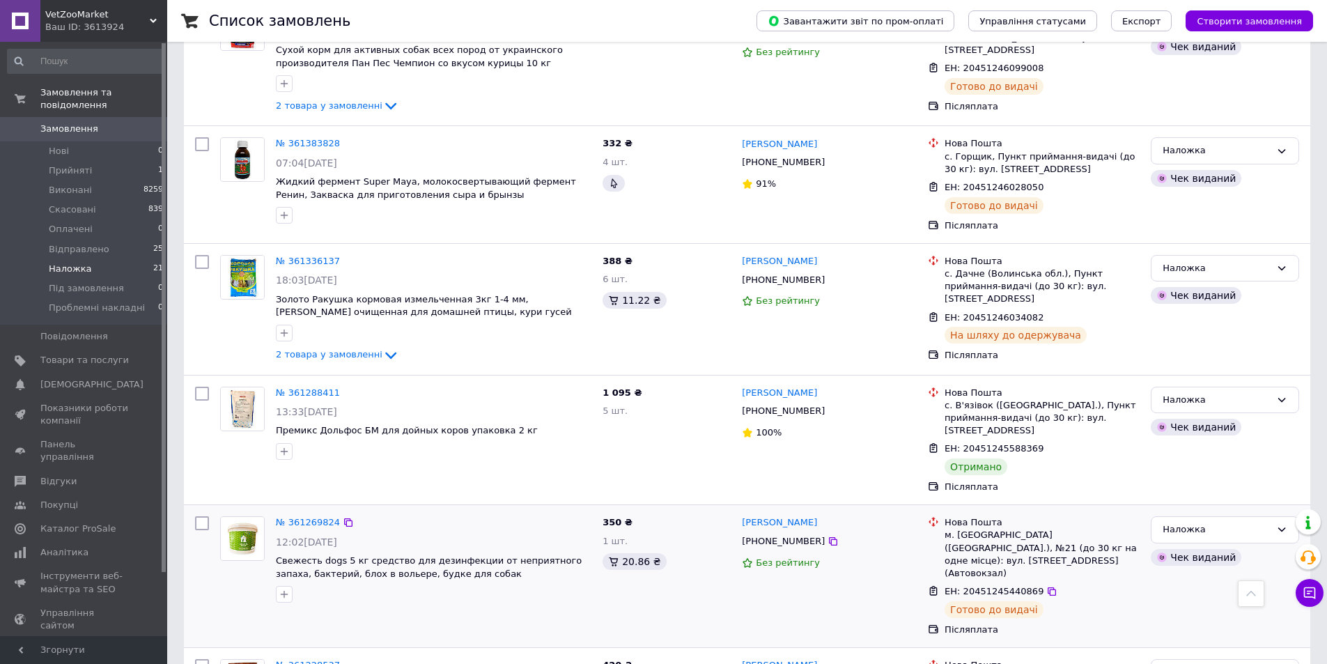
scroll to position [1672, 0]
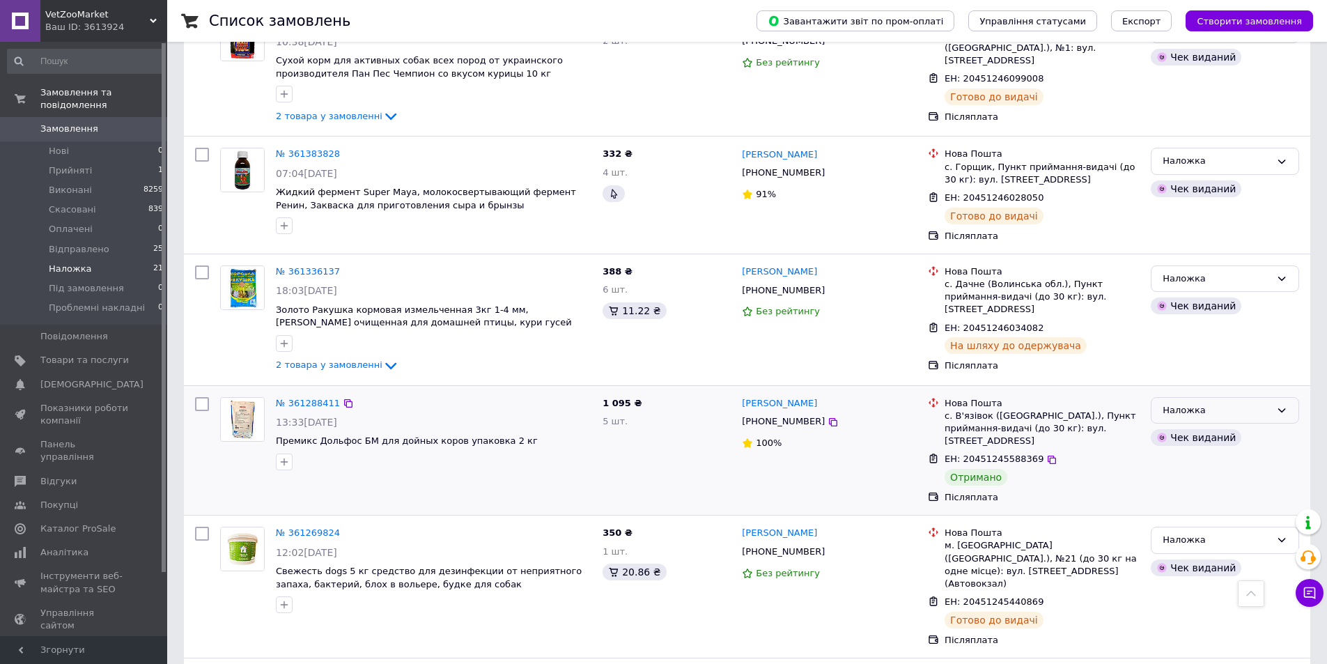
click at [1238, 403] on div "Наложка" at bounding box center [1217, 410] width 108 height 15
click at [1159, 452] on li "Виконано" at bounding box center [1225, 465] width 147 height 26
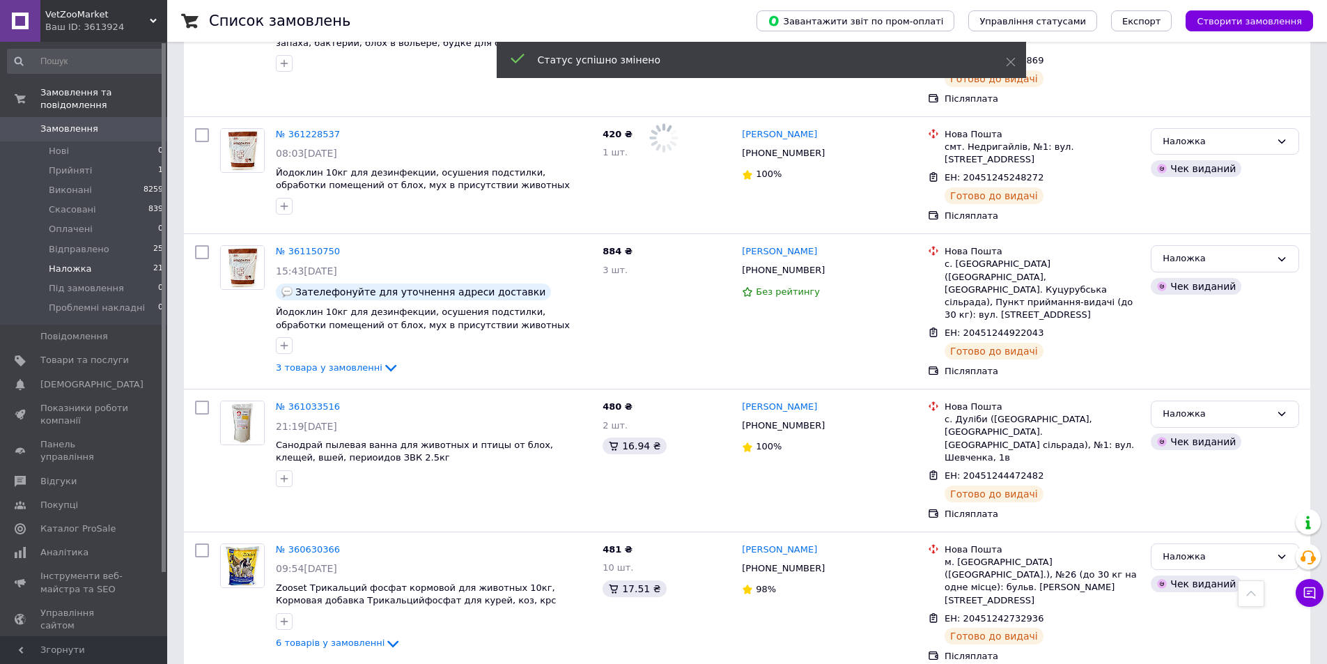
scroll to position [2254, 0]
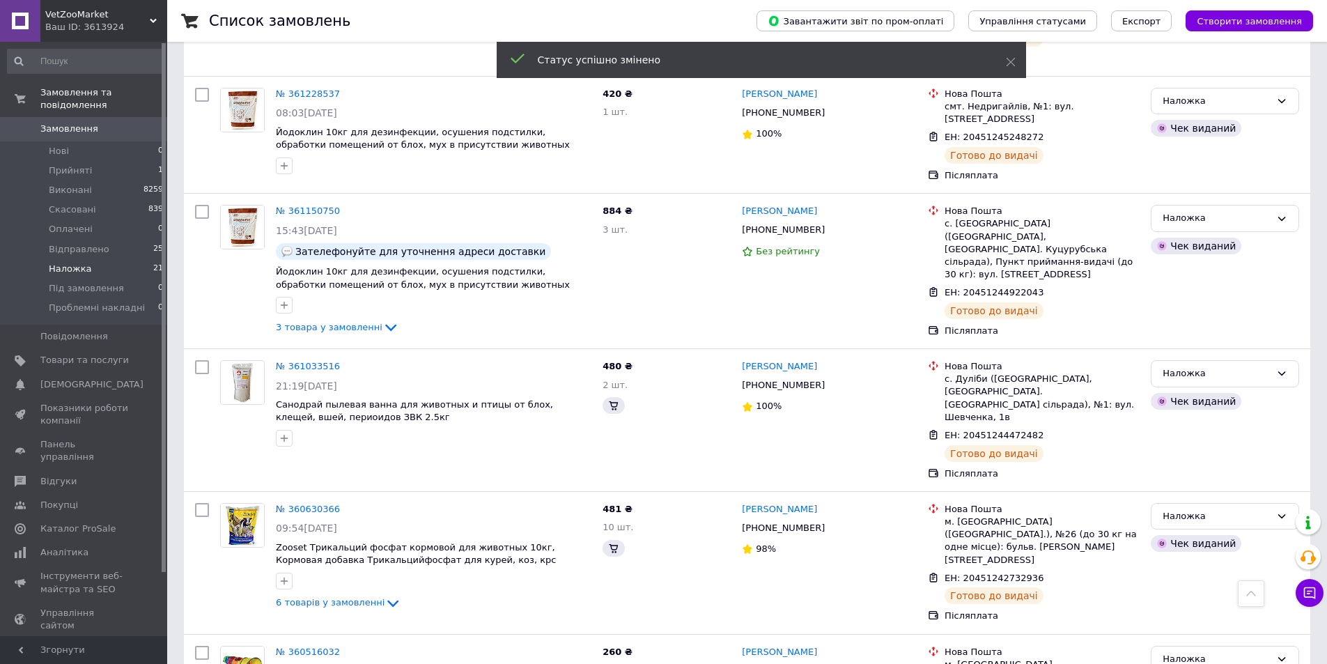
click at [76, 123] on span "Замовлення" at bounding box center [69, 129] width 58 height 13
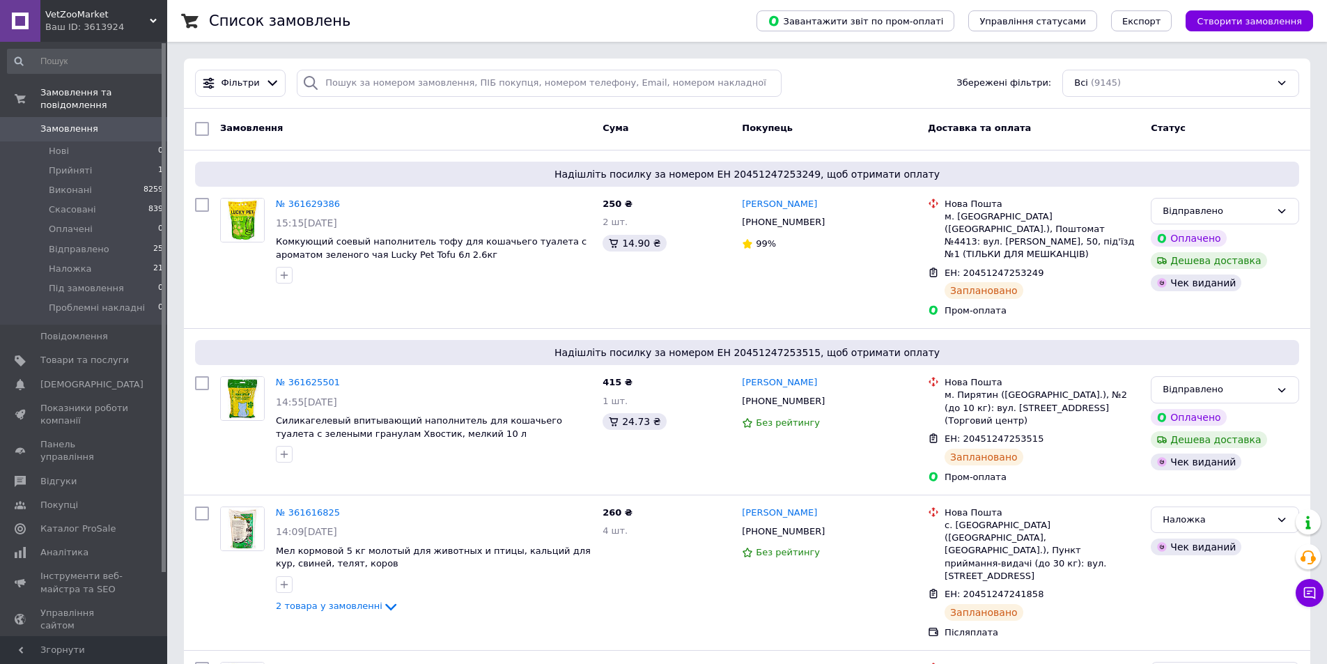
drag, startPoint x: 66, startPoint y: 116, endPoint x: 61, endPoint y: 1, distance: 115.1
click at [66, 123] on span "Замовлення" at bounding box center [69, 129] width 58 height 13
click at [73, 124] on link "Замовлення 0" at bounding box center [85, 129] width 171 height 24
click at [72, 355] on link "Товари та послуги" at bounding box center [85, 360] width 171 height 24
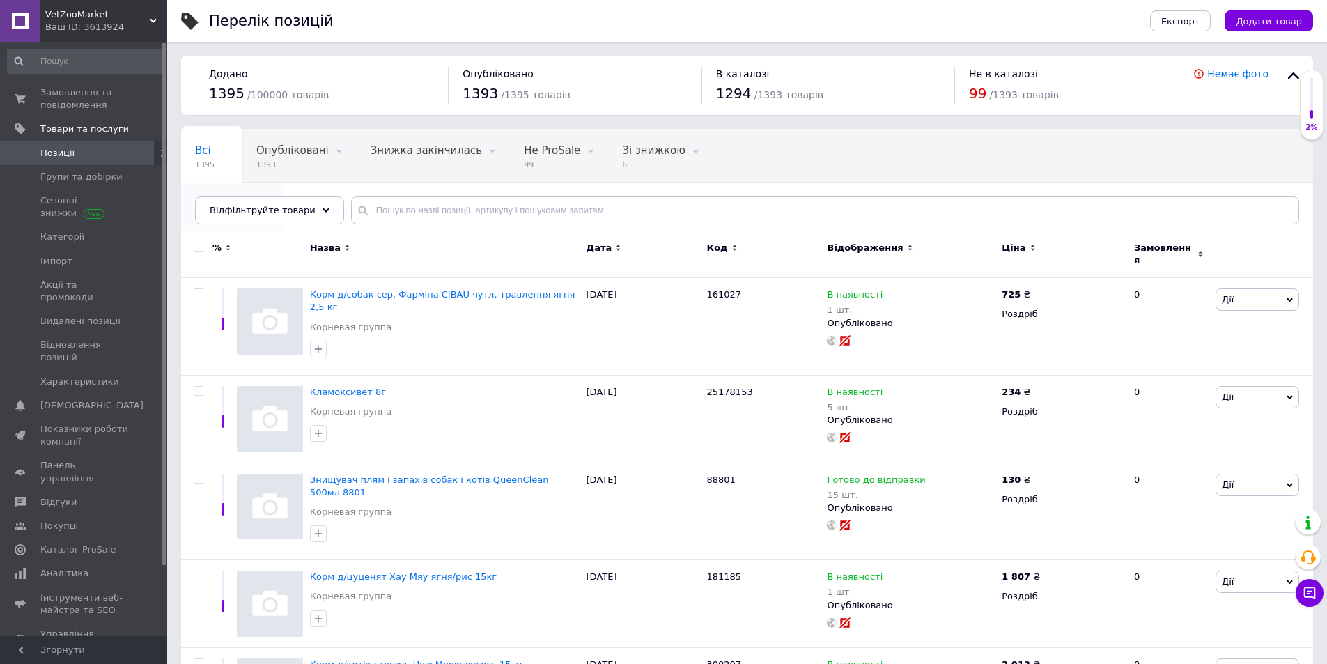
click at [256, 197] on span "Видалення" at bounding box center [225, 203] width 61 height 13
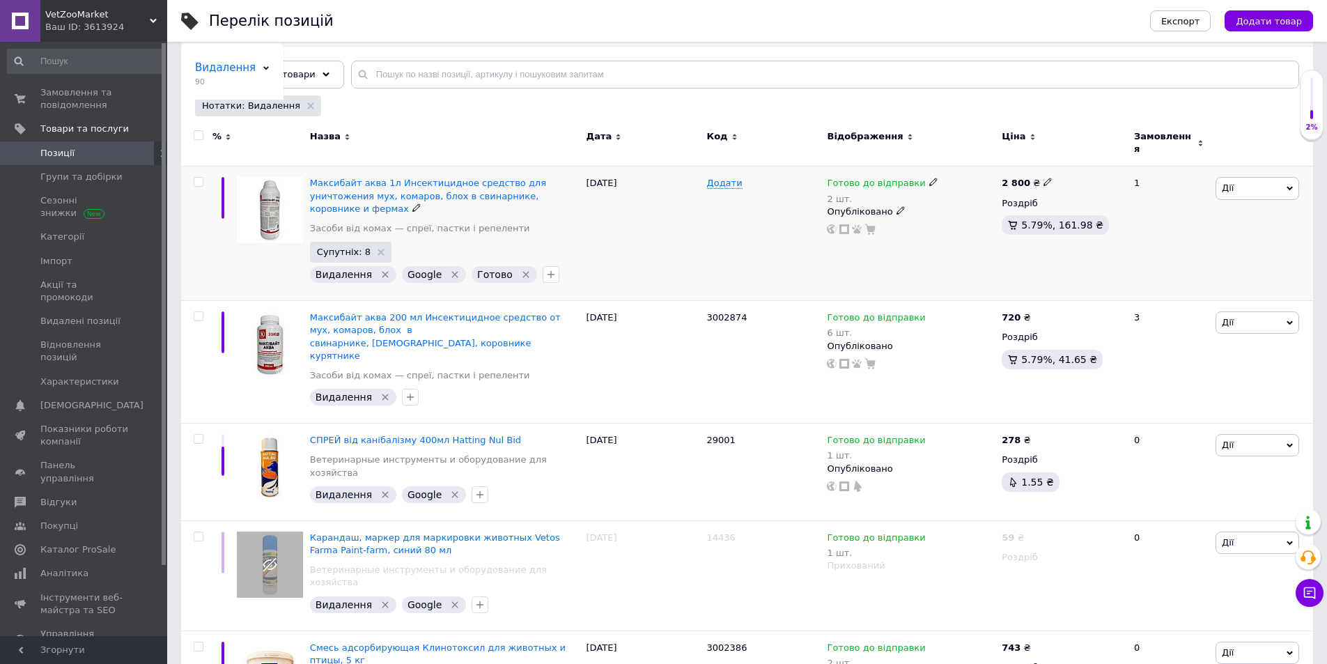
scroll to position [139, 0]
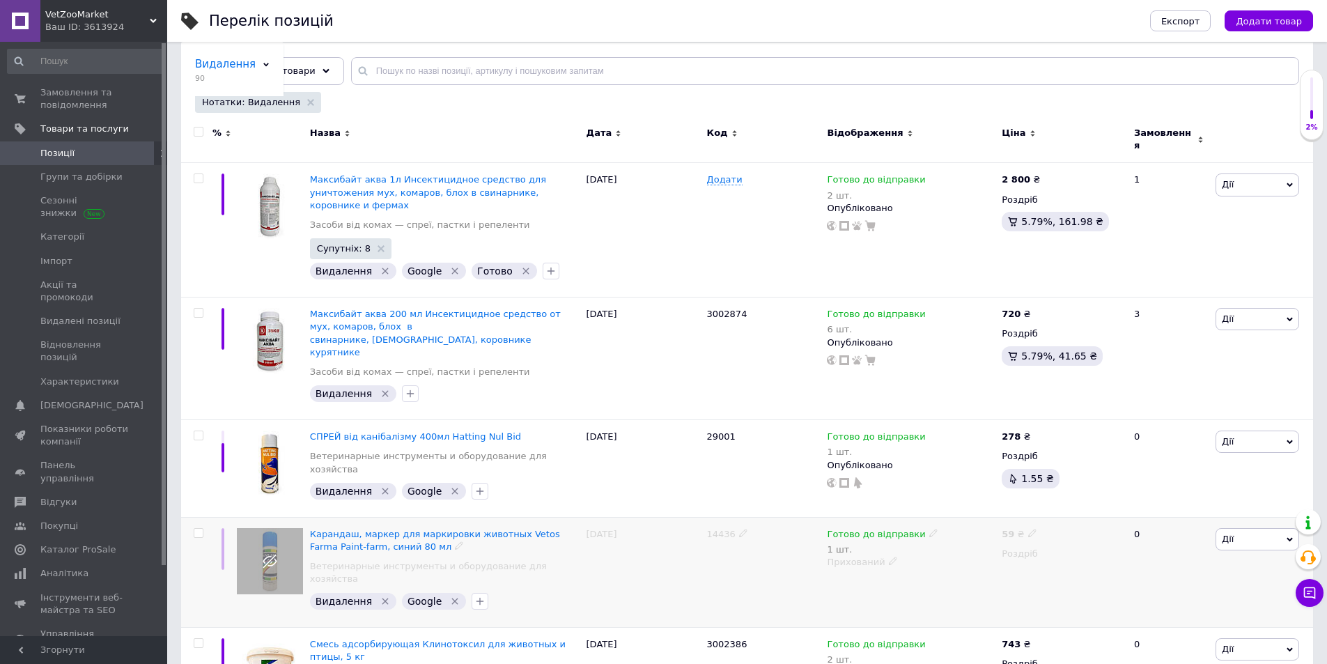
click at [1265, 528] on span "Дії" at bounding box center [1258, 539] width 84 height 22
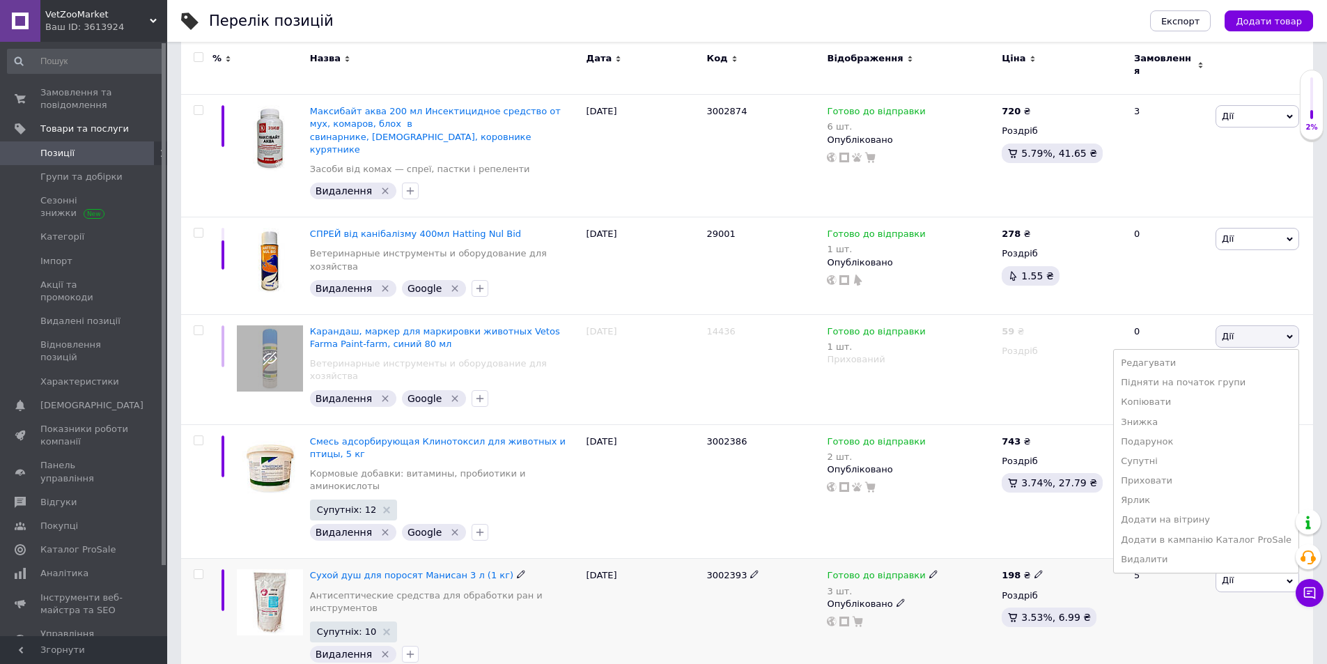
scroll to position [348, 0]
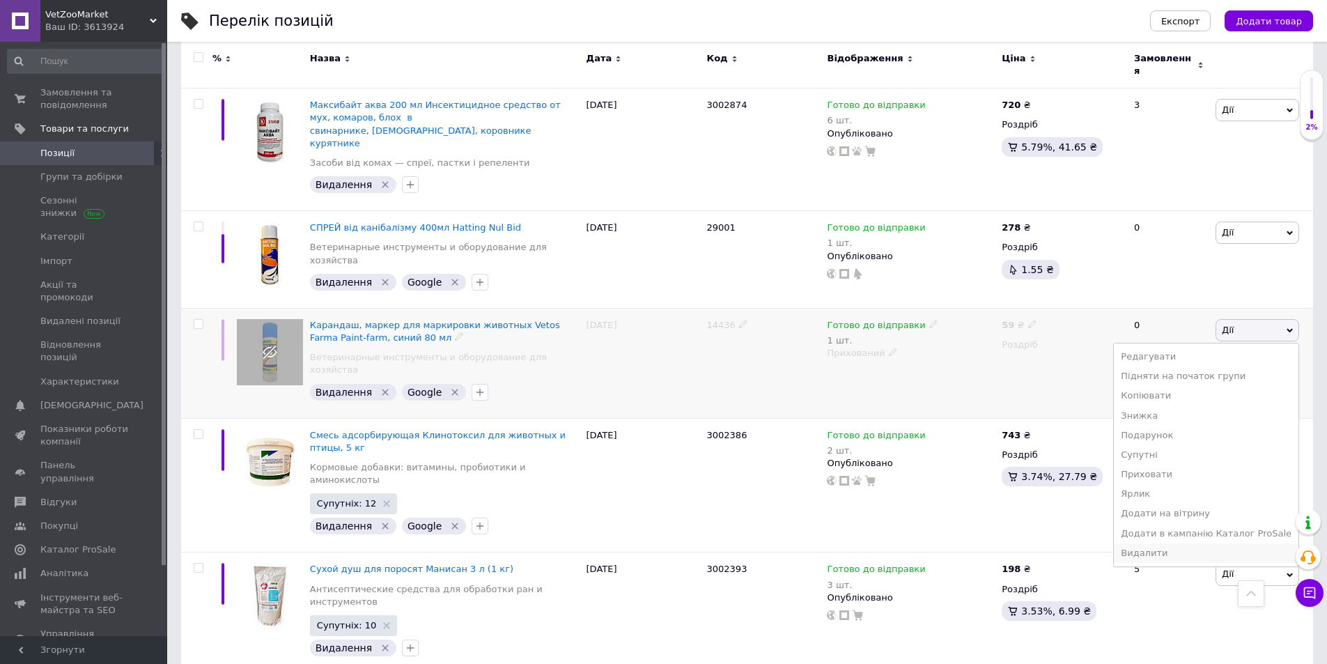
click at [1169, 543] on li "Видалити" at bounding box center [1206, 553] width 185 height 20
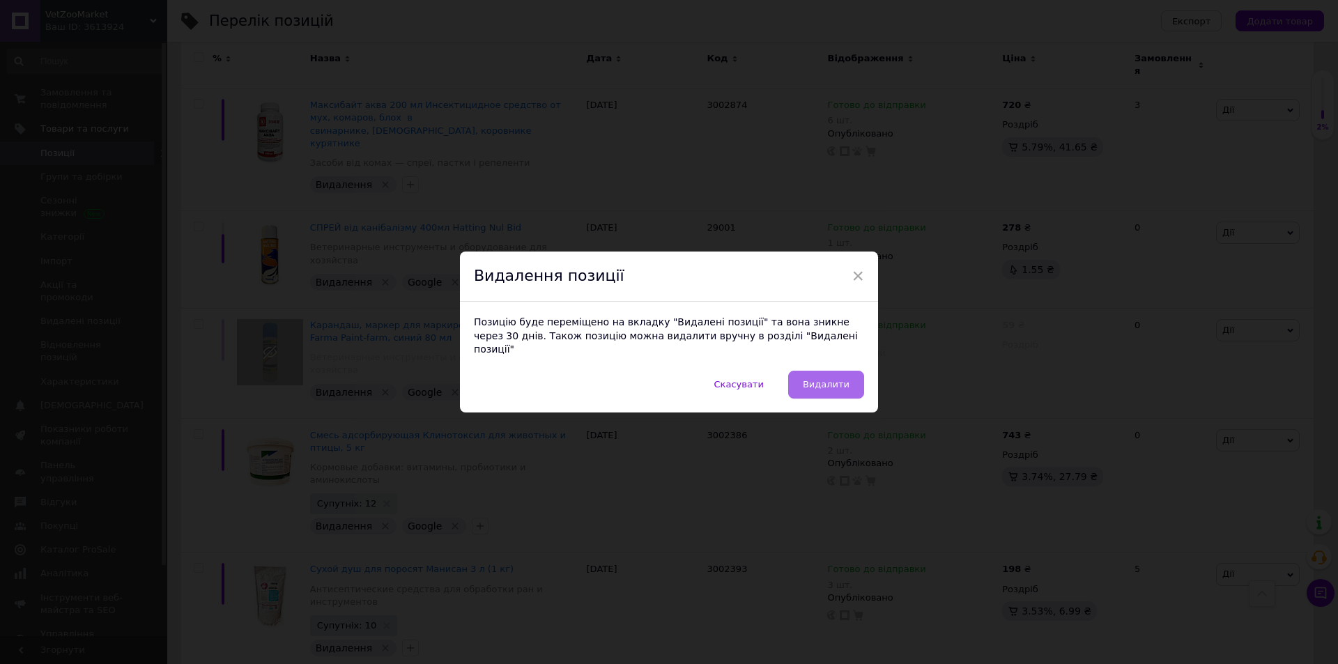
click at [841, 380] on span "Видалити" at bounding box center [826, 384] width 47 height 10
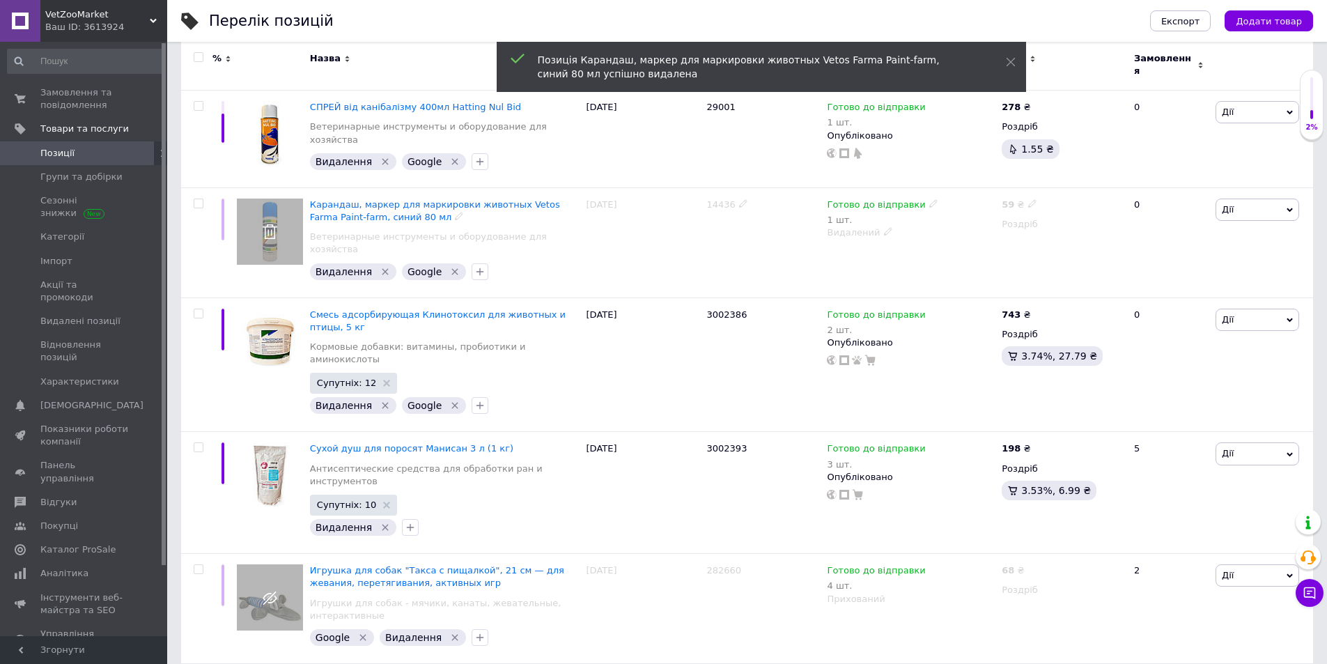
scroll to position [488, 0]
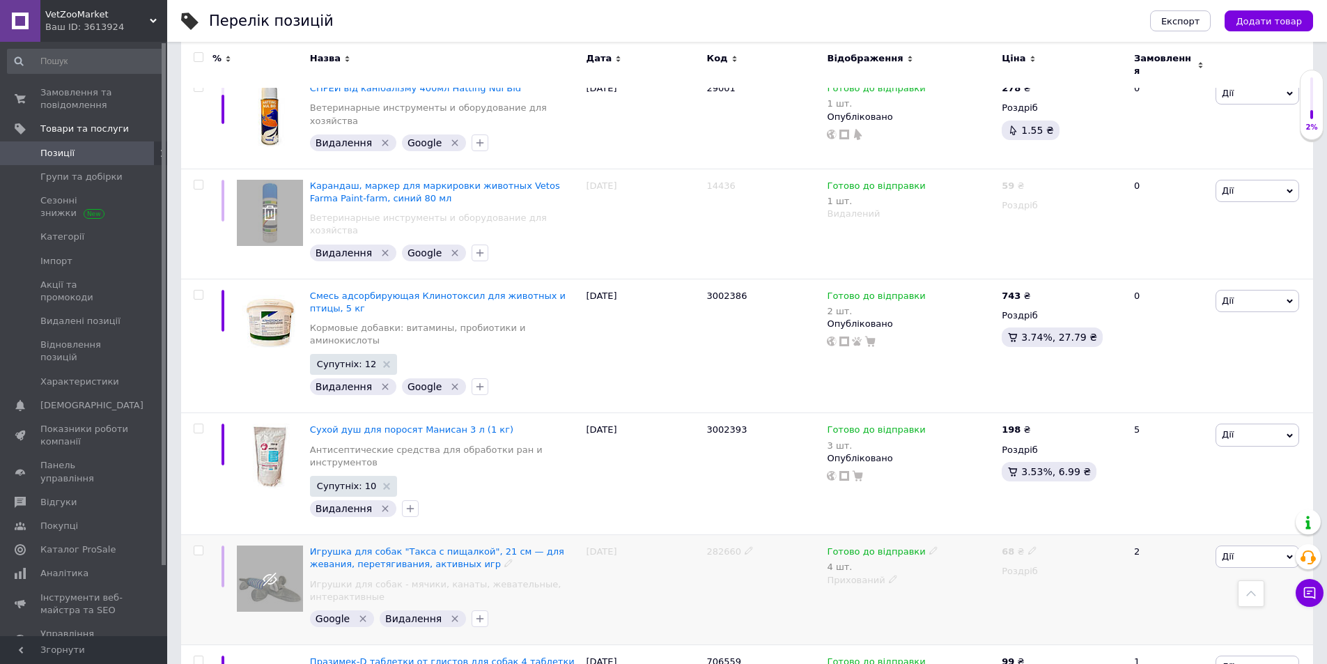
click at [1258, 546] on span "Дії" at bounding box center [1258, 557] width 84 height 22
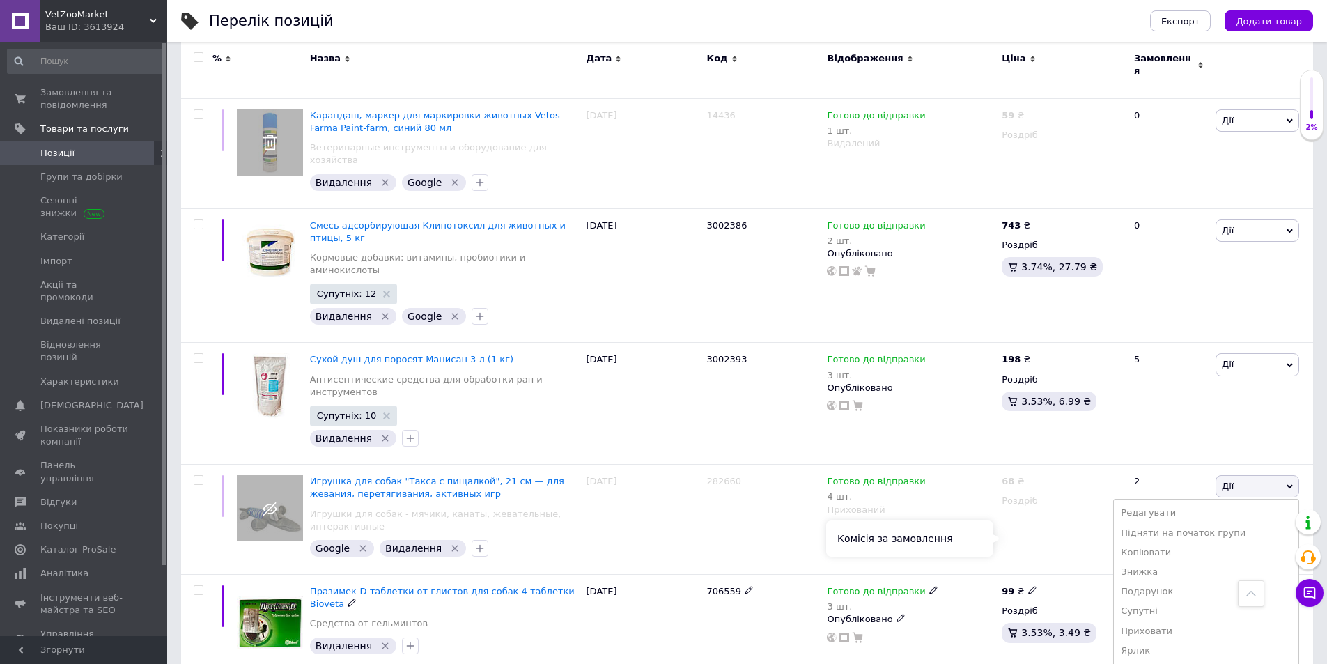
scroll to position [697, 0]
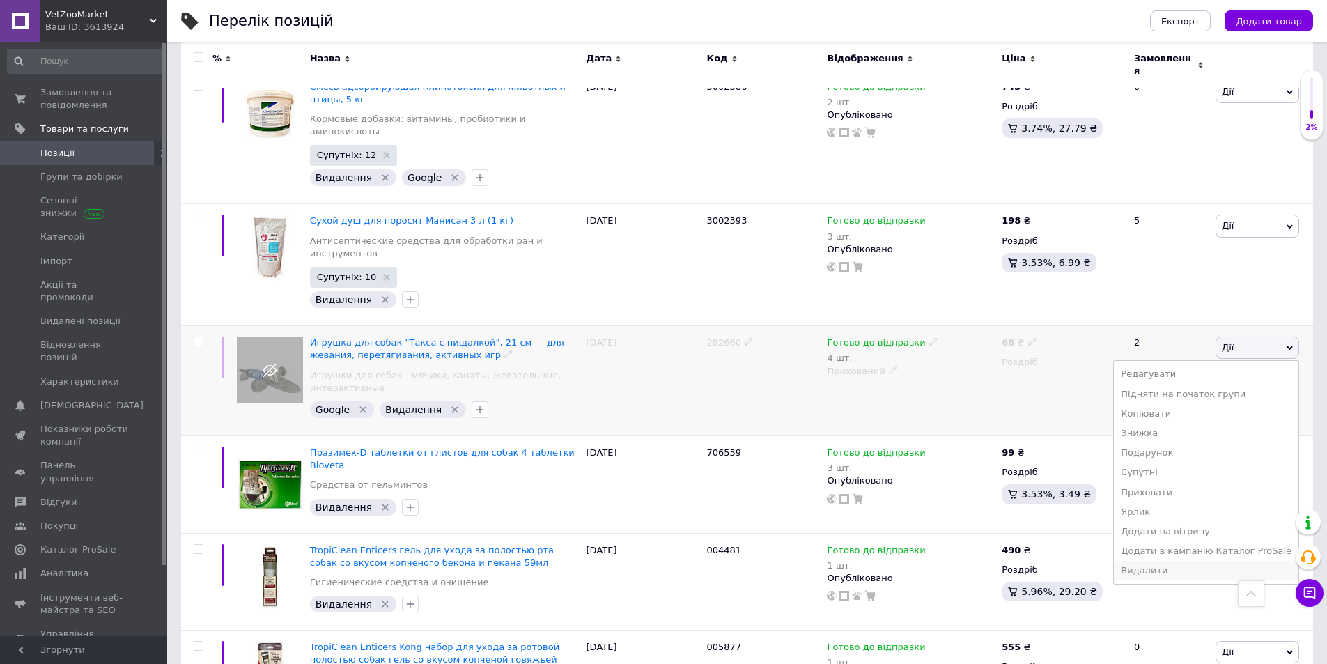
click at [1170, 561] on li "Видалити" at bounding box center [1206, 571] width 185 height 20
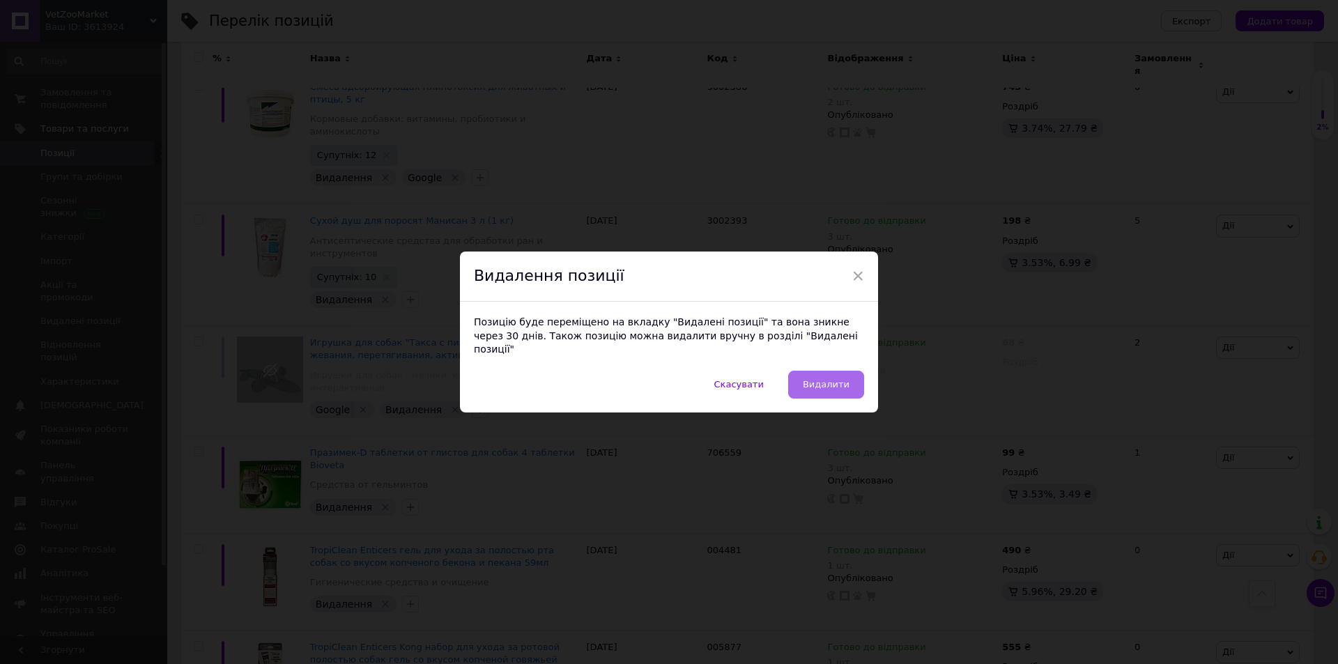
click at [842, 379] on span "Видалити" at bounding box center [826, 384] width 47 height 10
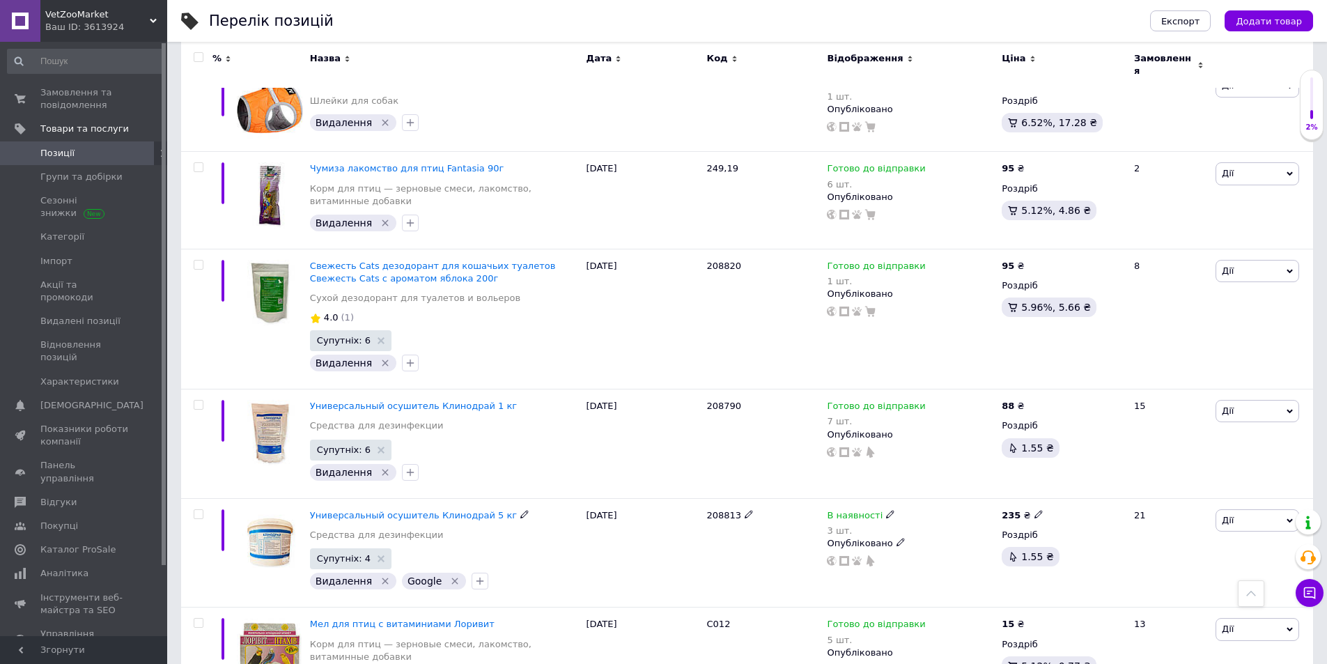
scroll to position [2787, 0]
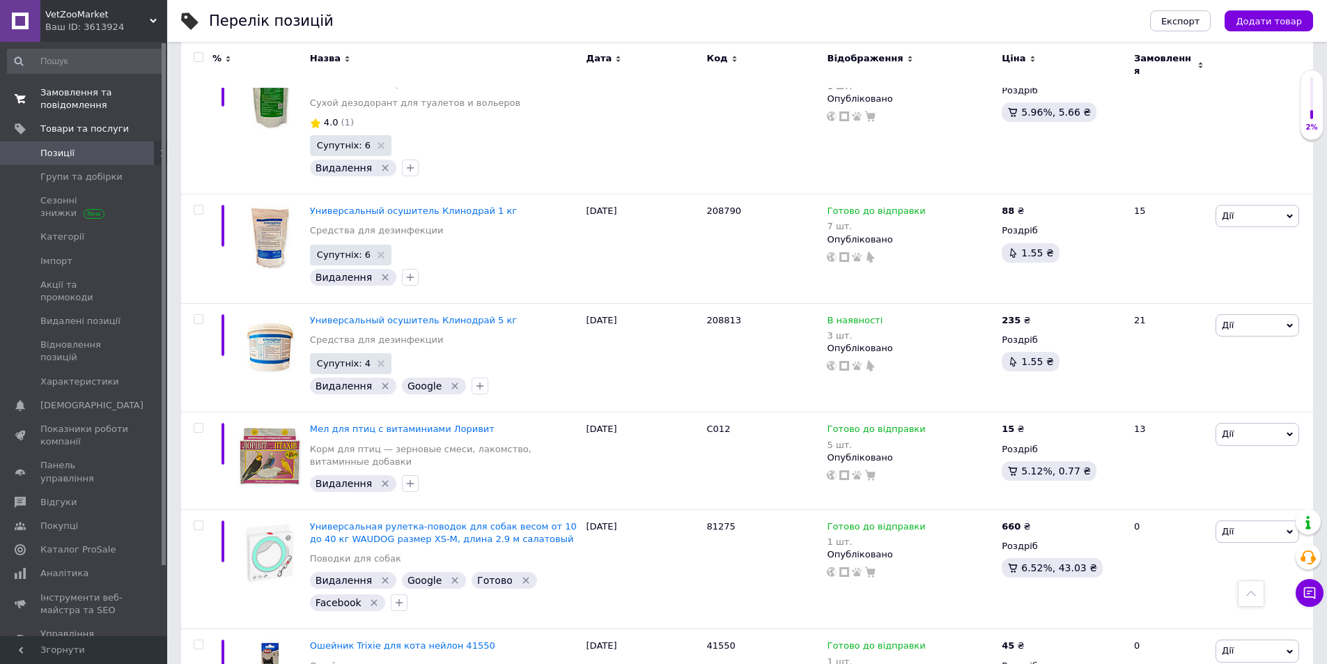
click at [70, 90] on span "Замовлення та повідомлення" at bounding box center [84, 98] width 88 height 25
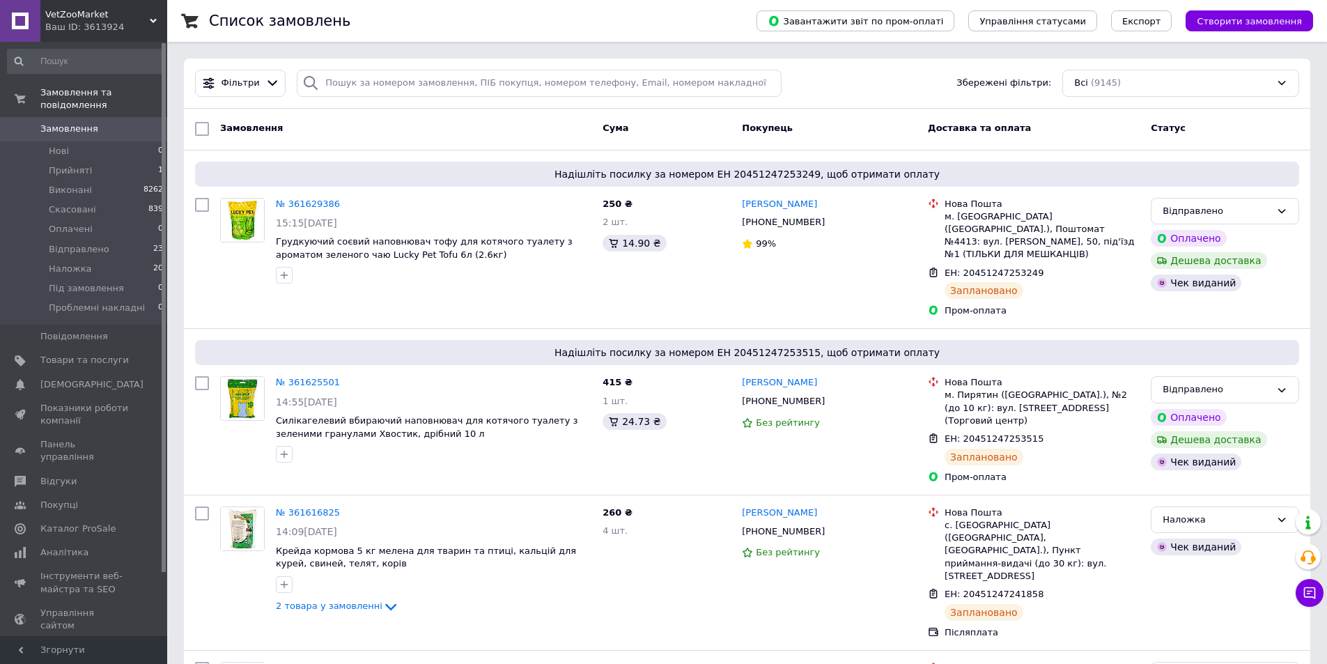
click at [70, 126] on link "Замовлення 0" at bounding box center [85, 129] width 171 height 24
